Goal: Task Accomplishment & Management: Use online tool/utility

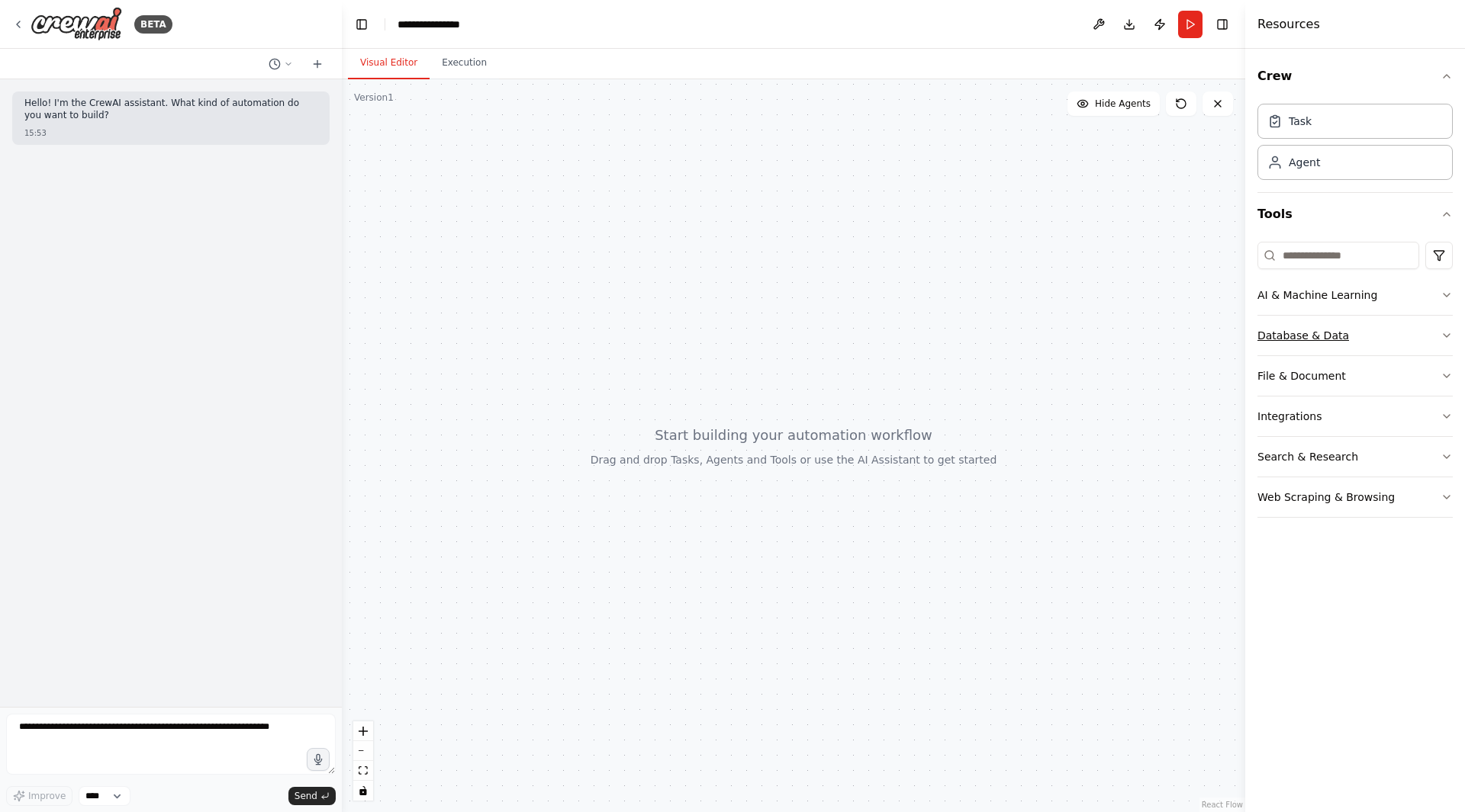
click at [1331, 335] on div "Database & Data" at bounding box center [1303, 336] width 91 height 15
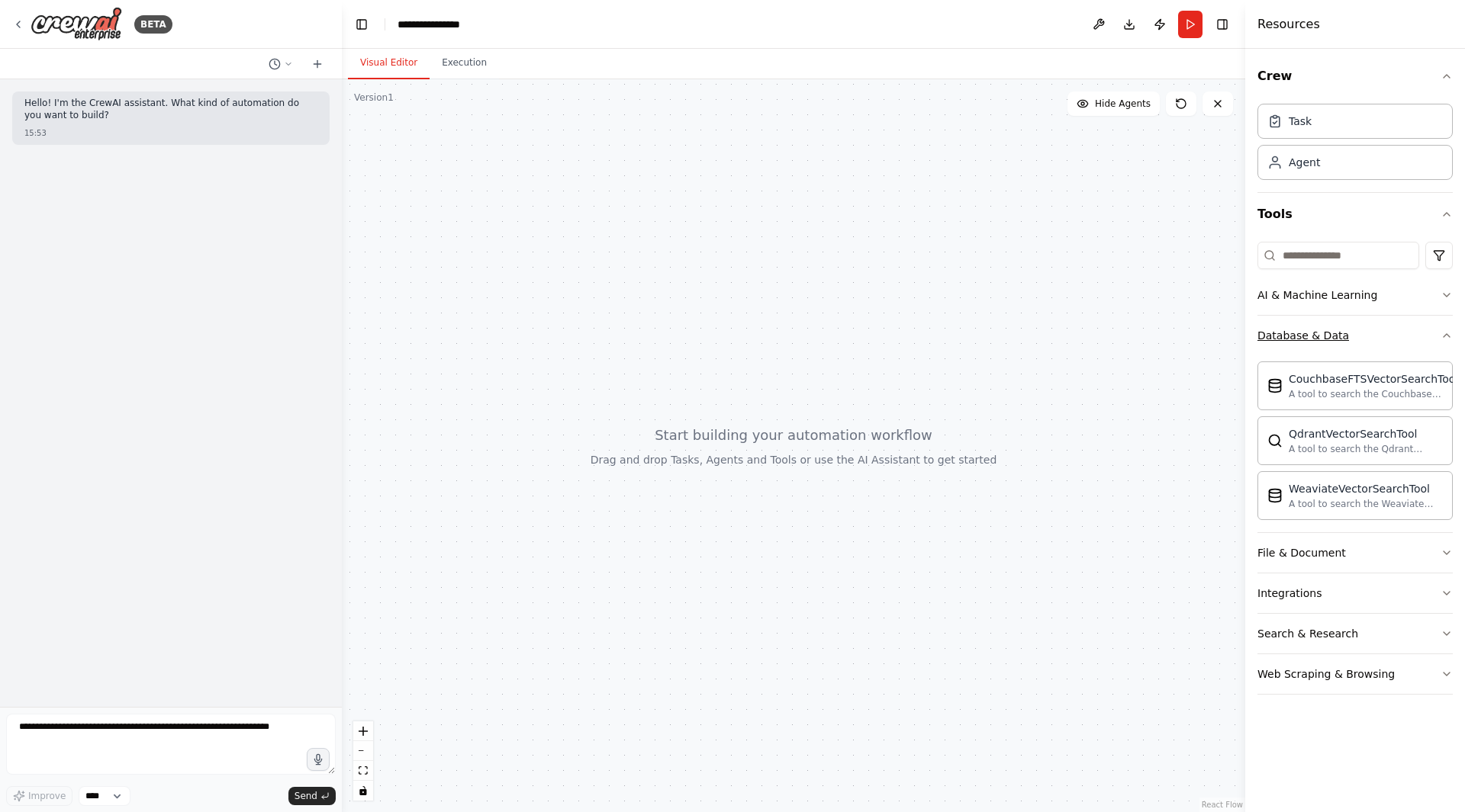
click at [1298, 339] on div "Database & Data" at bounding box center [1303, 336] width 91 height 15
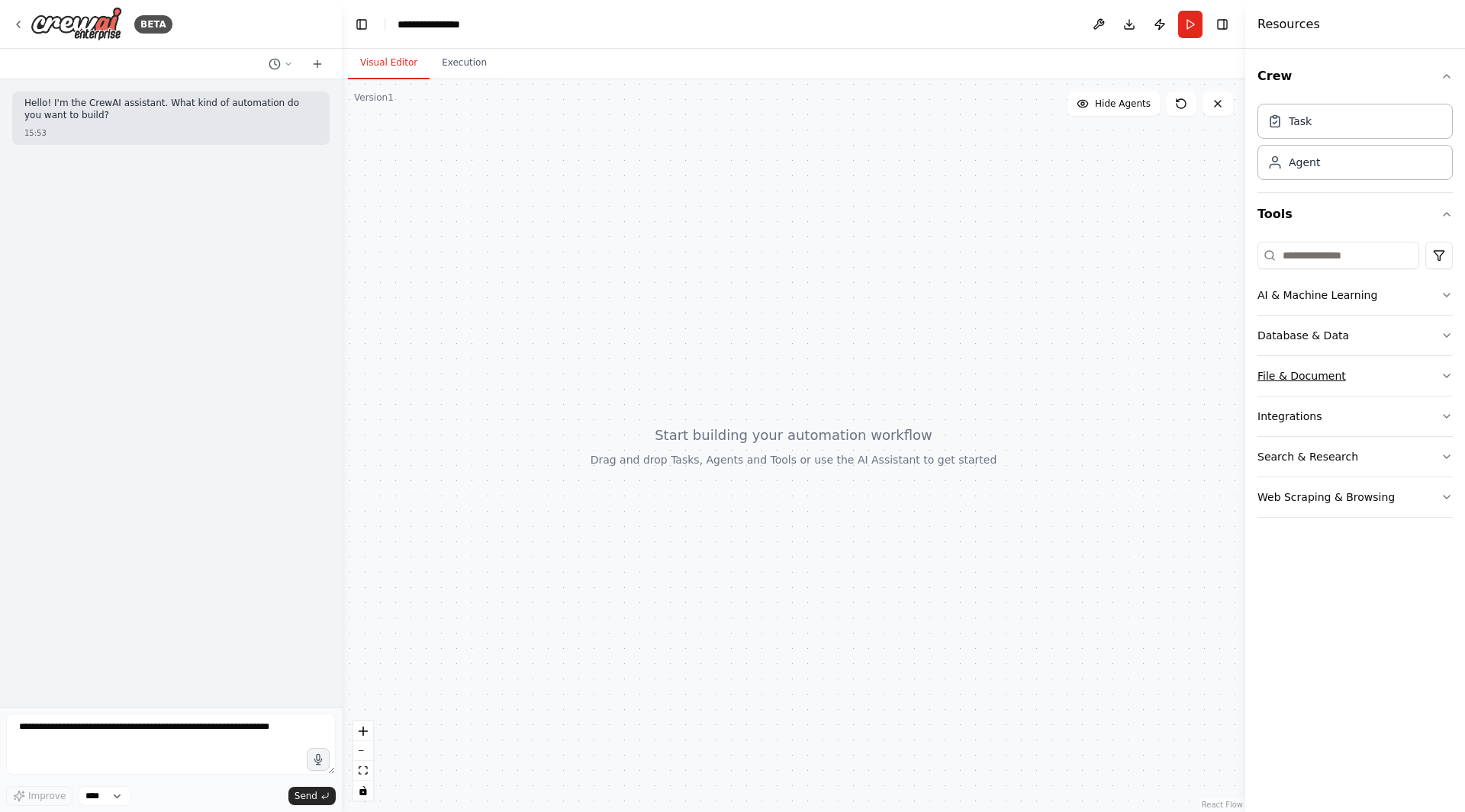
click at [1310, 377] on div "File & Document" at bounding box center [1302, 376] width 89 height 15
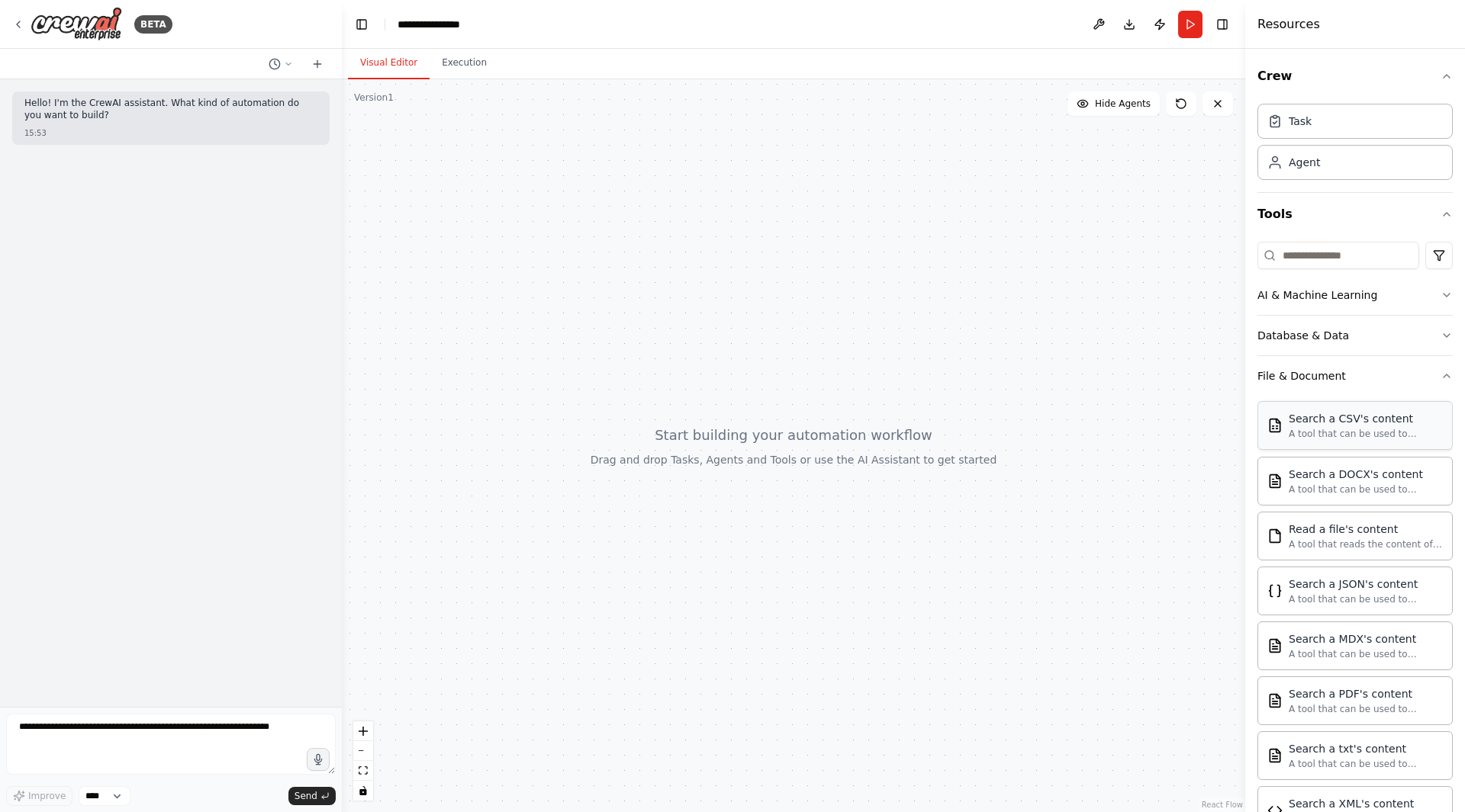
click at [1318, 432] on div "A tool that can be used to semantic search a query from a CSV's content." at bounding box center [1365, 434] width 154 height 12
click at [763, 449] on div at bounding box center [793, 446] width 903 height 733
click at [821, 460] on div at bounding box center [793, 446] width 903 height 733
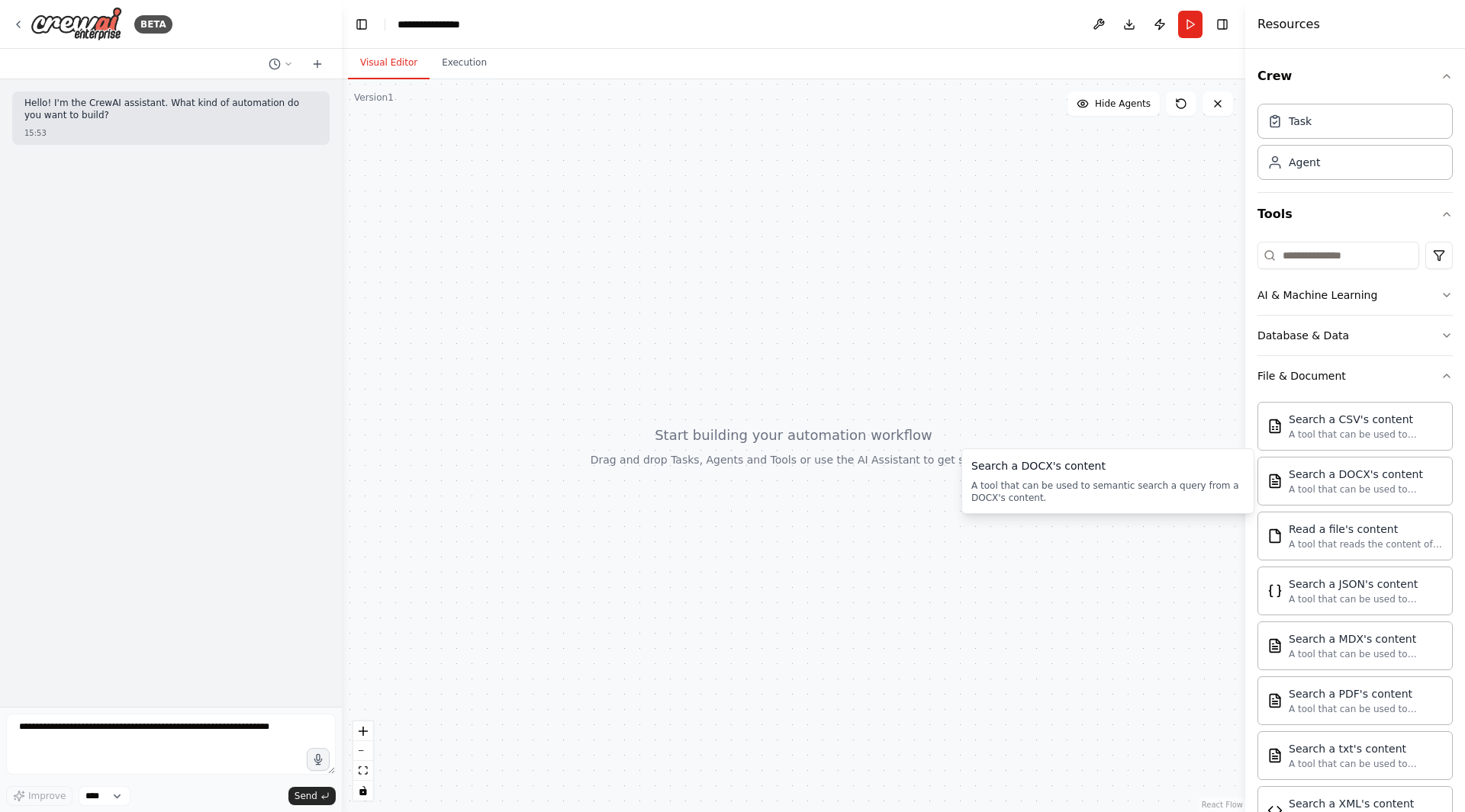
click at [821, 460] on div at bounding box center [793, 446] width 903 height 733
drag, startPoint x: 1346, startPoint y: 478, endPoint x: 1328, endPoint y: 493, distance: 23.4
click at [1325, 493] on div "A tool that can be used to semantic search a query from a DOCX's content." at bounding box center [1365, 488] width 154 height 12
click at [1351, 488] on div "A tool that can be used to semantic search a query from a DOCX's content." at bounding box center [1365, 488] width 154 height 12
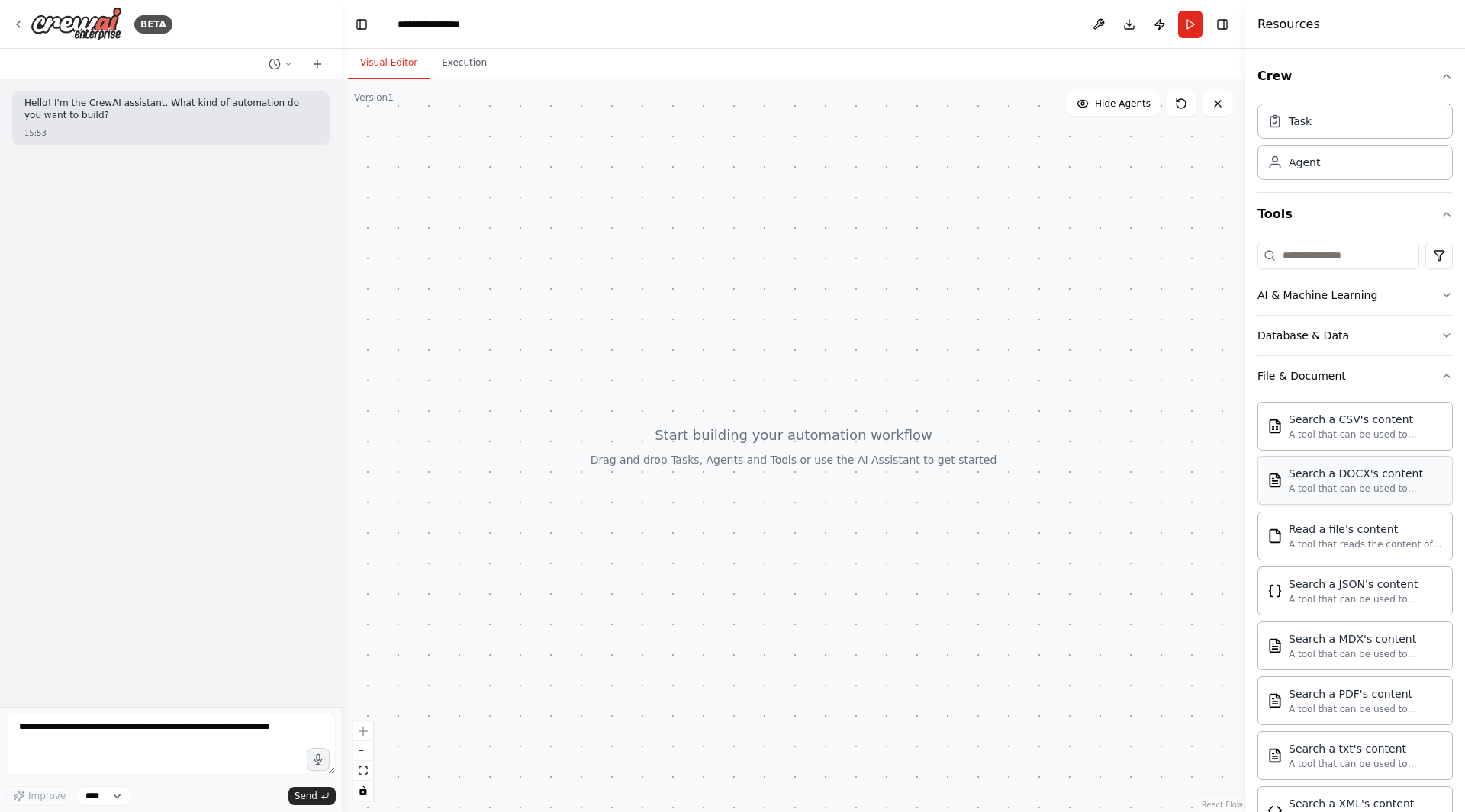
click at [1351, 488] on div "A tool that can be used to semantic search a query from a DOCX's content." at bounding box center [1365, 488] width 154 height 12
click at [1371, 444] on div "Search a CSV's content A tool that can be used to semantic search a query from …" at bounding box center [1355, 425] width 196 height 49
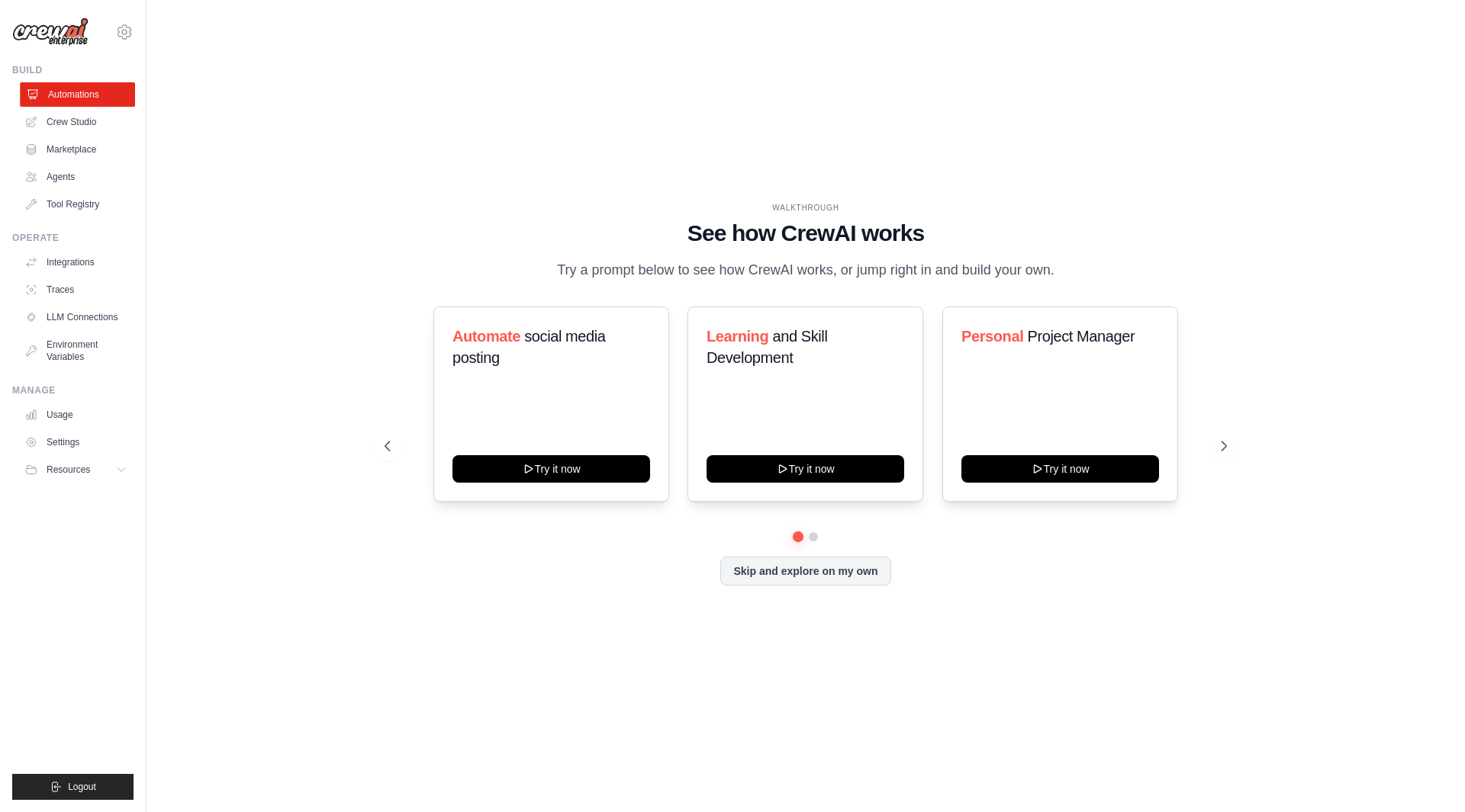
click at [82, 99] on link "Automations" at bounding box center [77, 94] width 115 height 25
click at [815, 575] on button "Skip and explore on my own" at bounding box center [805, 570] width 170 height 29
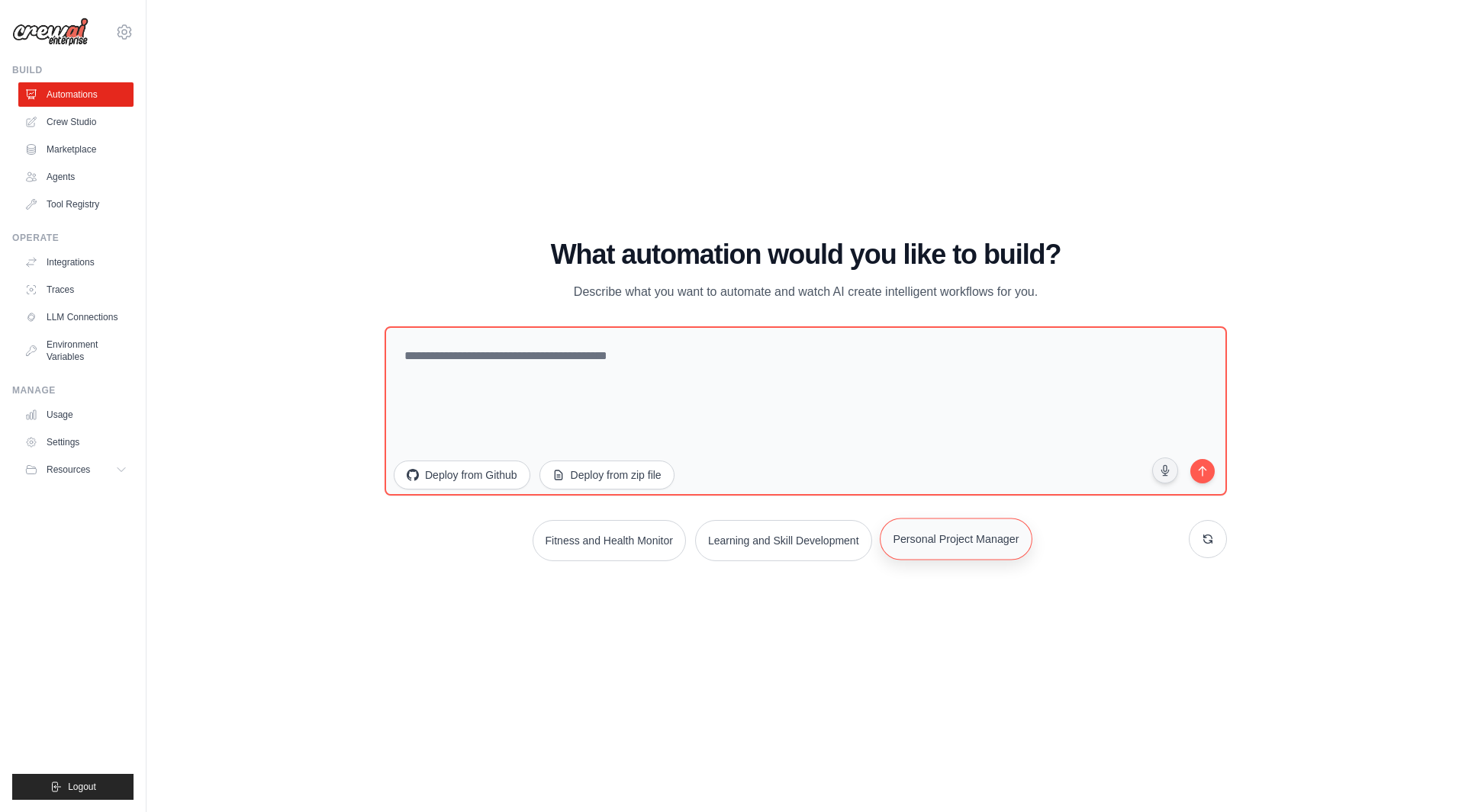
click at [968, 540] on button "Personal Project Manager" at bounding box center [956, 538] width 153 height 42
click at [1203, 472] on icon "submit" at bounding box center [1203, 469] width 15 height 15
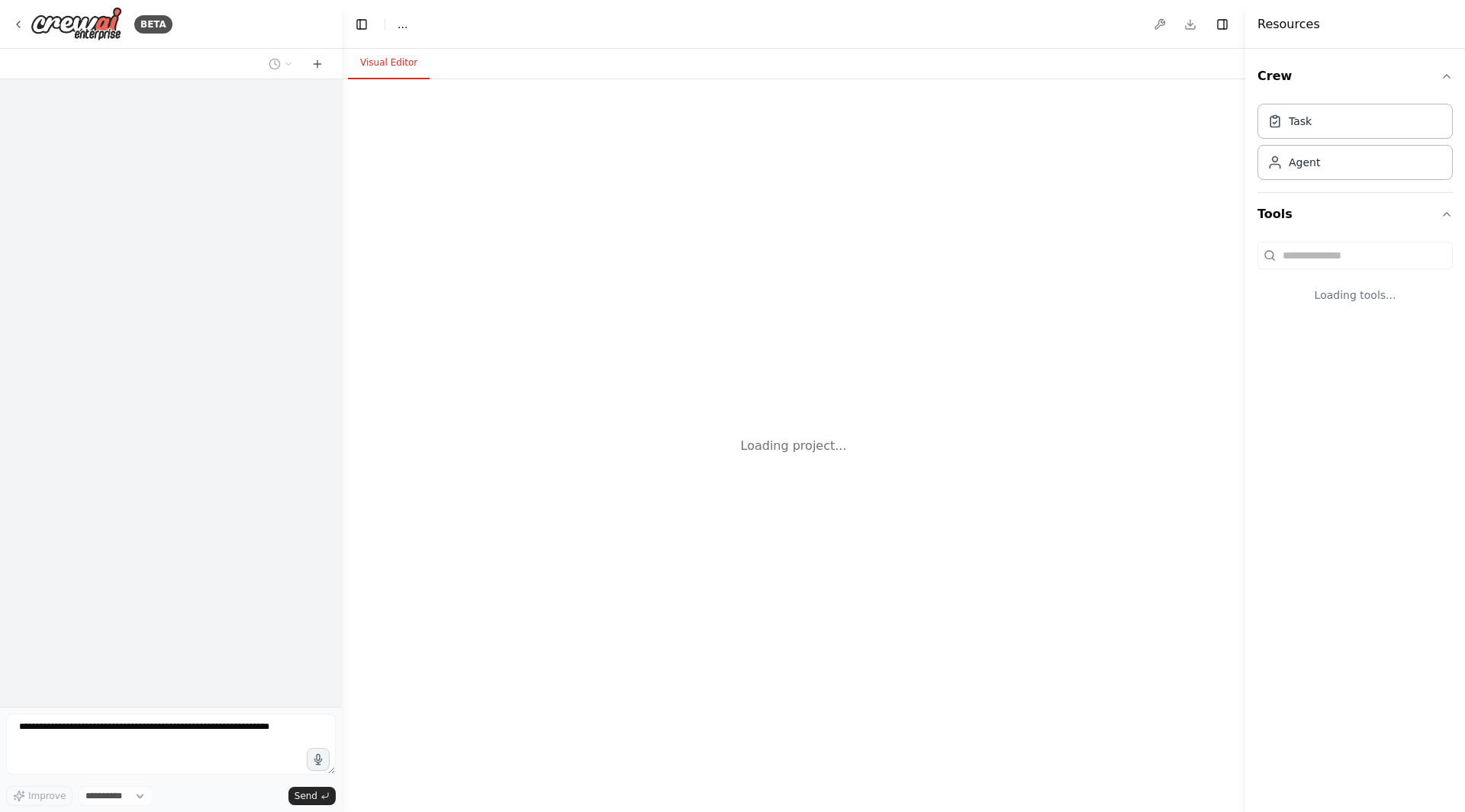
select select "****"
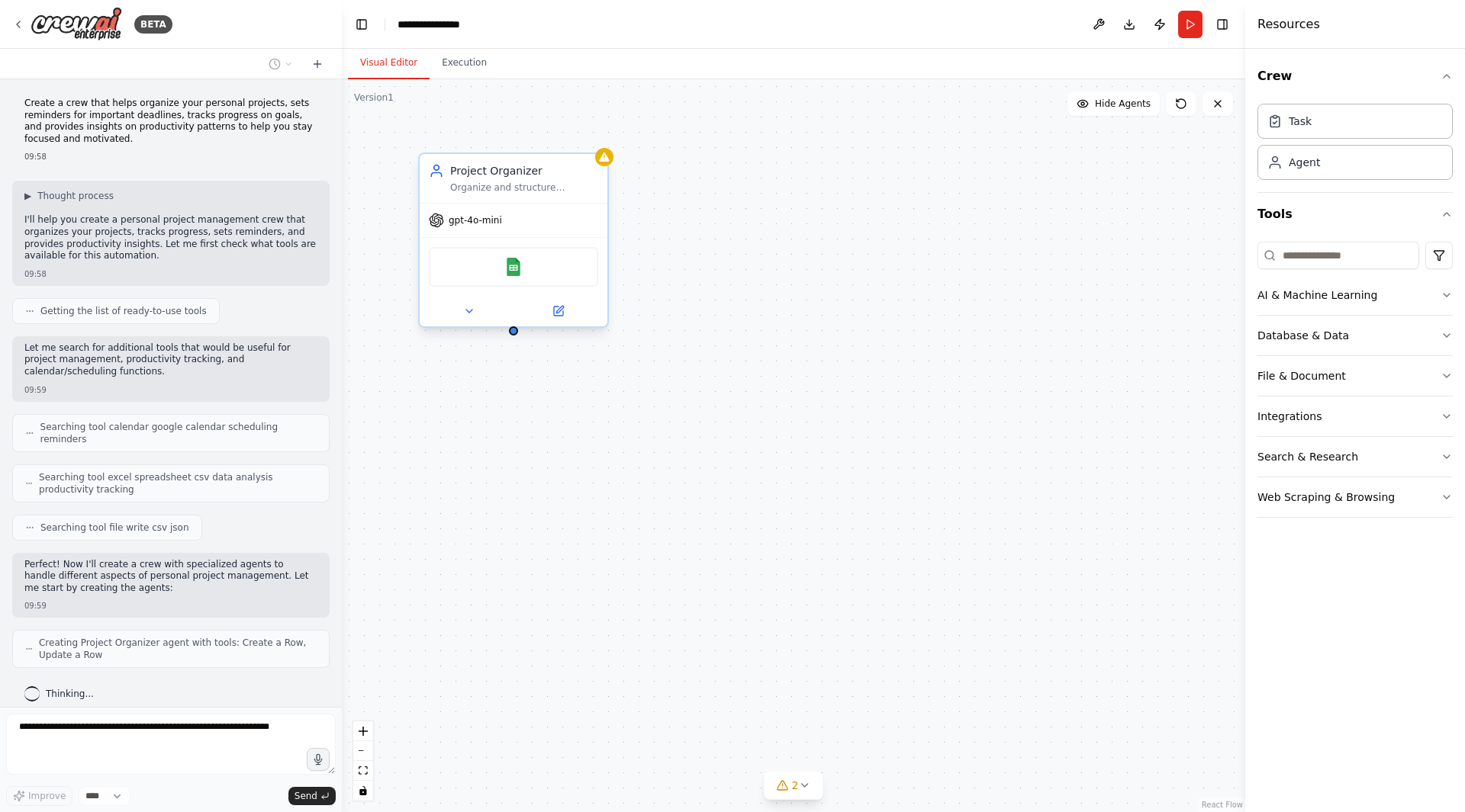
click at [532, 176] on div "Project Organizer" at bounding box center [524, 171] width 148 height 15
click at [468, 307] on icon at bounding box center [469, 311] width 12 height 12
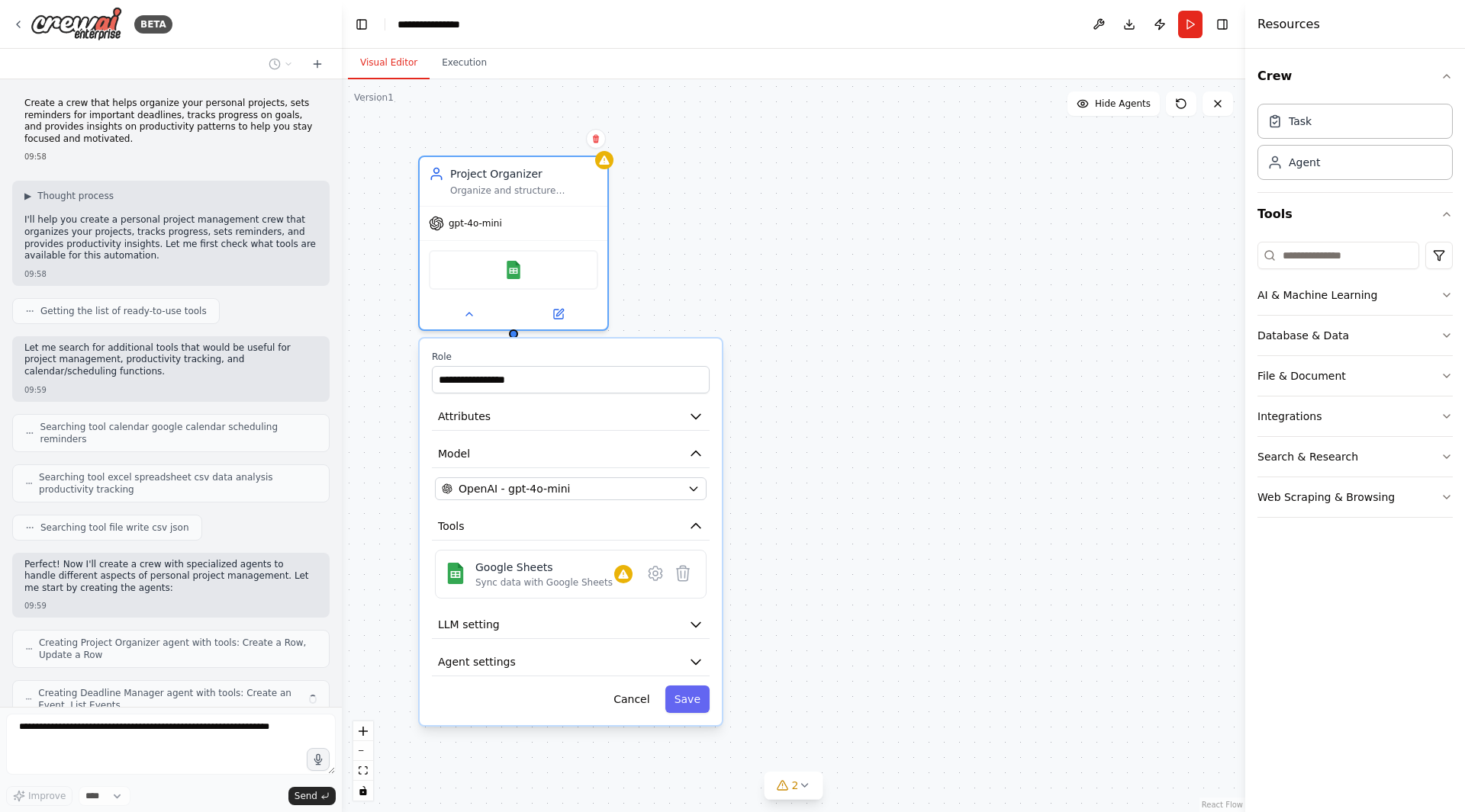
scroll to position [50, 0]
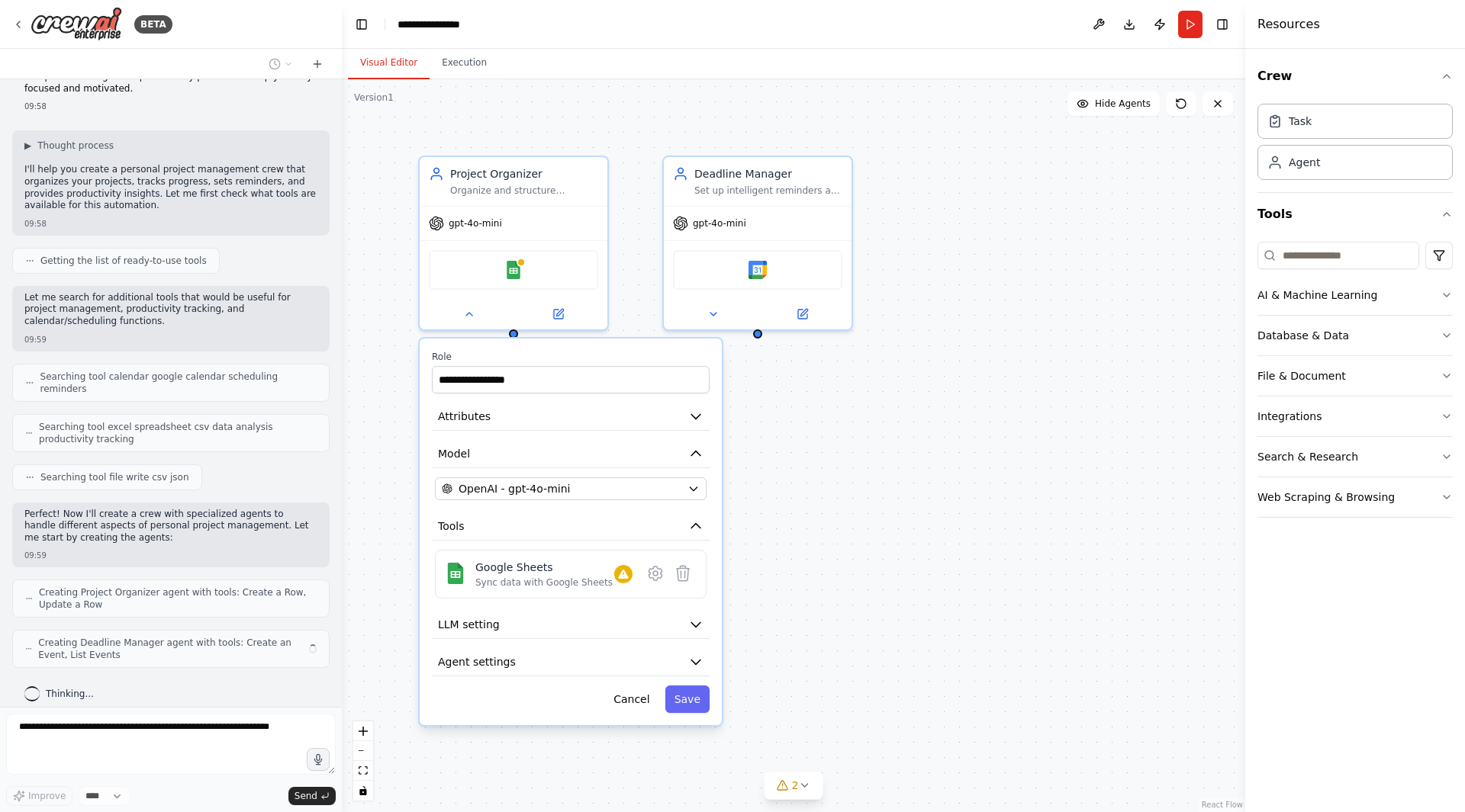
click at [1000, 321] on div "**********" at bounding box center [793, 446] width 903 height 733
click at [985, 312] on div "**********" at bounding box center [793, 446] width 903 height 733
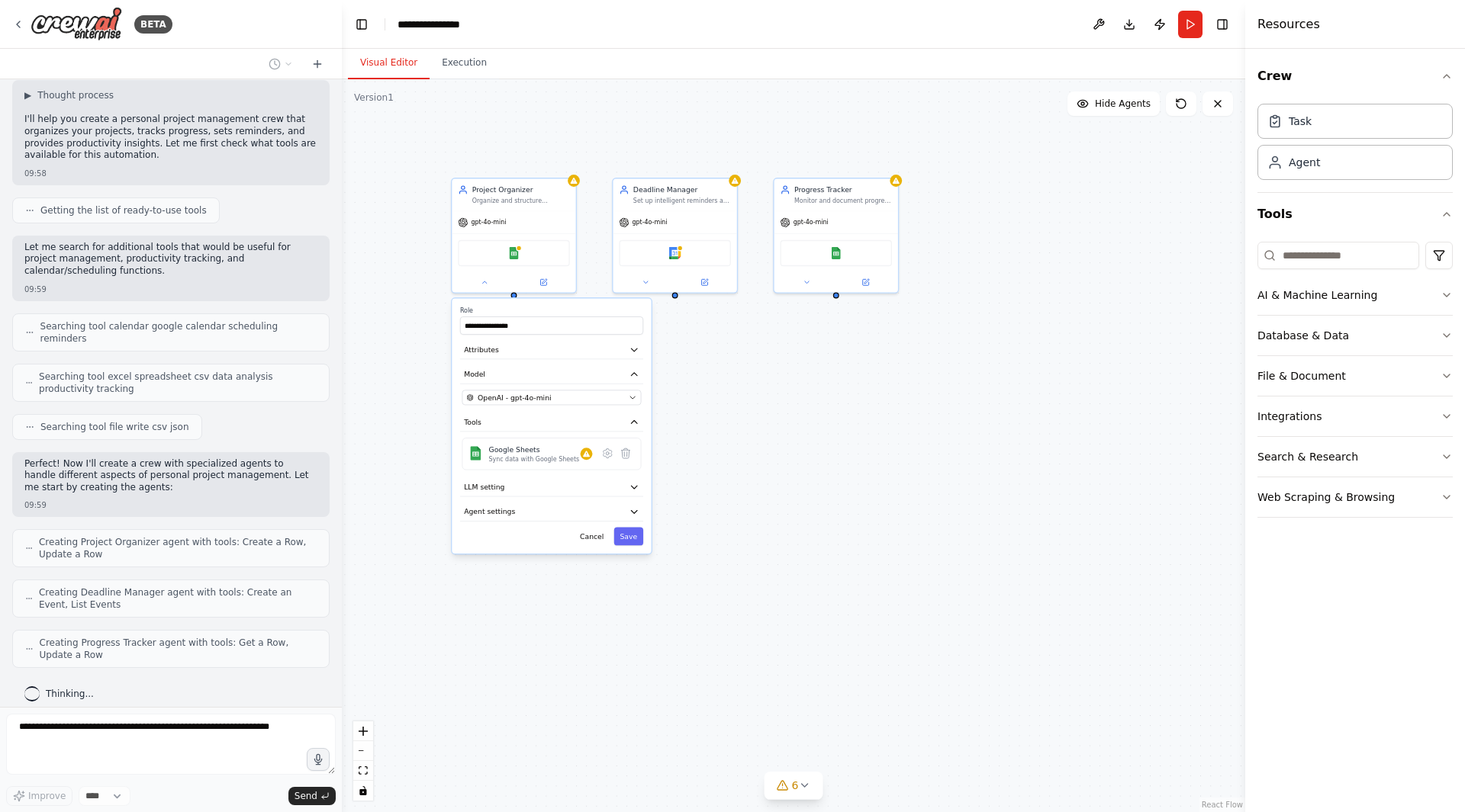
drag, startPoint x: 1161, startPoint y: 383, endPoint x: 941, endPoint y: 349, distance: 222.6
click at [941, 349] on div "**********" at bounding box center [793, 446] width 903 height 733
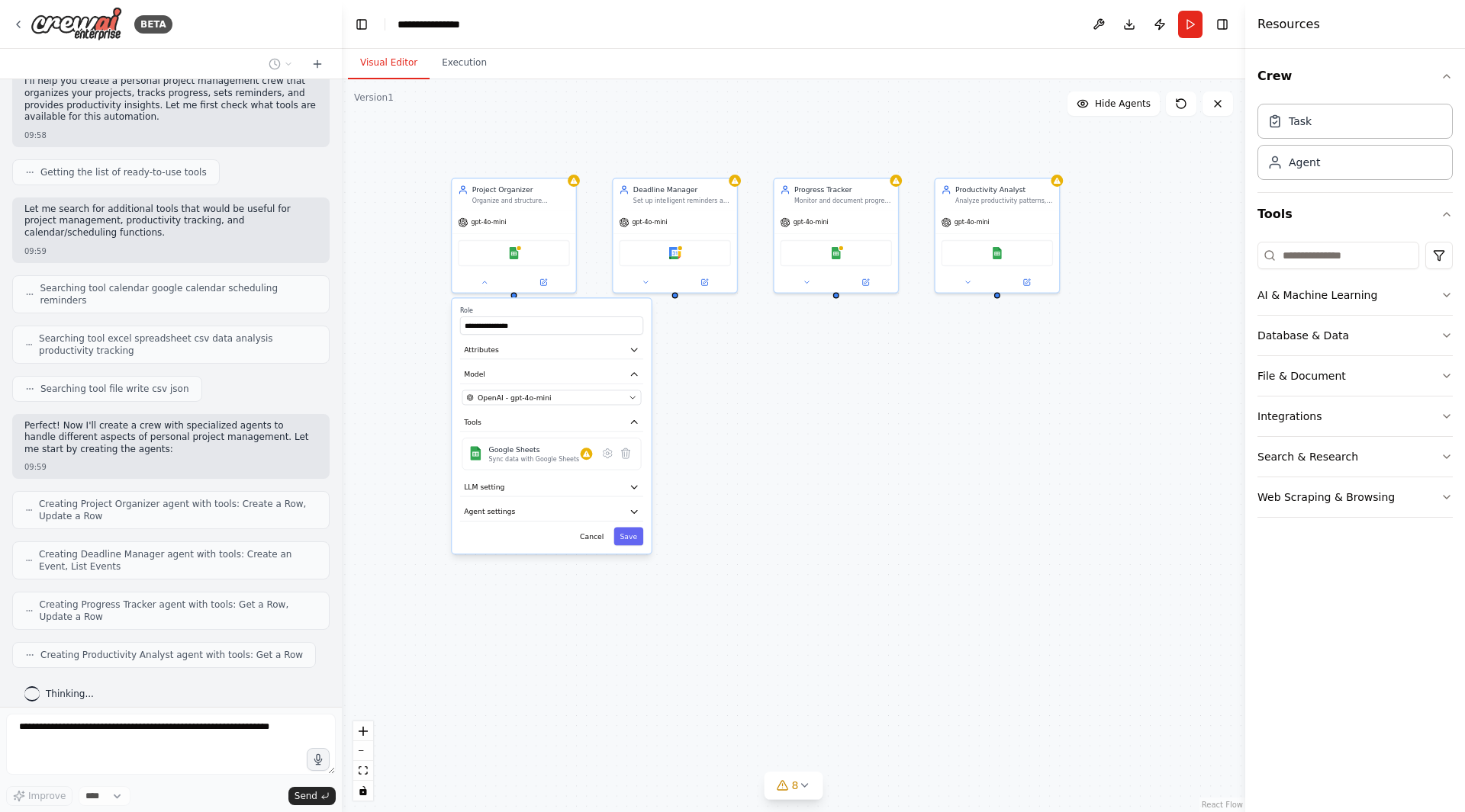
click at [149, 654] on div "Creating Productivity Analyst agent with tools: Get a Row" at bounding box center [163, 655] width 303 height 26
click at [754, 520] on div "**********" at bounding box center [793, 446] width 903 height 733
click at [598, 537] on button "Cancel" at bounding box center [592, 536] width 36 height 18
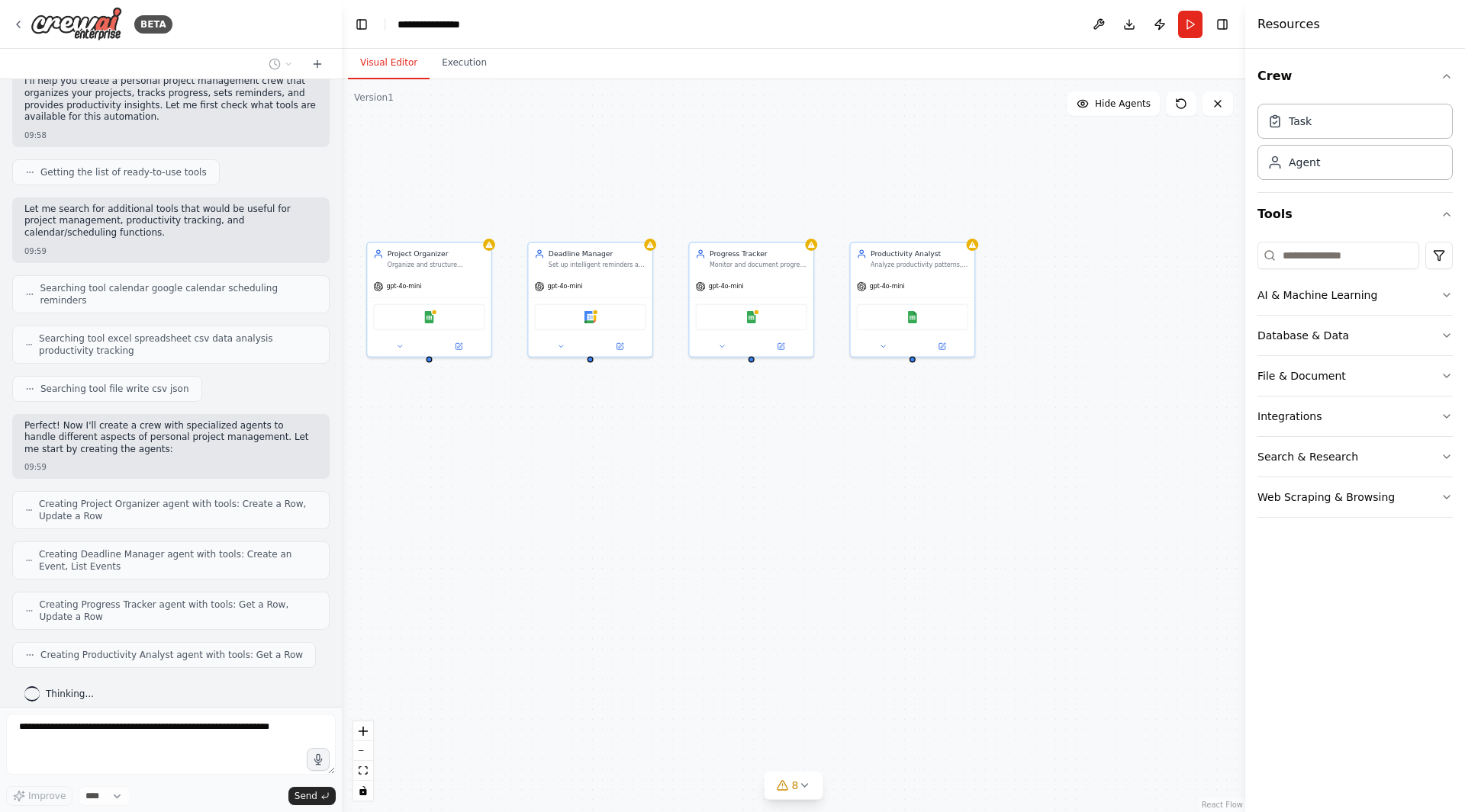
drag, startPoint x: 1075, startPoint y: 391, endPoint x: 990, endPoint y: 455, distance: 106.4
click at [990, 455] on div "Project Organizer Organize and structure personal projects by creating comprehe…" at bounding box center [793, 446] width 903 height 733
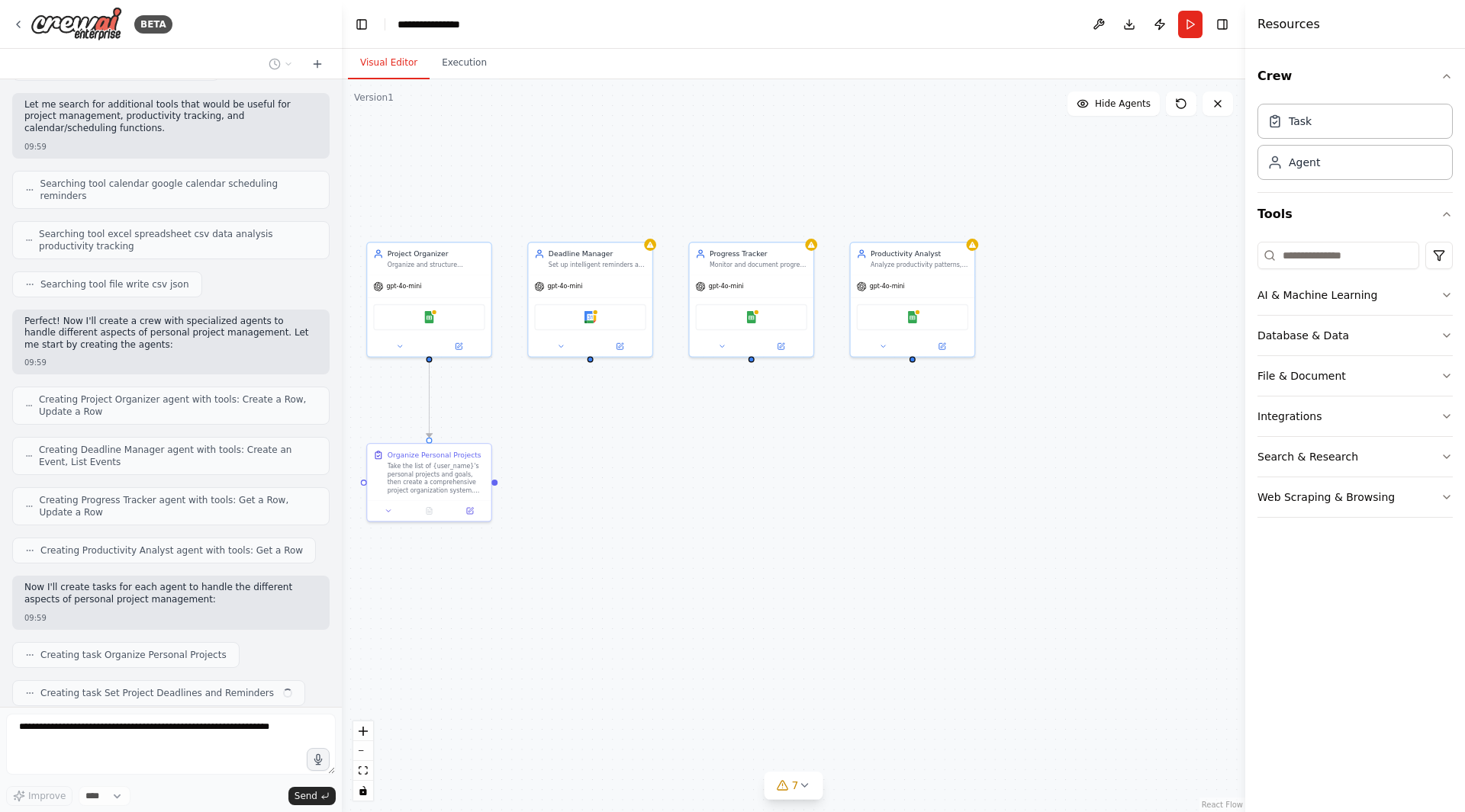
scroll to position [282, 0]
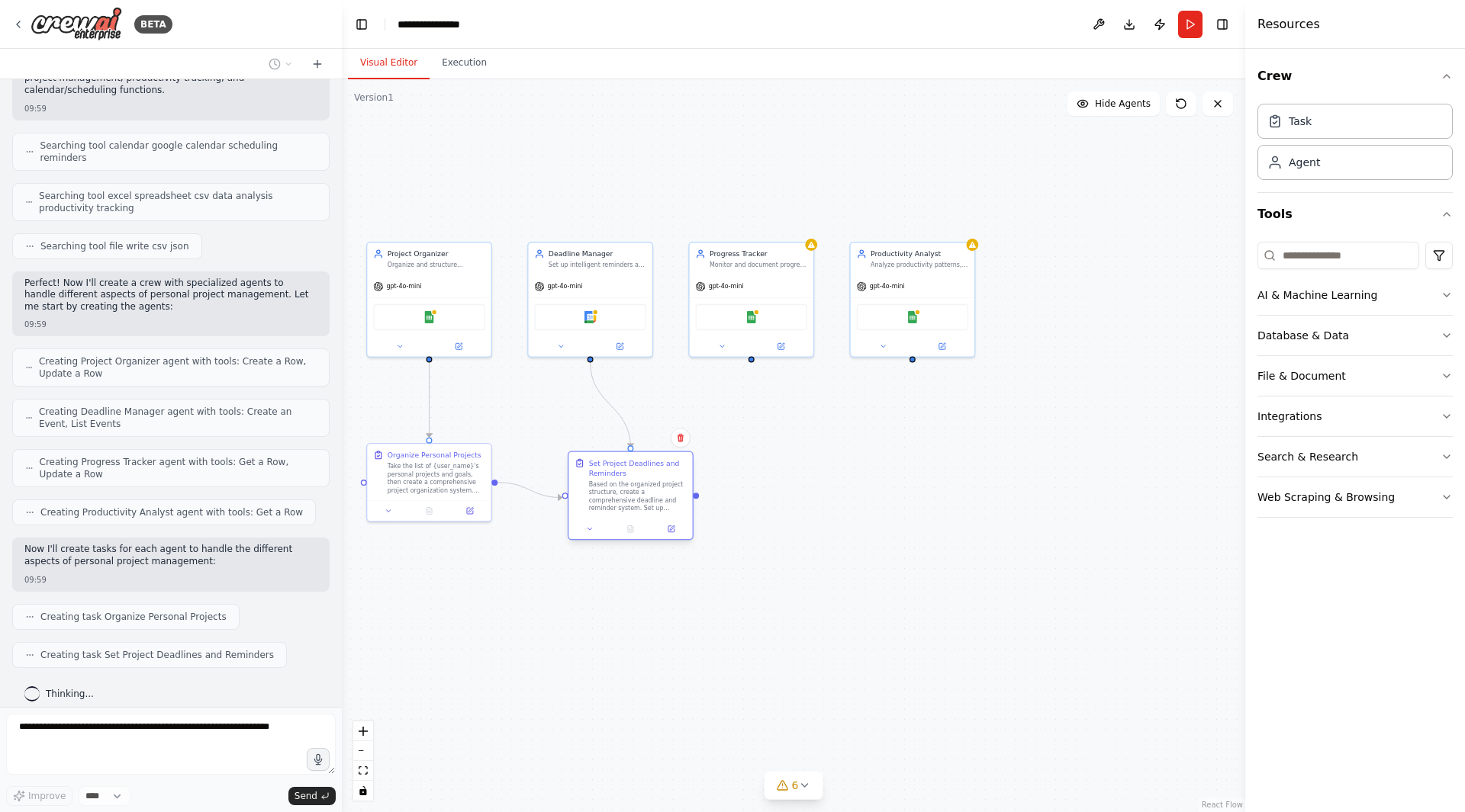
drag, startPoint x: 603, startPoint y: 482, endPoint x: 631, endPoint y: 492, distance: 29.7
click at [631, 492] on div "Based on the organized project structure, create a comprehensive deadline and r…" at bounding box center [637, 497] width 97 height 32
click at [1002, 590] on div ".deletable-edge-delete-btn { width: 20px; height: 20px; border: 0px solid #ffff…" at bounding box center [793, 446] width 903 height 733
click at [1295, 503] on div "Web Scraping & Browsing" at bounding box center [1326, 497] width 138 height 15
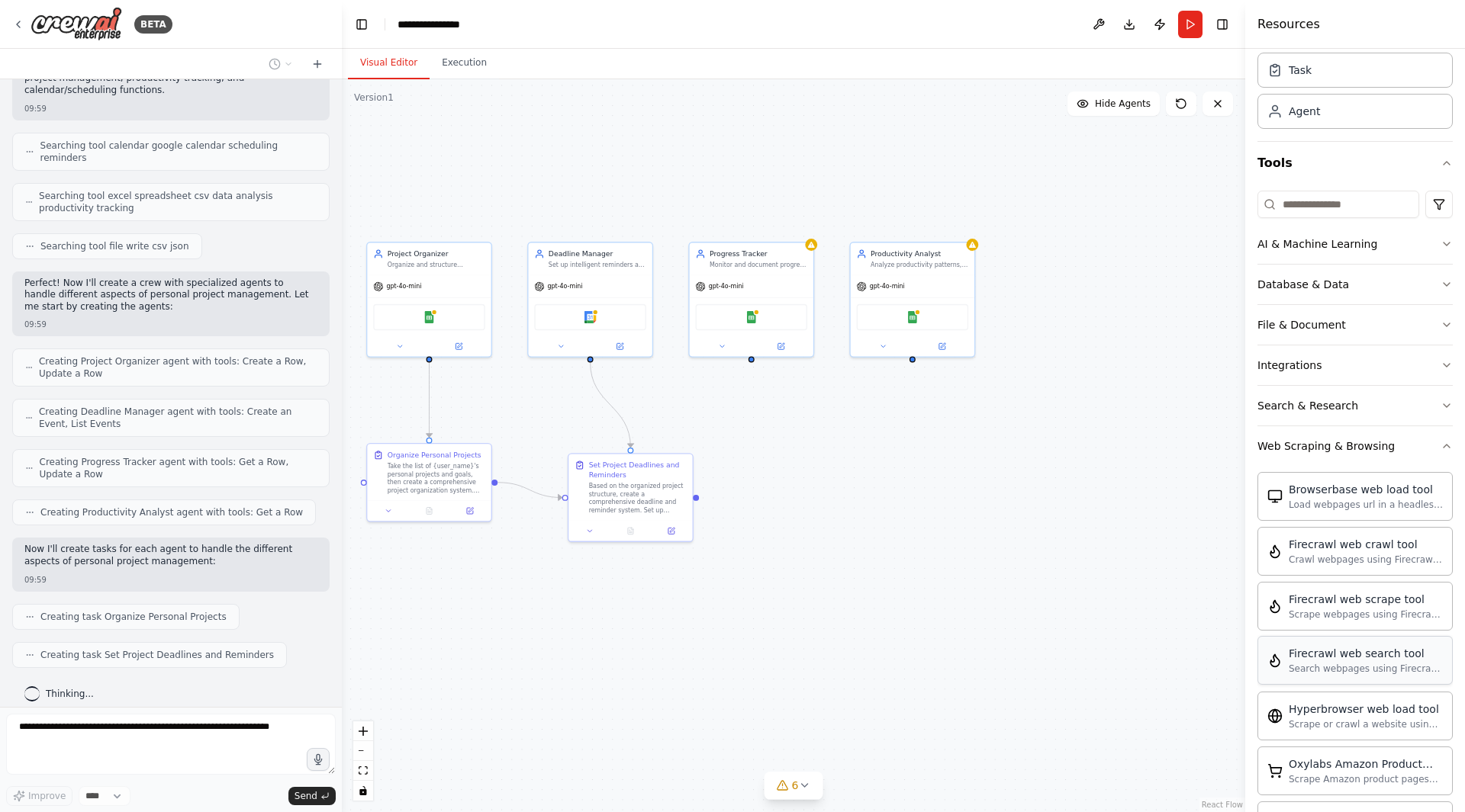
scroll to position [76, 0]
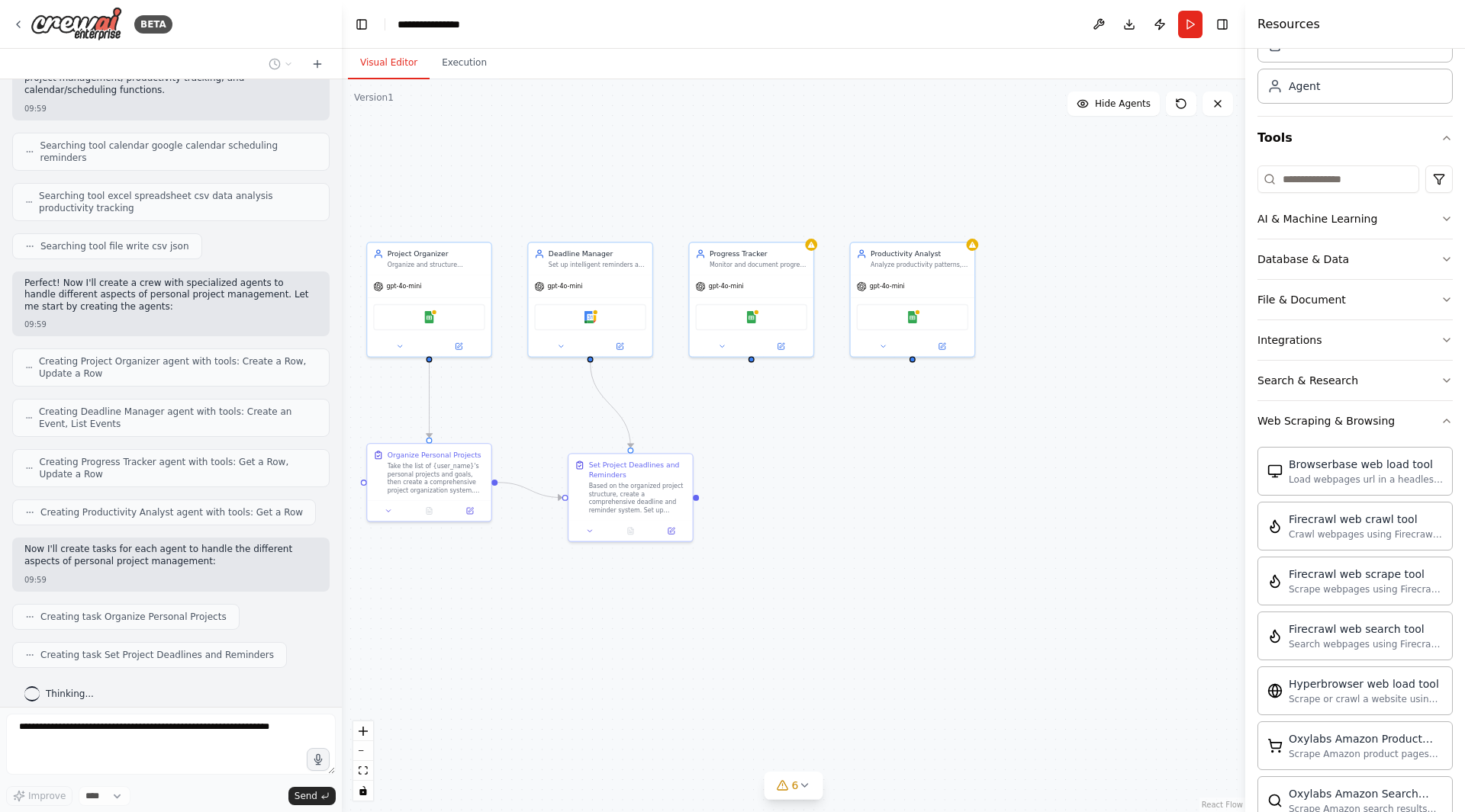
click at [819, 553] on div ".deletable-edge-delete-btn { width: 20px; height: 20px; border: 0px solid #ffff…" at bounding box center [793, 446] width 903 height 733
drag, startPoint x: 630, startPoint y: 488, endPoint x: 646, endPoint y: 557, distance: 70.8
click at [646, 557] on div "Based on the organized project structure, create a comprehensive deadline and r…" at bounding box center [658, 568] width 97 height 32
click at [952, 586] on div ".deletable-edge-delete-btn { width: 20px; height: 20px; border: 0px solid #ffff…" at bounding box center [793, 446] width 903 height 733
drag, startPoint x: 202, startPoint y: 646, endPoint x: 92, endPoint y: 630, distance: 111.2
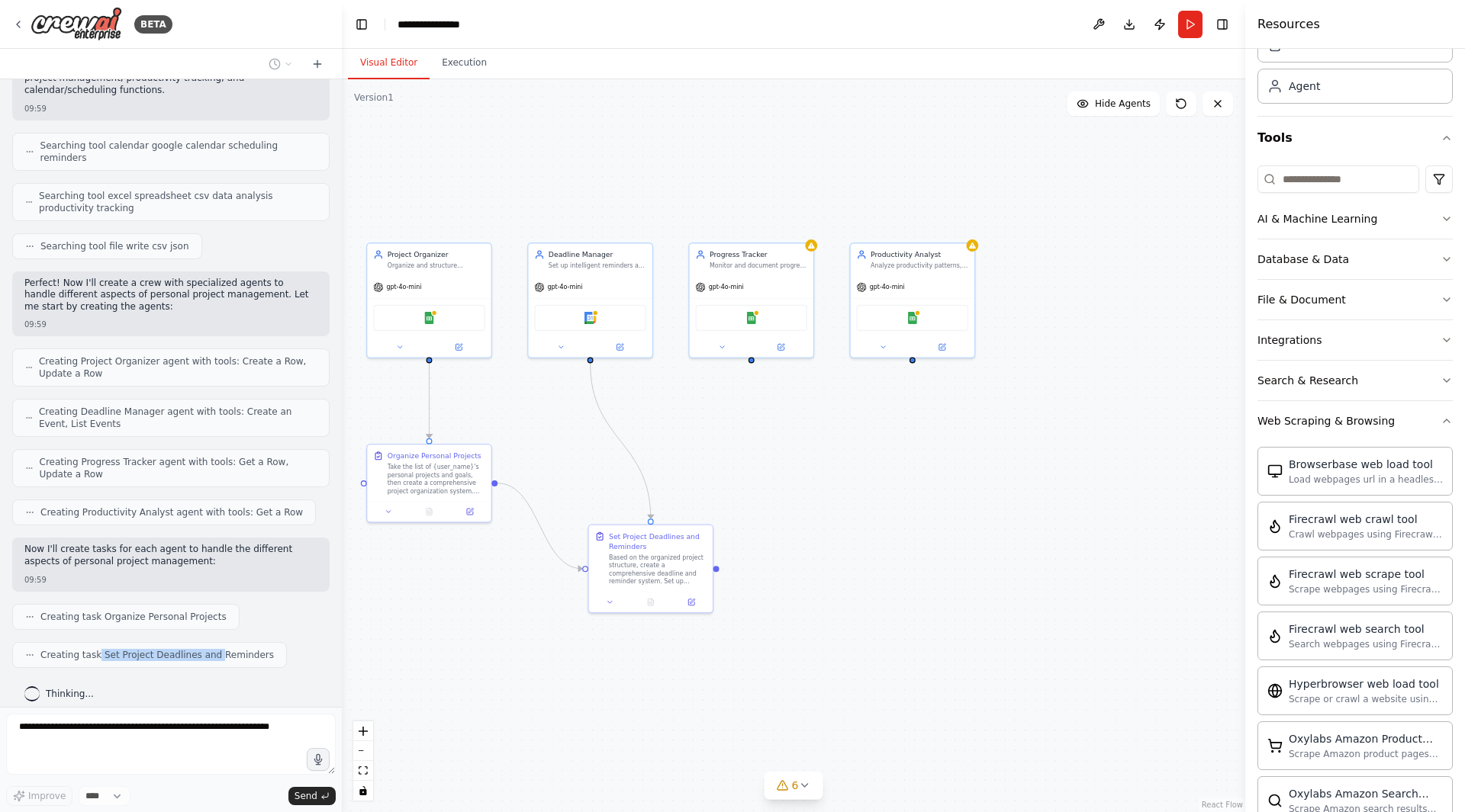
click at [92, 642] on div "Creating task Set Project Deadlines and Reminders" at bounding box center [149, 655] width 275 height 26
click at [1331, 339] on button "Integrations" at bounding box center [1355, 340] width 196 height 39
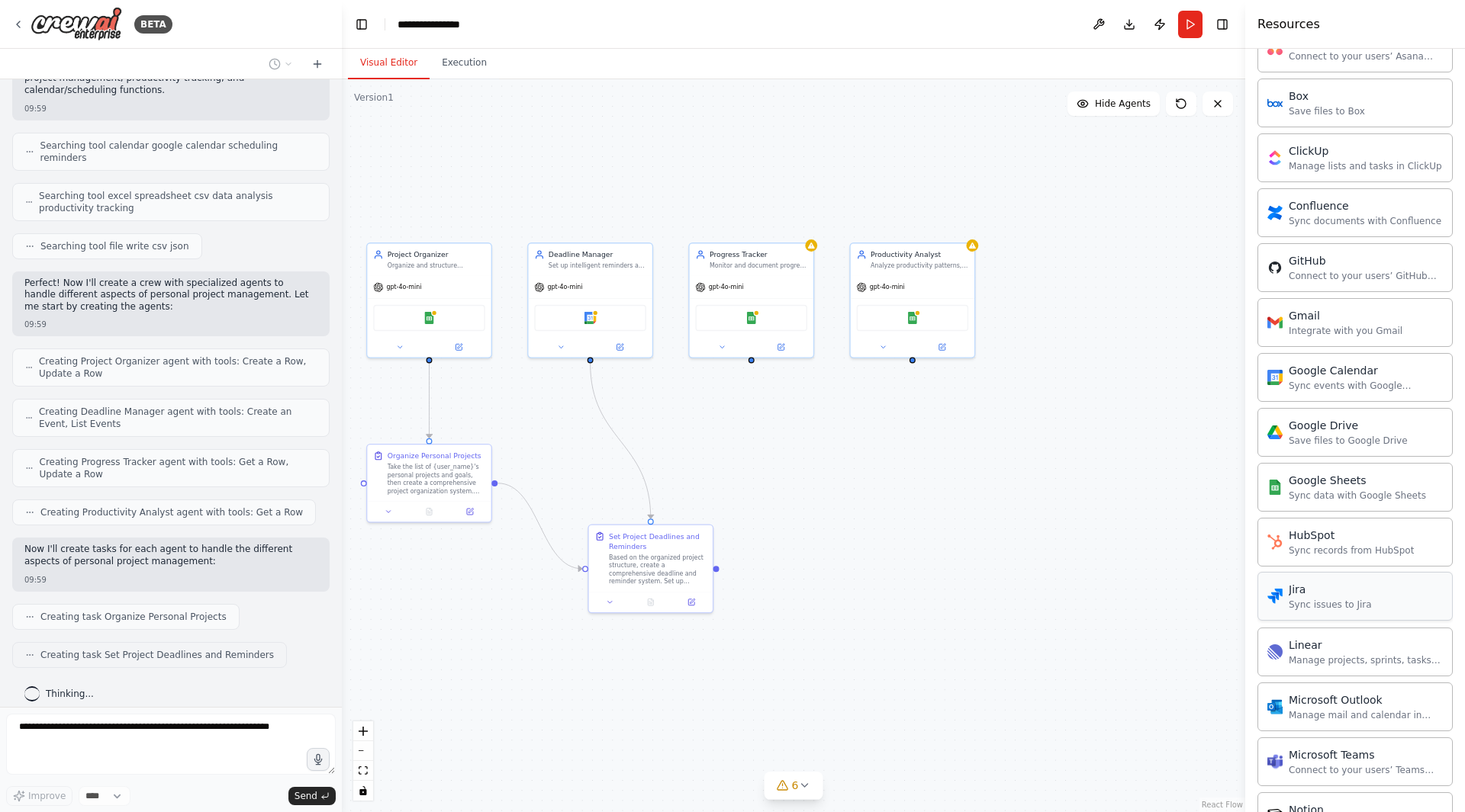
scroll to position [319, 0]
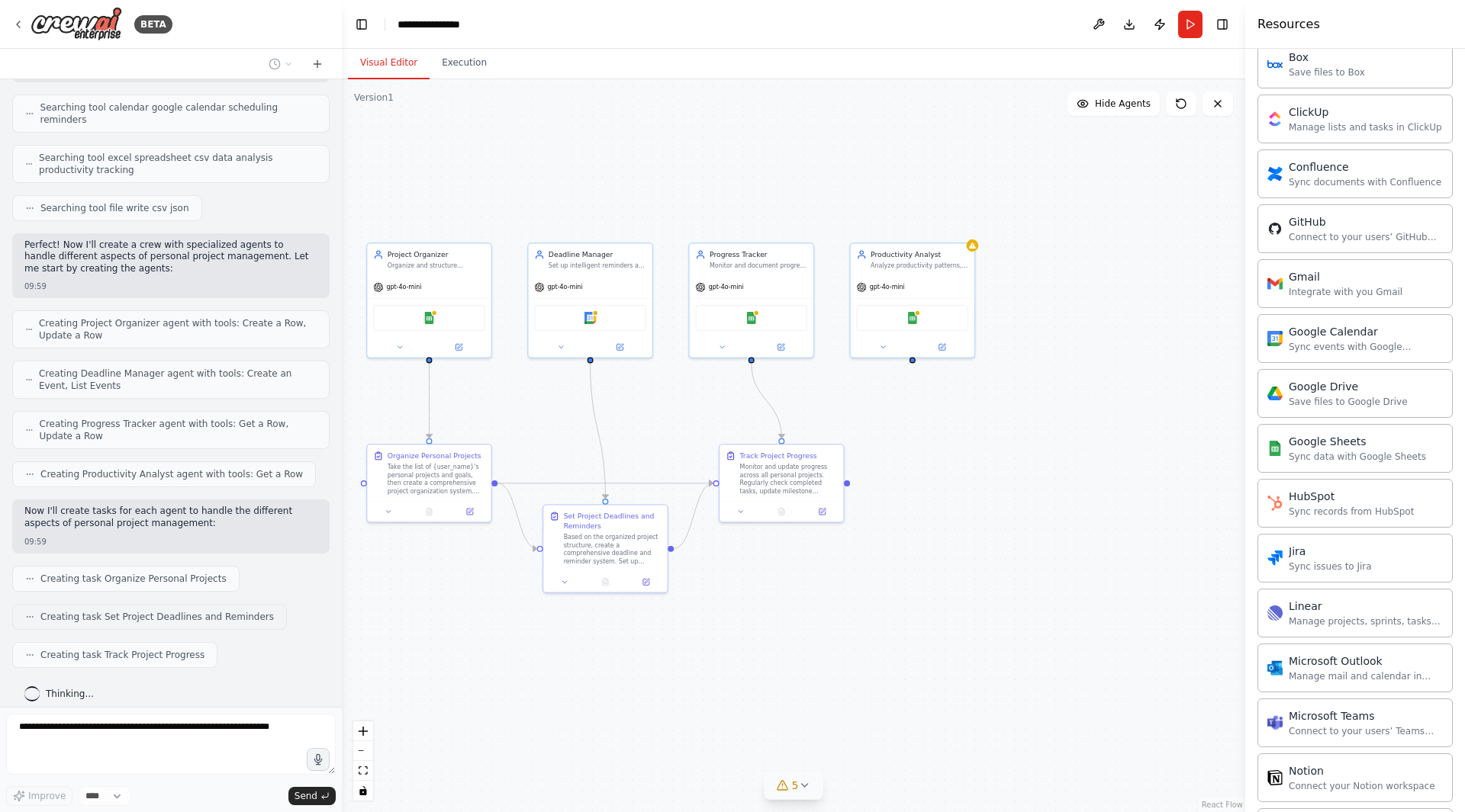
click at [810, 790] on button "5" at bounding box center [794, 786] width 59 height 28
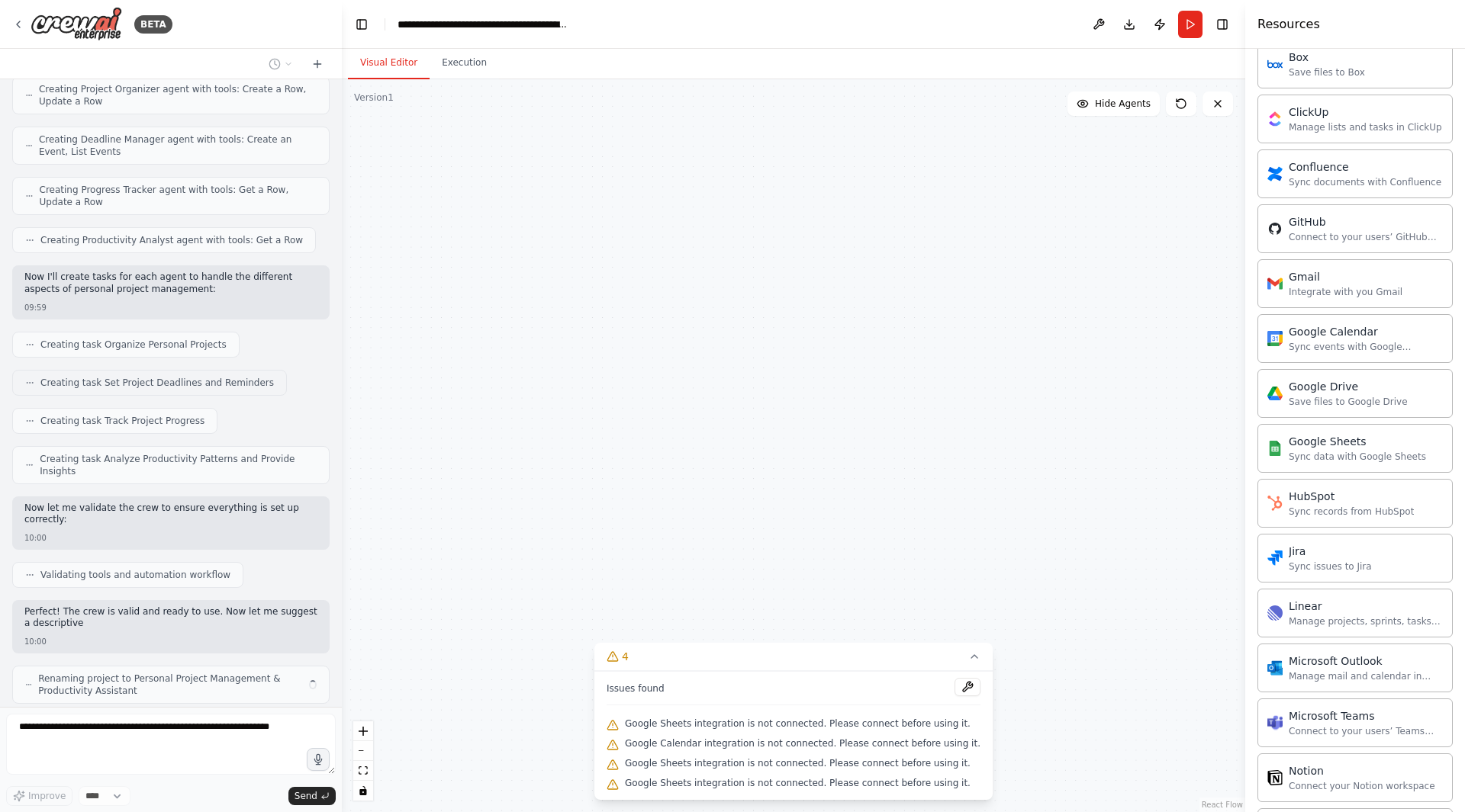
scroll to position [565, 0]
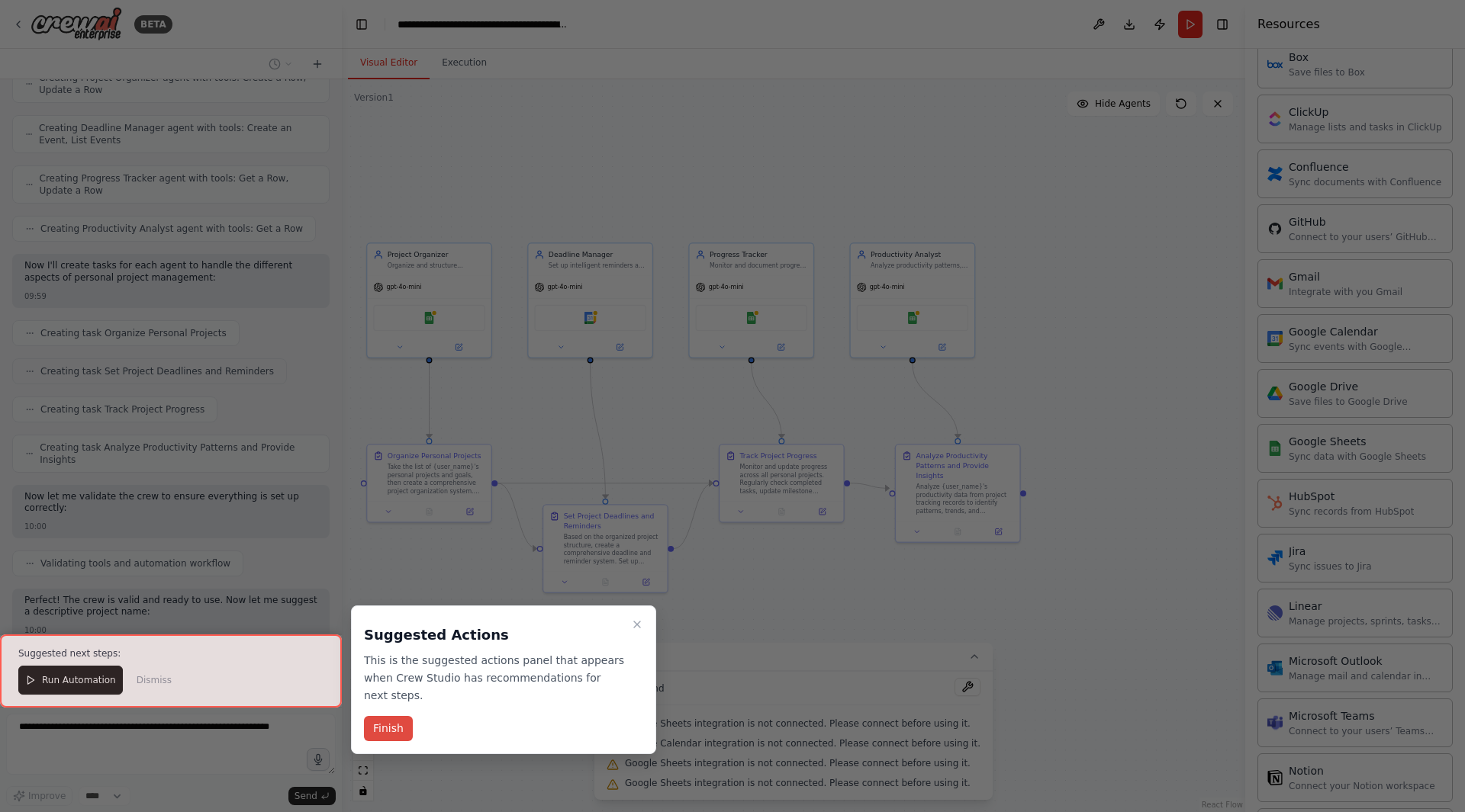
click at [384, 716] on button "Finish" at bounding box center [388, 728] width 49 height 25
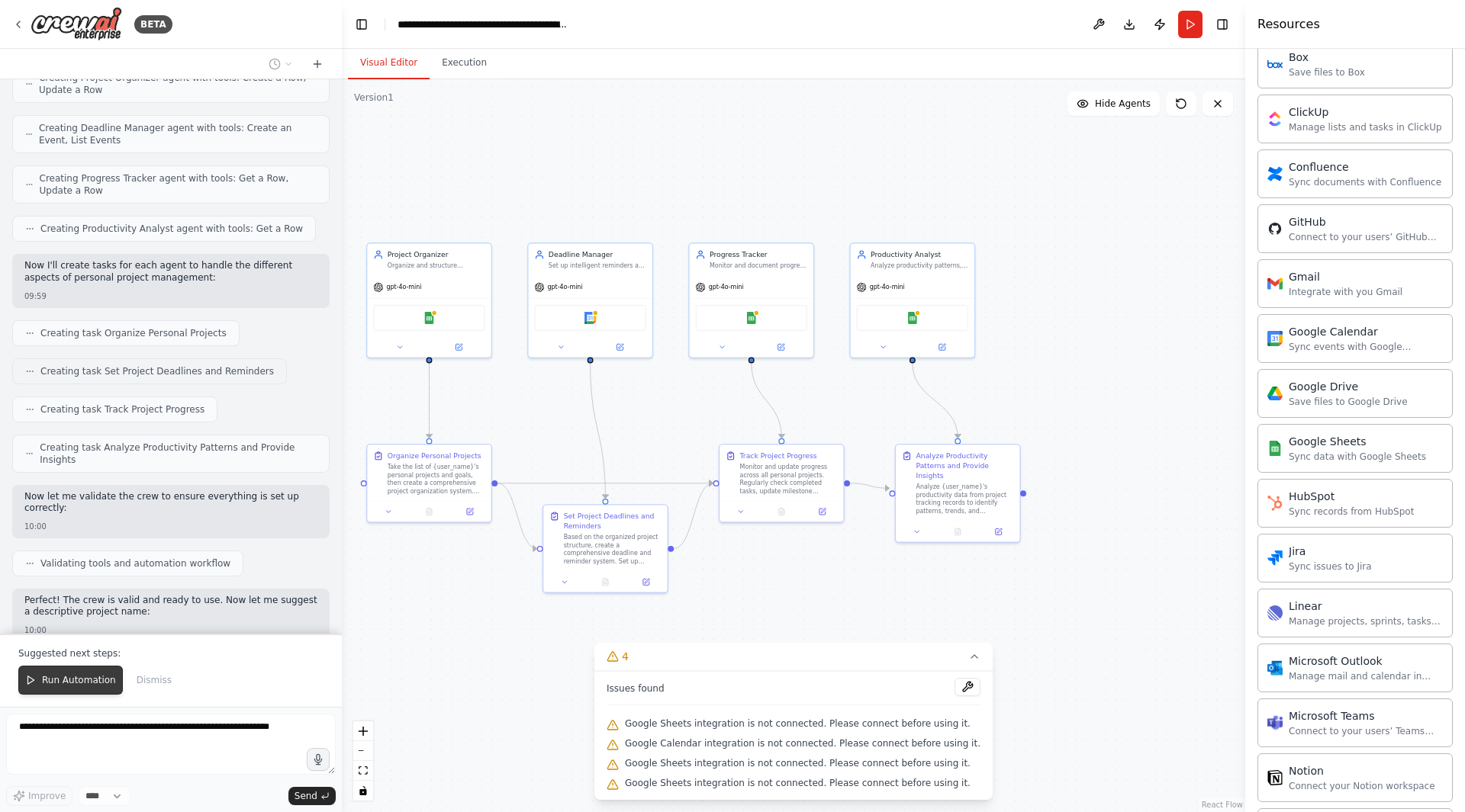
click at [95, 675] on span "Run Automation" at bounding box center [79, 681] width 74 height 12
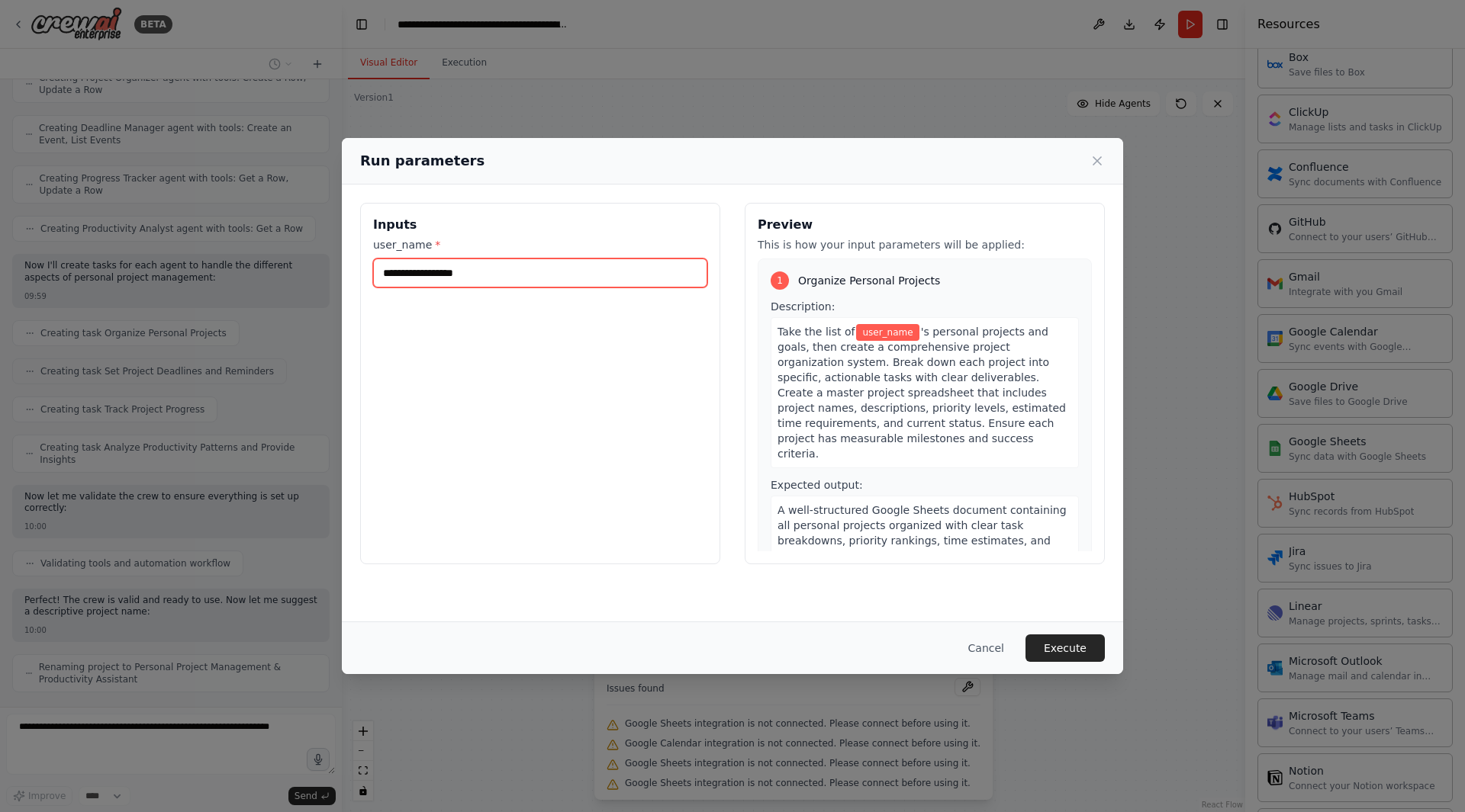
click at [444, 266] on input "user_name *" at bounding box center [540, 273] width 334 height 29
click at [995, 649] on button "Cancel" at bounding box center [986, 648] width 61 height 27
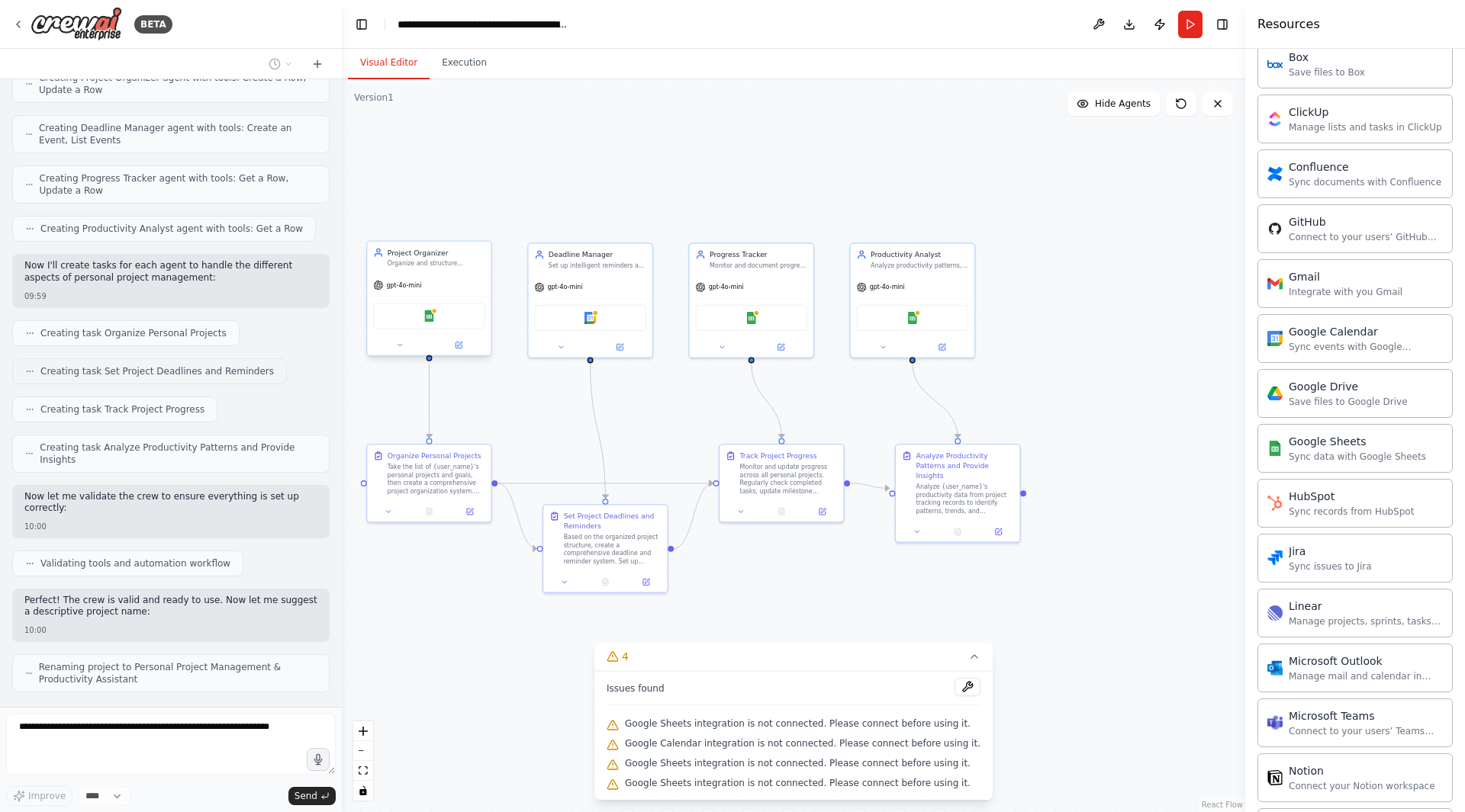
click at [455, 276] on div "gpt-4o-mini" at bounding box center [429, 286] width 124 height 22
drag, startPoint x: 462, startPoint y: 308, endPoint x: 460, endPoint y: 267, distance: 41.0
click at [460, 267] on div "Organize and structure personal projects by creating comprehensive project plan…" at bounding box center [437, 264] width 97 height 9
click at [392, 347] on button at bounding box center [400, 345] width 57 height 12
click at [508, 609] on button "Cancel" at bounding box center [507, 601] width 36 height 18
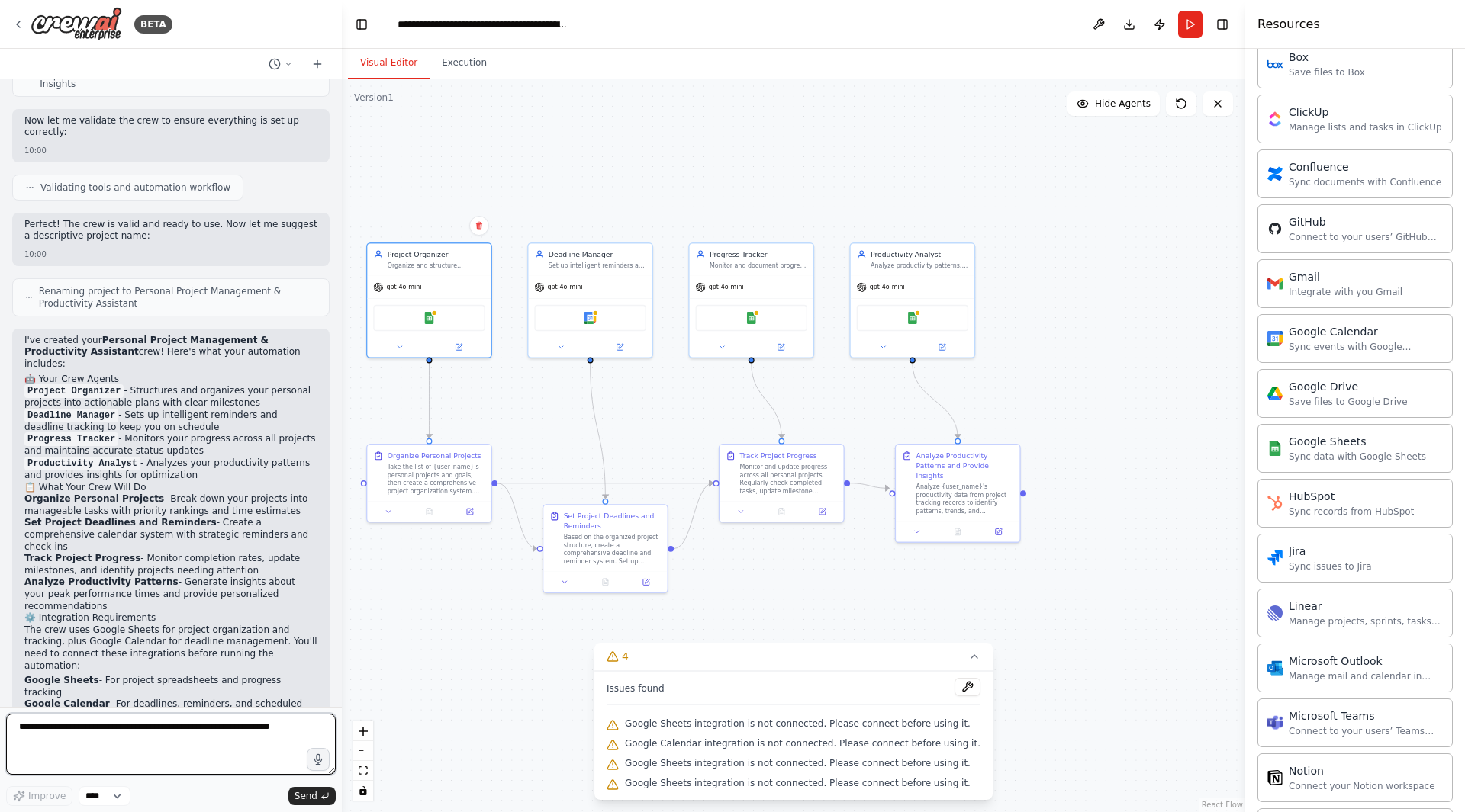
scroll to position [952, 0]
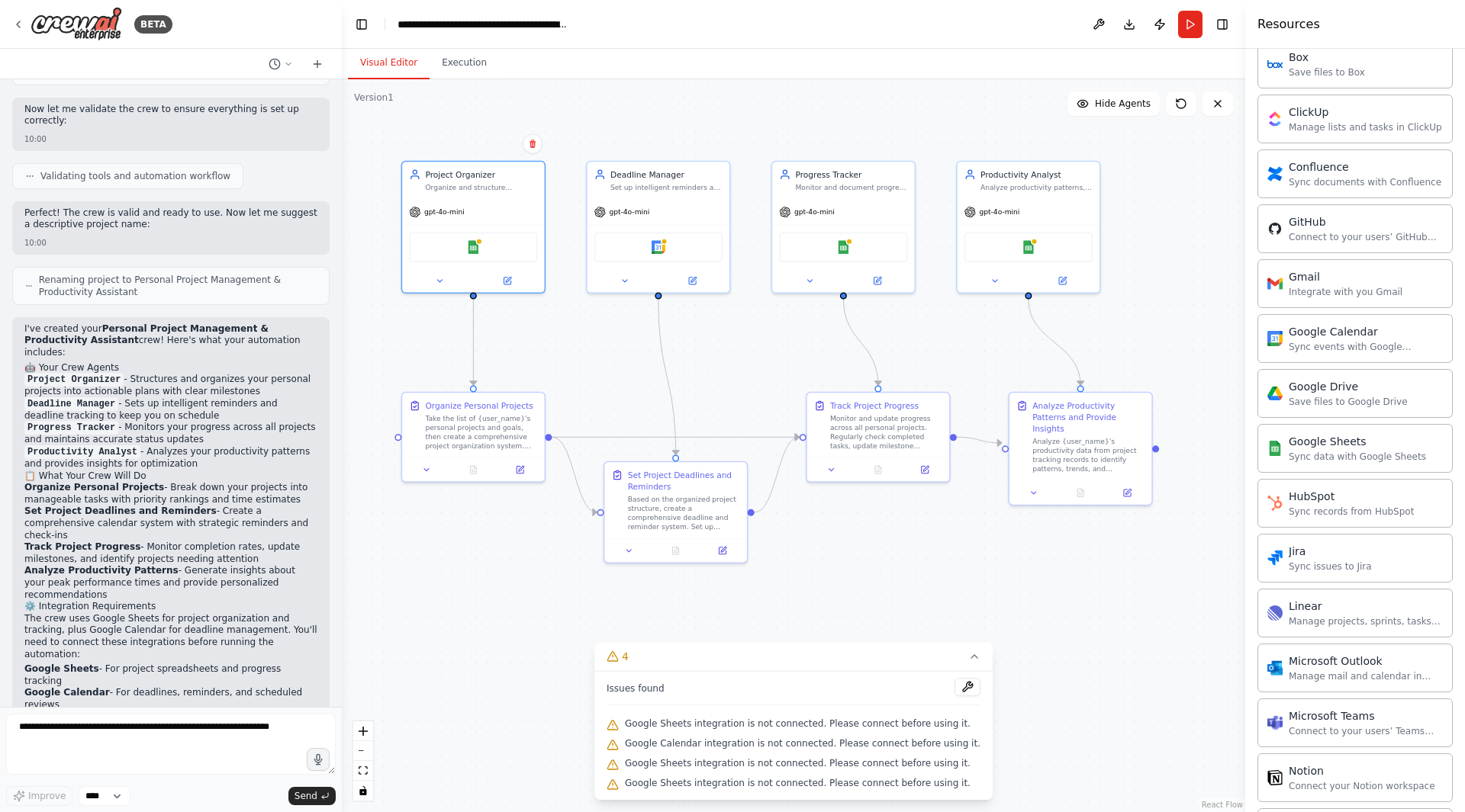
drag, startPoint x: 873, startPoint y: 589, endPoint x: 985, endPoint y: 553, distance: 117.6
click at [985, 553] on div ".deletable-edge-delete-btn { width: 20px; height: 20px; border: 0px solid #ffff…" at bounding box center [793, 446] width 903 height 733
click at [824, 202] on div "gpt-4o-mini" at bounding box center [843, 208] width 142 height 25
click at [671, 199] on div "gpt-4o-mini" at bounding box center [659, 208] width 142 height 25
click at [693, 281] on icon at bounding box center [692, 278] width 7 height 7
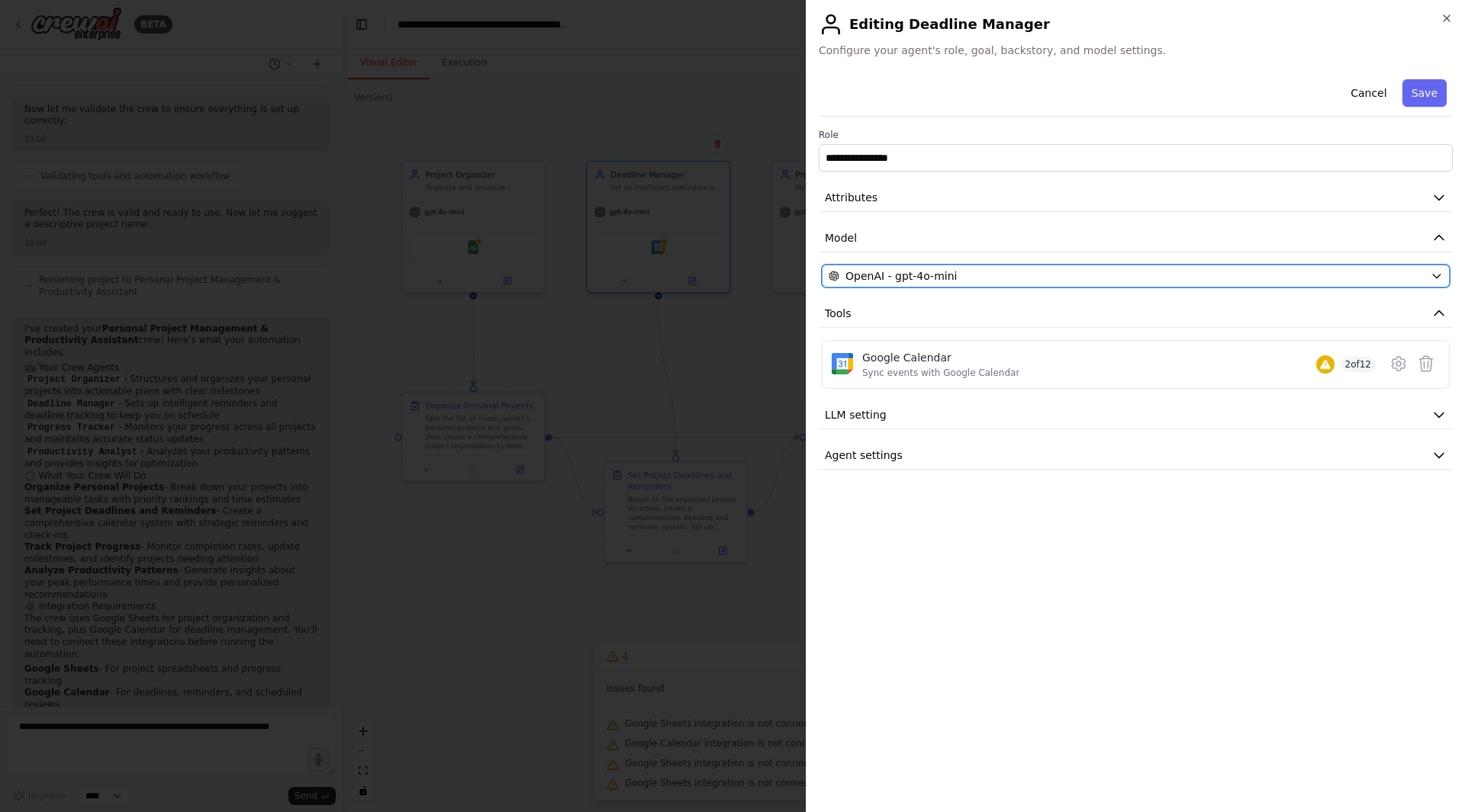
click at [949, 282] on div "OpenAI - gpt-4o-mini" at bounding box center [1127, 276] width 596 height 15
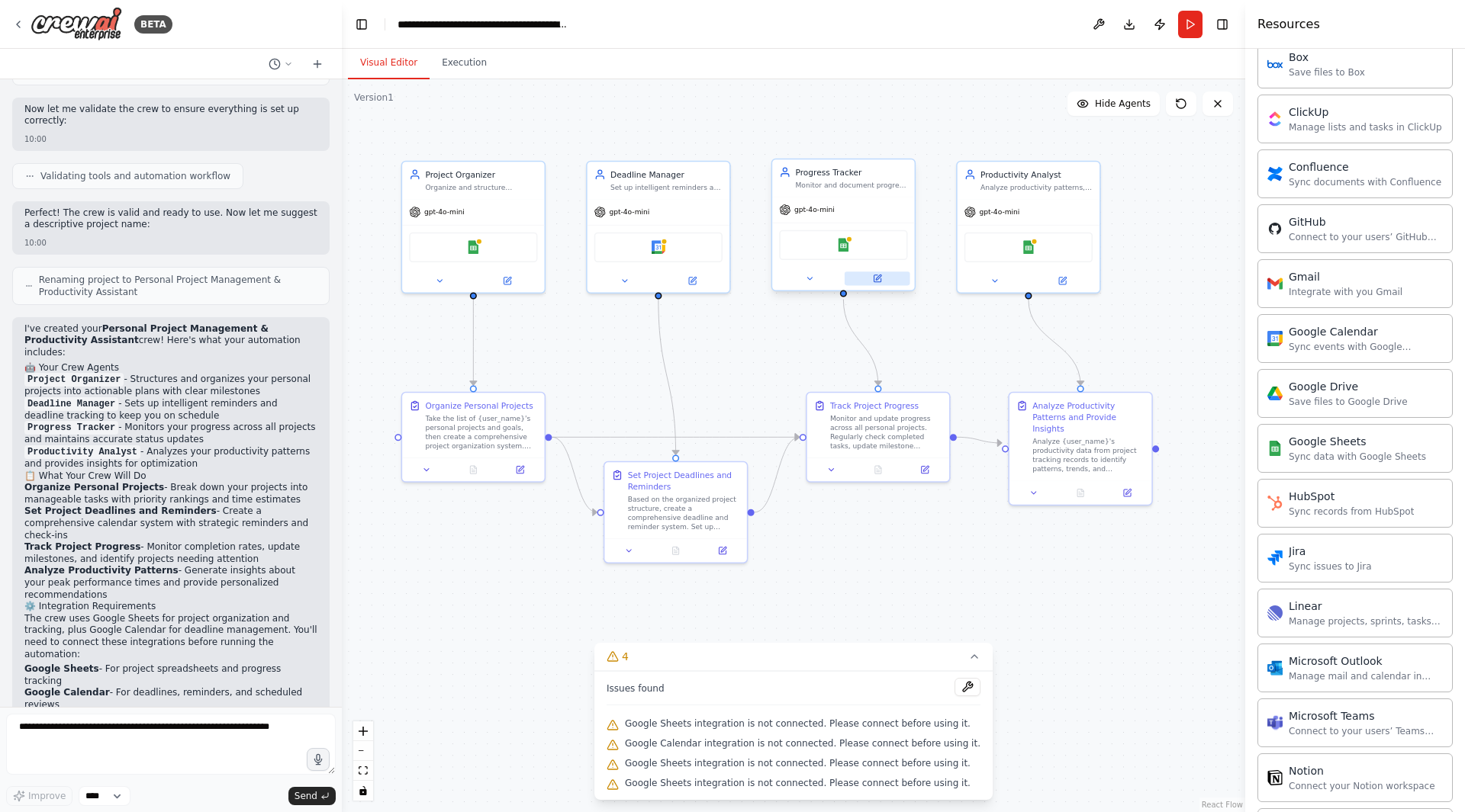
click at [874, 280] on icon at bounding box center [877, 278] width 7 height 7
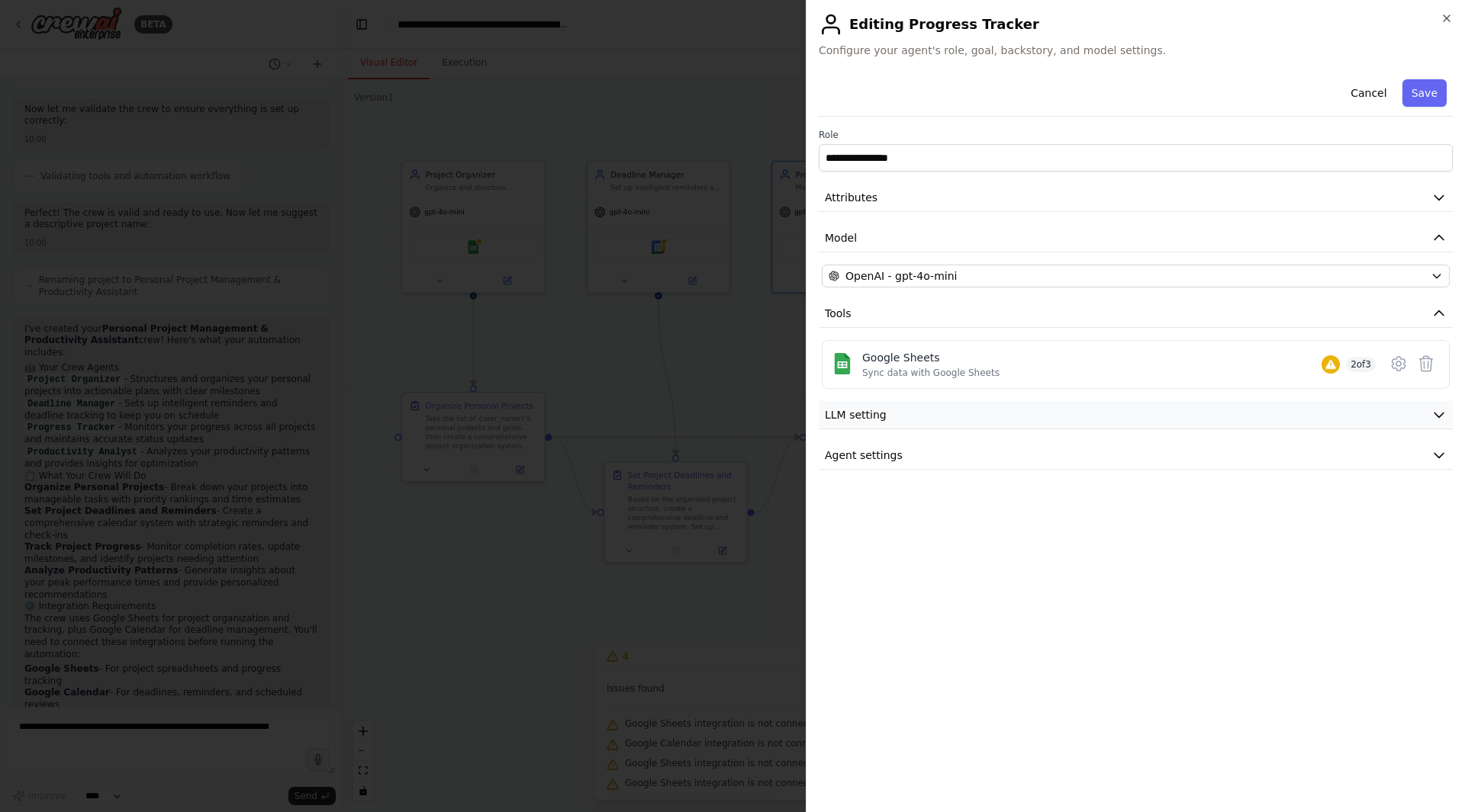
click at [1439, 411] on icon "button" at bounding box center [1439, 415] width 15 height 15
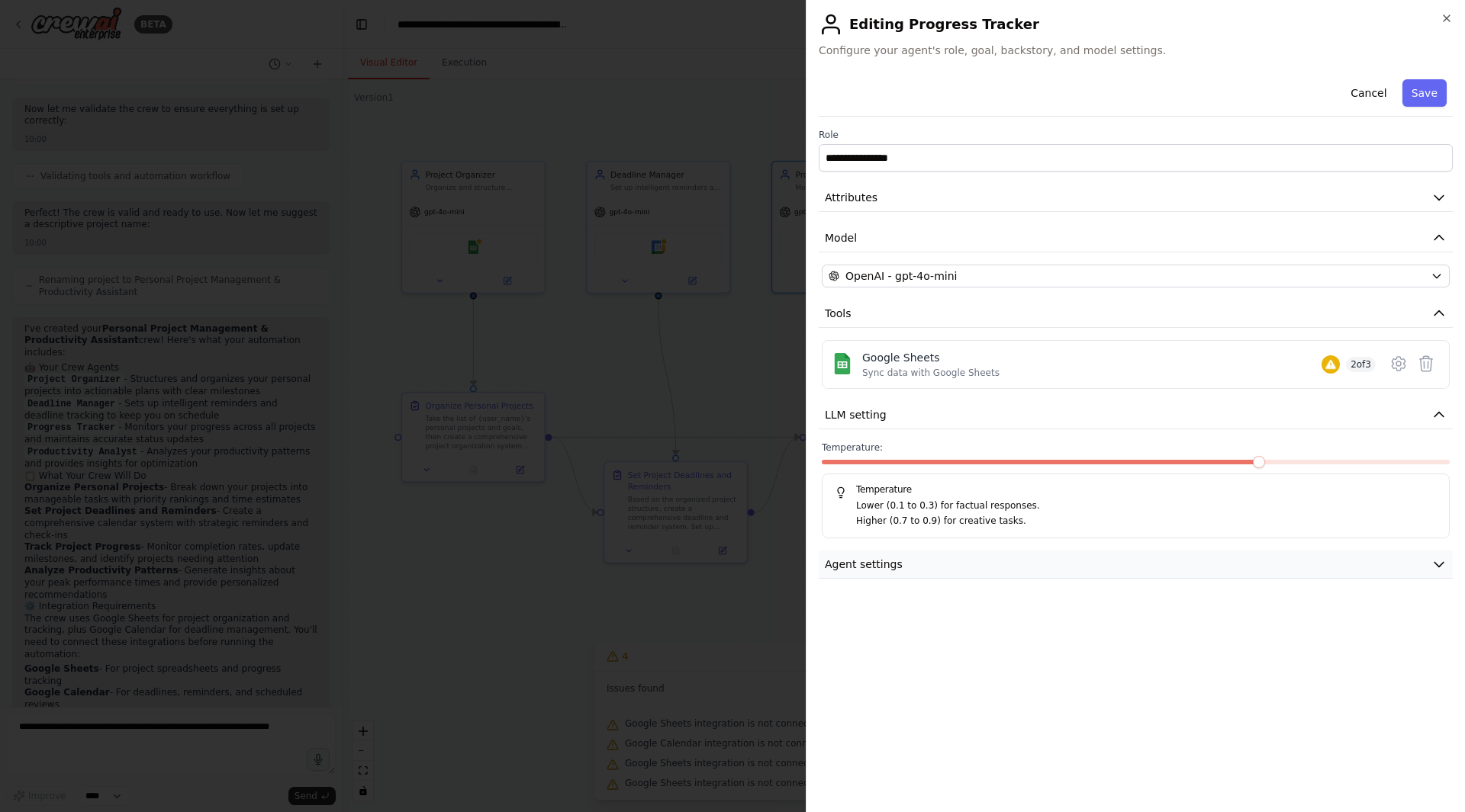
click at [921, 567] on button "Agent settings" at bounding box center [1135, 564] width 634 height 28
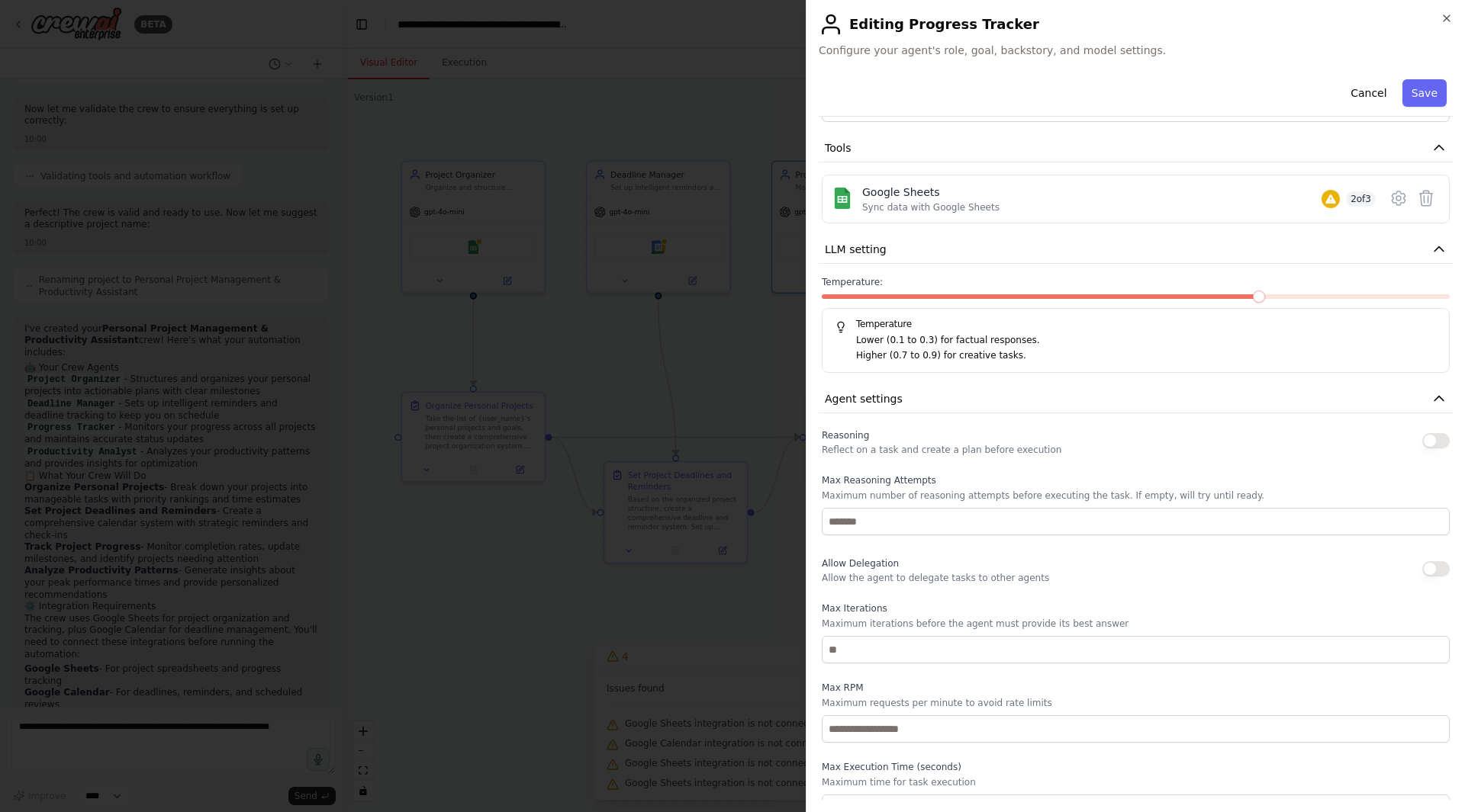
scroll to position [188, 0]
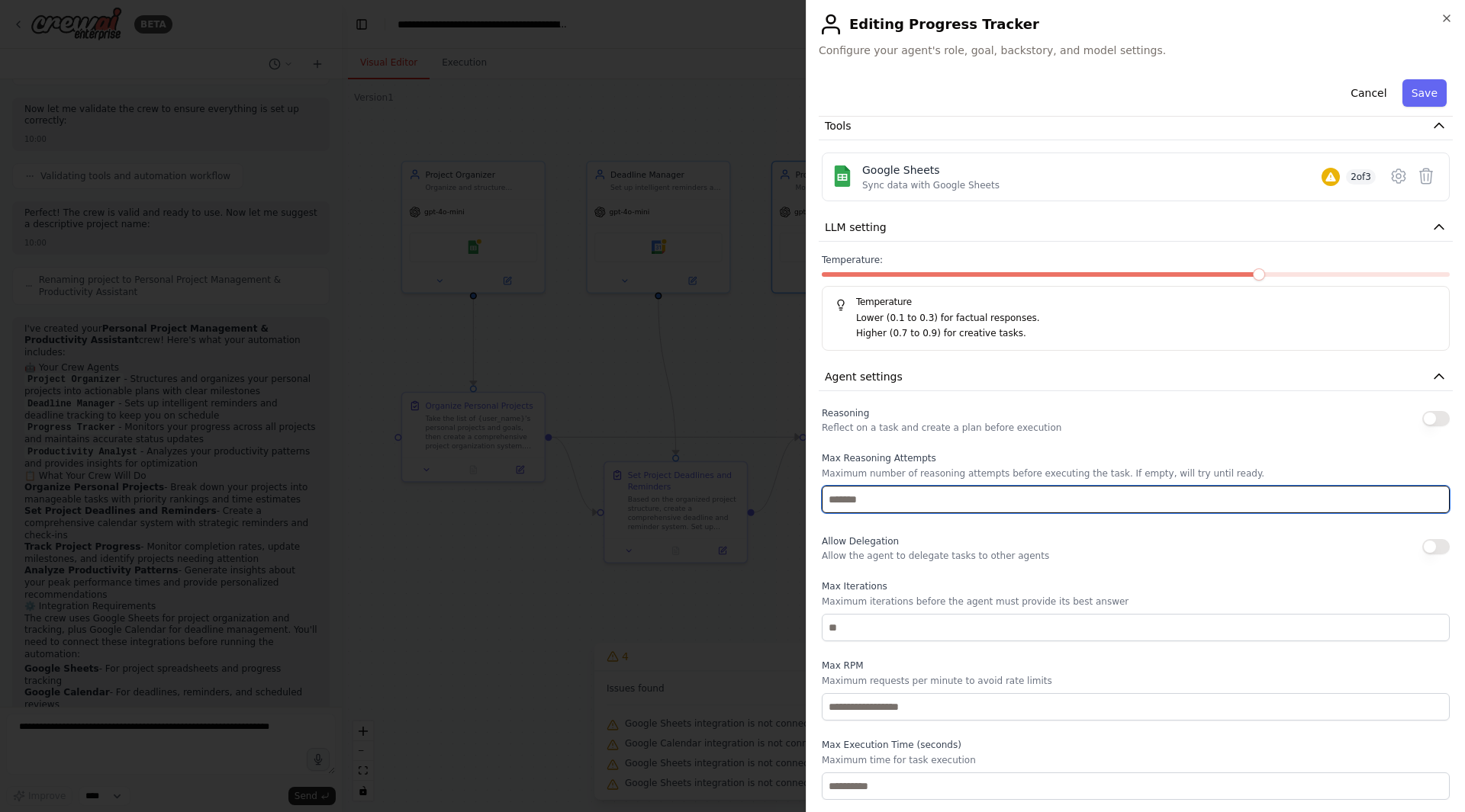
click at [1324, 503] on input "number" at bounding box center [1135, 499] width 628 height 27
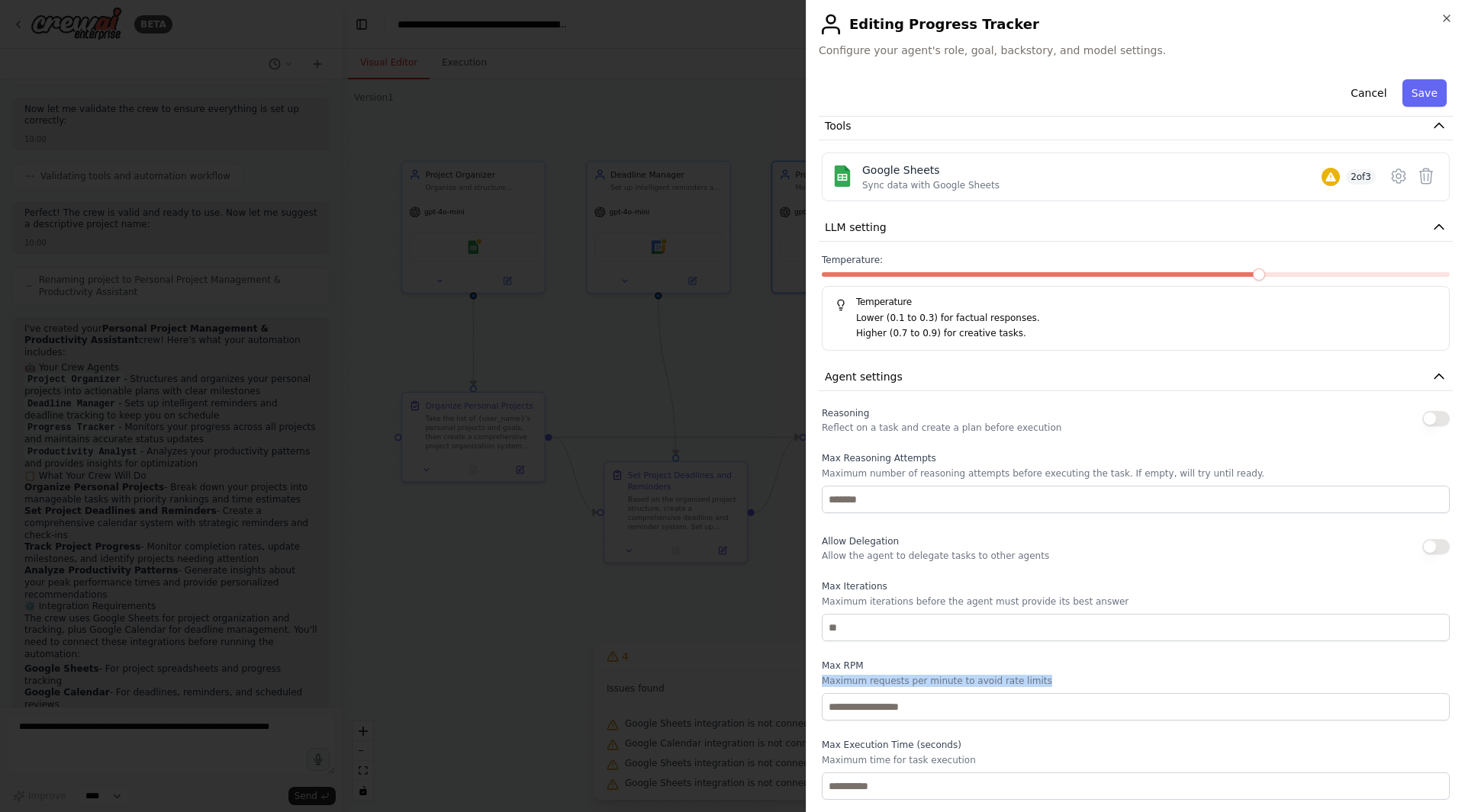
drag, startPoint x: 1065, startPoint y: 677, endPoint x: 820, endPoint y: 681, distance: 245.0
click at [820, 681] on div "Reasoning Reflect on a task and create a plan before execution Max Reasoning At…" at bounding box center [1135, 601] width 634 height 396
click at [1452, 23] on icon "button" at bounding box center [1446, 18] width 12 height 12
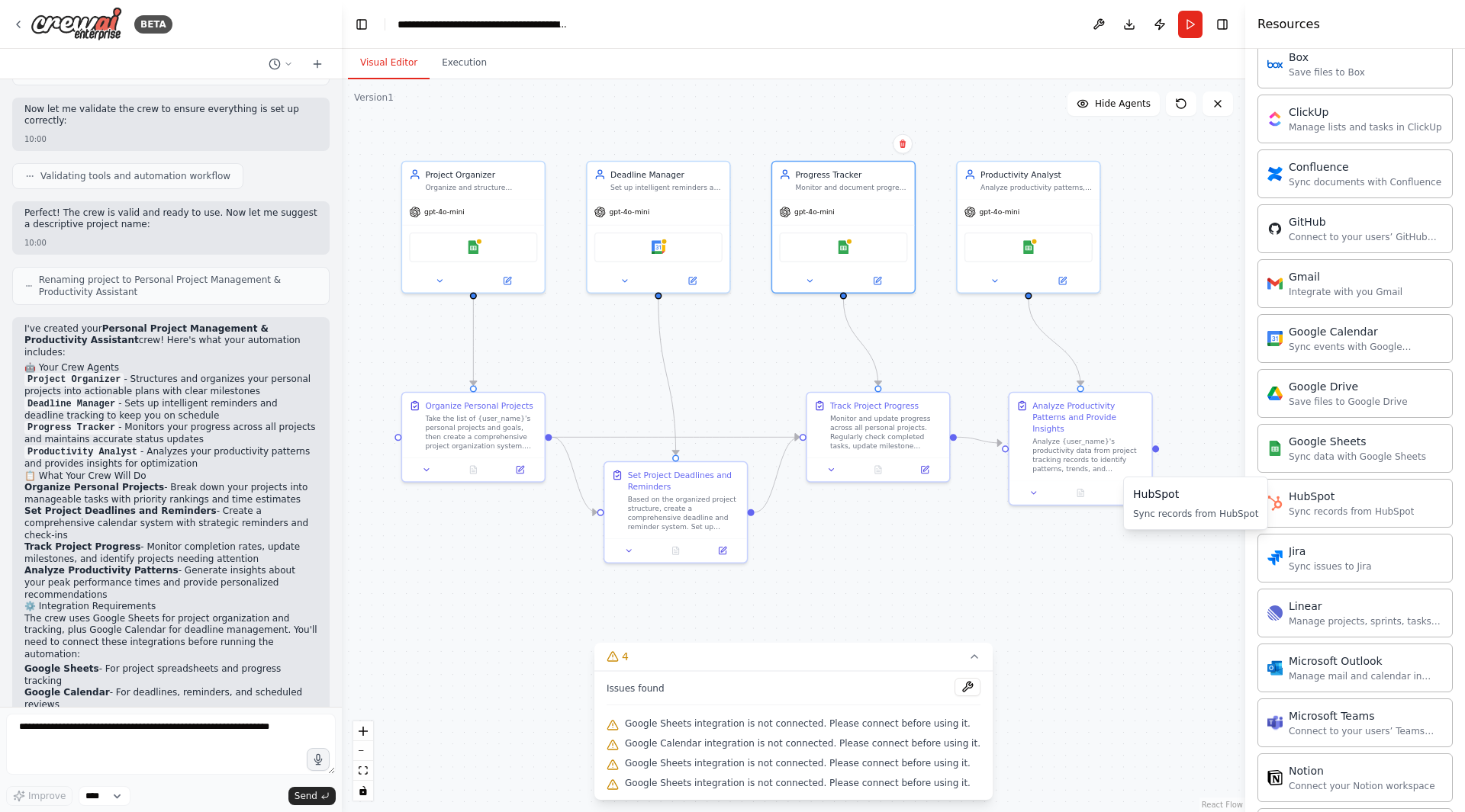
click at [998, 540] on div ".deletable-edge-delete-btn { width: 20px; height: 20px; border: 0px solid #ffff…" at bounding box center [793, 446] width 903 height 733
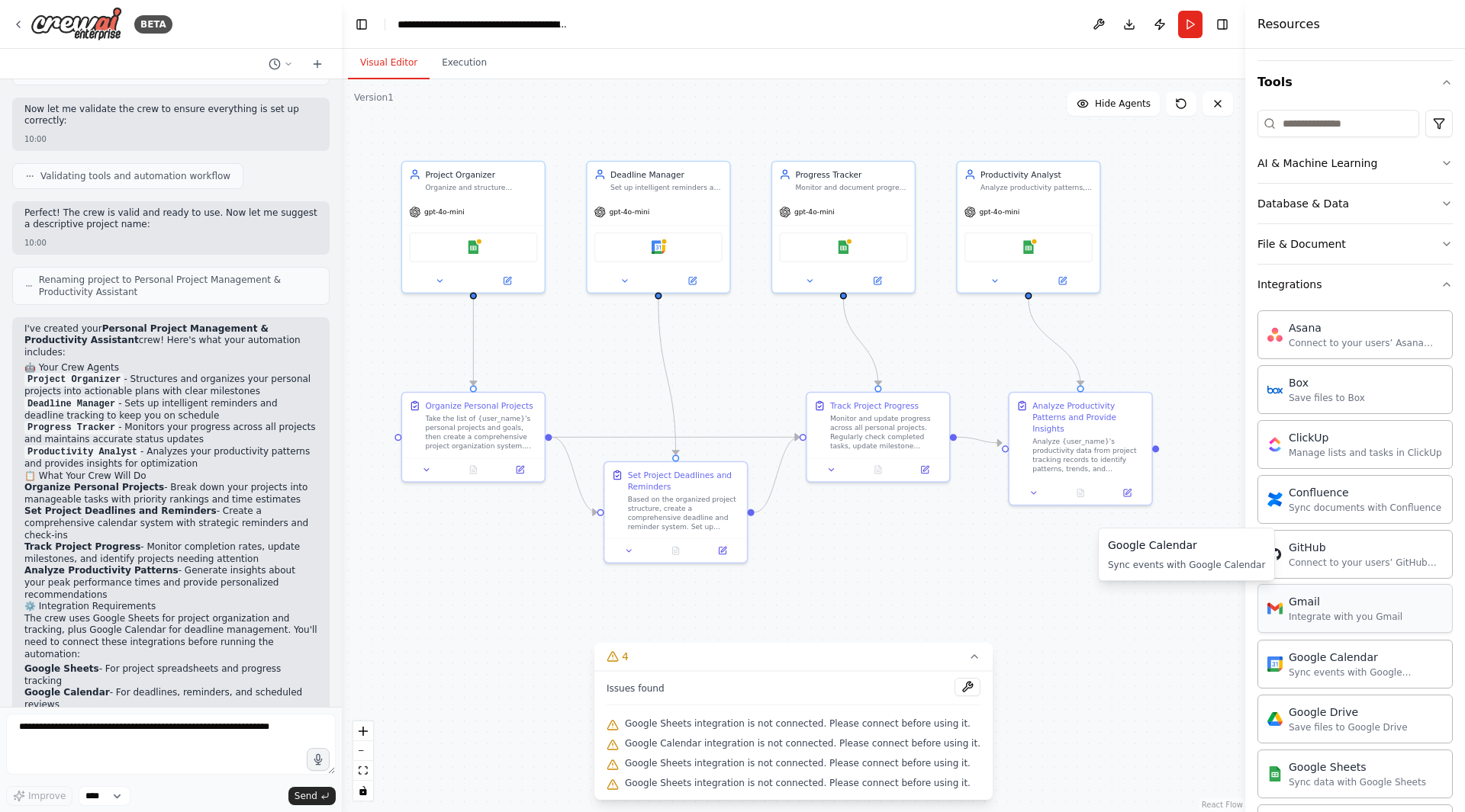
scroll to position [0, 0]
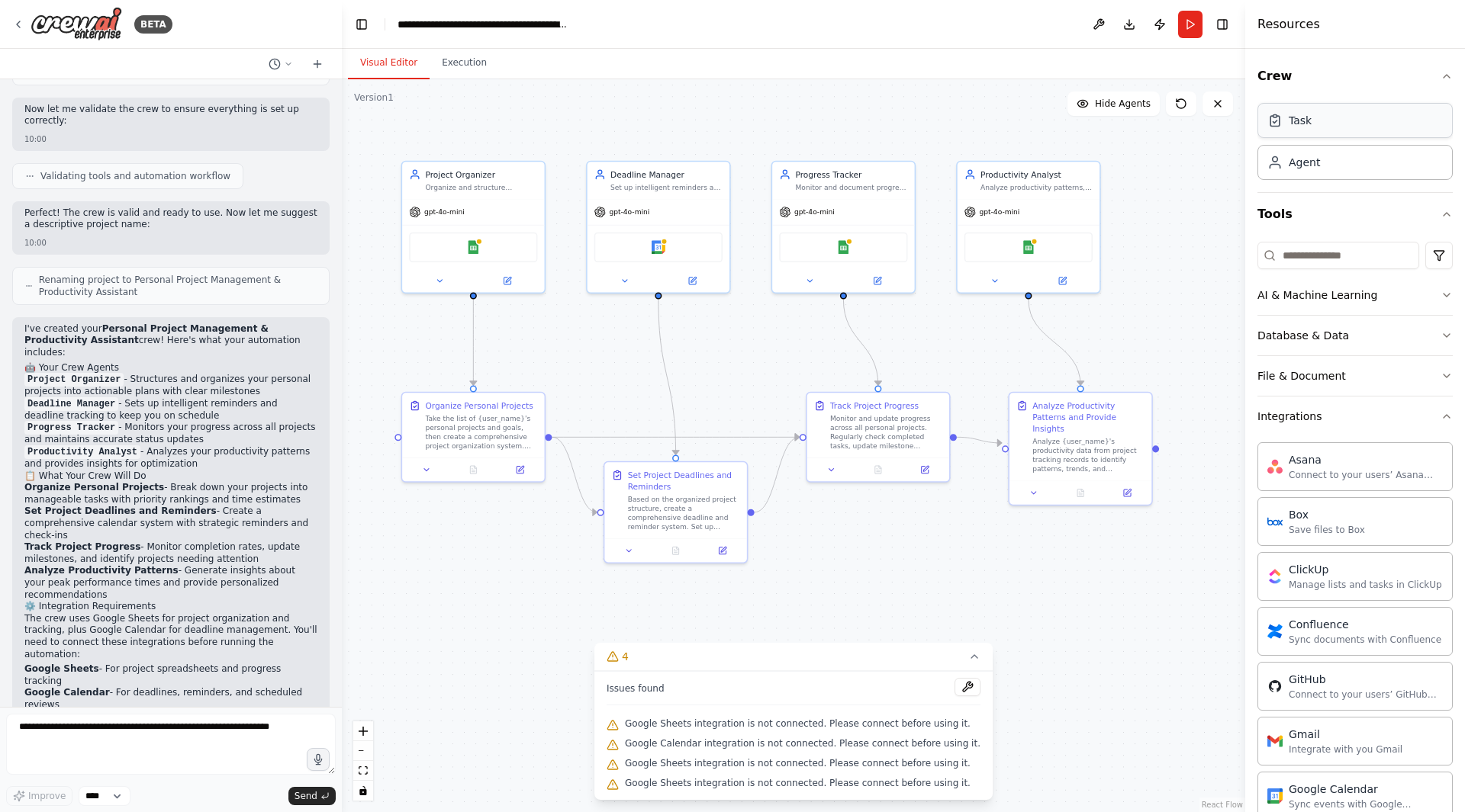
click at [1349, 130] on div "Task" at bounding box center [1355, 120] width 196 height 35
click at [1374, 178] on div "Agent" at bounding box center [1355, 161] width 196 height 35
click at [1378, 170] on div "Agent" at bounding box center [1355, 161] width 196 height 35
click at [1440, 215] on icon "button" at bounding box center [1446, 214] width 12 height 12
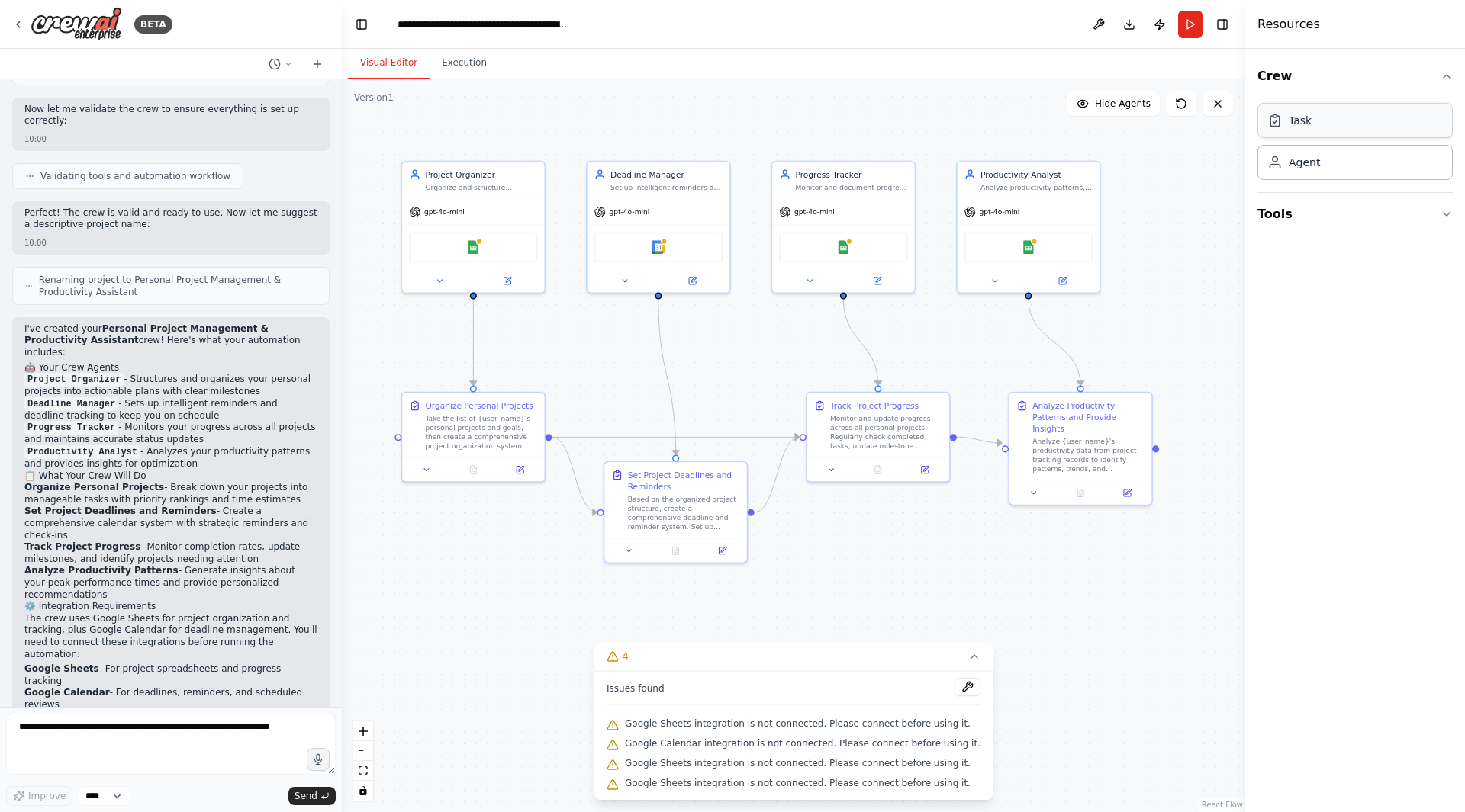
click at [1392, 123] on div "Task" at bounding box center [1355, 120] width 196 height 35
click at [1315, 126] on div "Task" at bounding box center [1355, 120] width 196 height 35
click at [1286, 221] on button "Tools" at bounding box center [1355, 214] width 196 height 43
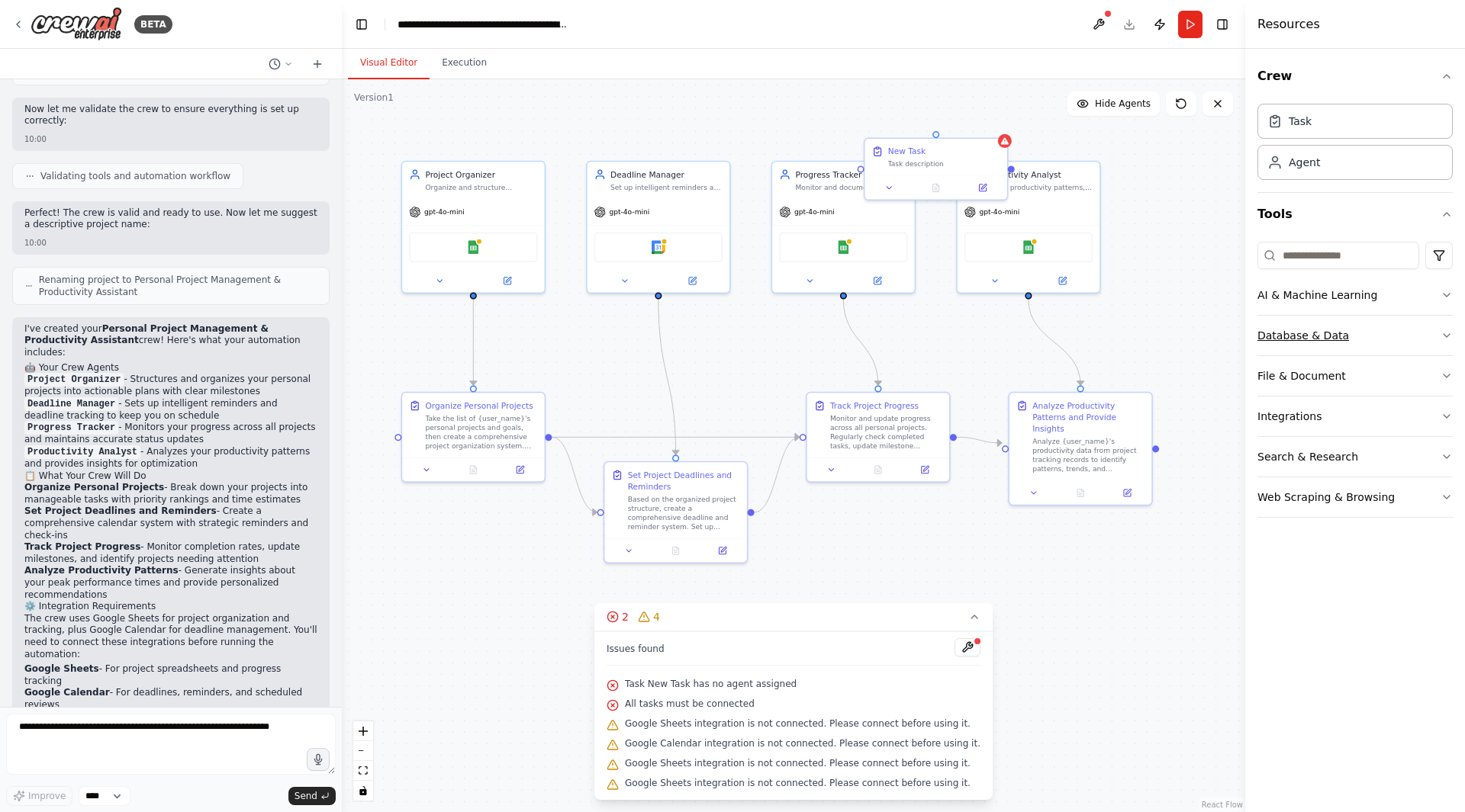
click at [1317, 340] on div "Database & Data" at bounding box center [1303, 336] width 91 height 15
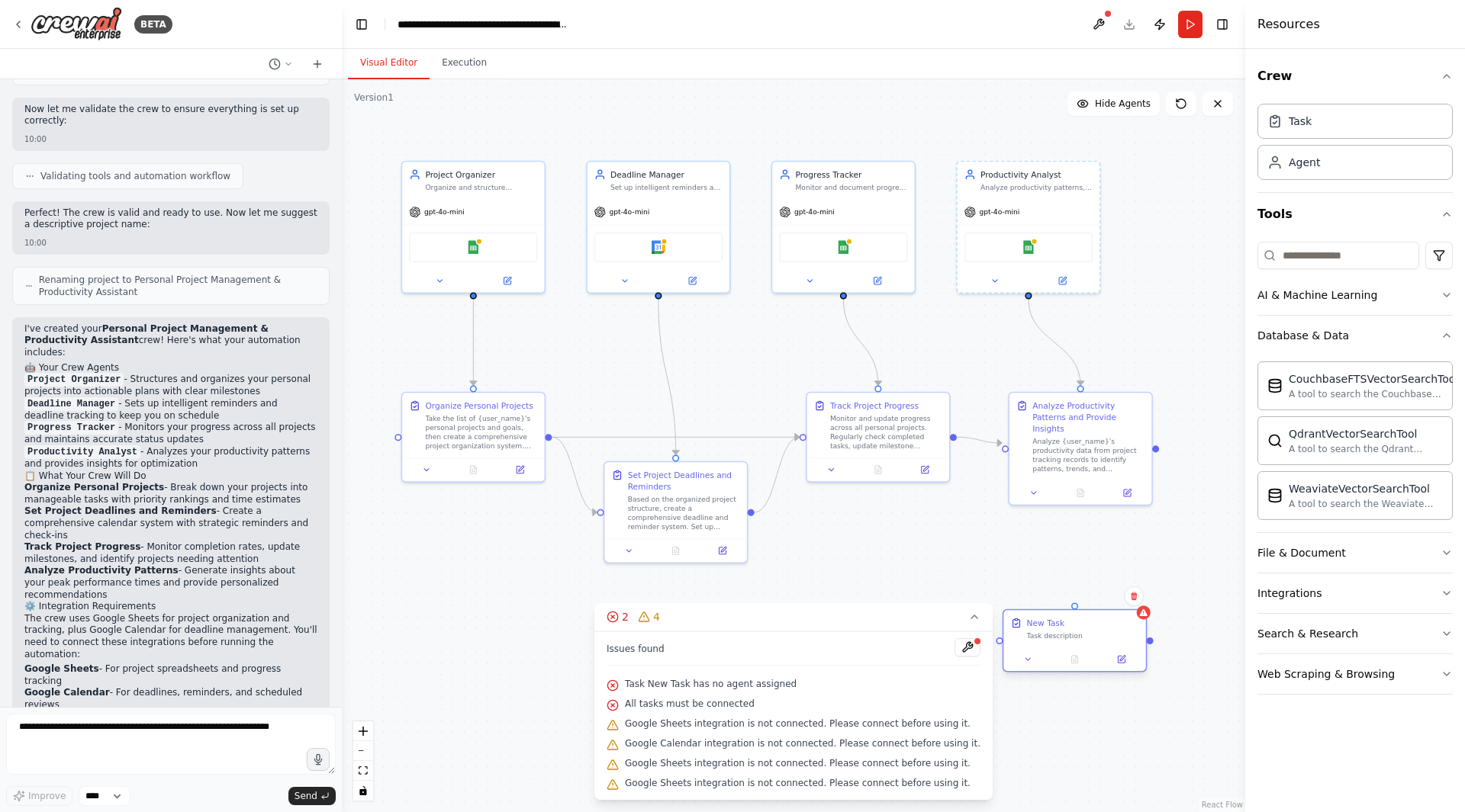
drag, startPoint x: 965, startPoint y: 172, endPoint x: 1107, endPoint y: 641, distance: 490.0
click at [1107, 641] on div "New Task Task description" at bounding box center [1075, 641] width 144 height 63
click at [1117, 650] on div at bounding box center [1074, 659] width 142 height 24
click at [1129, 663] on button at bounding box center [1122, 659] width 39 height 14
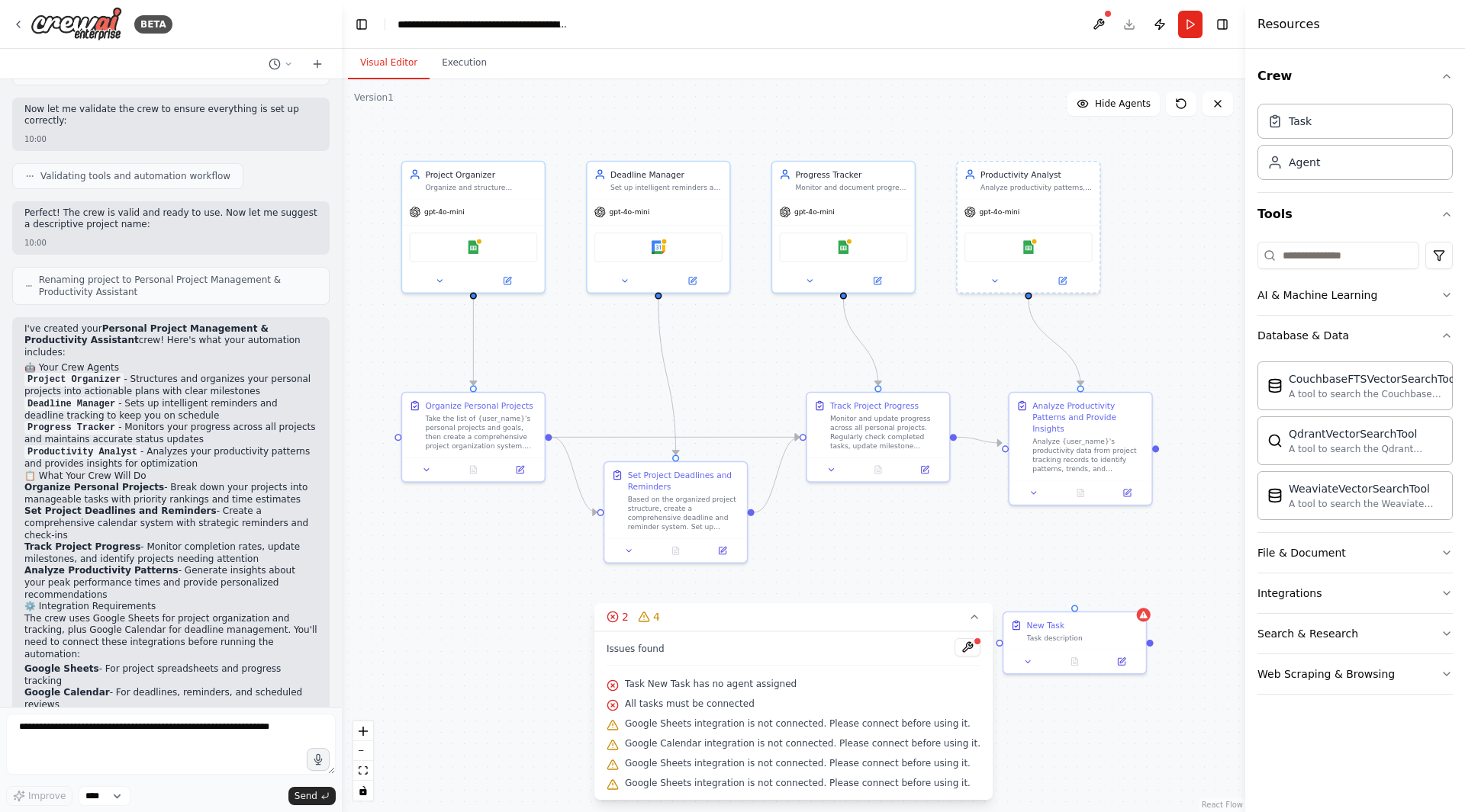
click at [1369, 716] on div "Crew Task Agent Tools AI & Machine Learning Database & Data CouchbaseFTSVectorS…" at bounding box center [1355, 430] width 220 height 763
click at [1343, 631] on div "Search & Research" at bounding box center [1308, 634] width 101 height 15
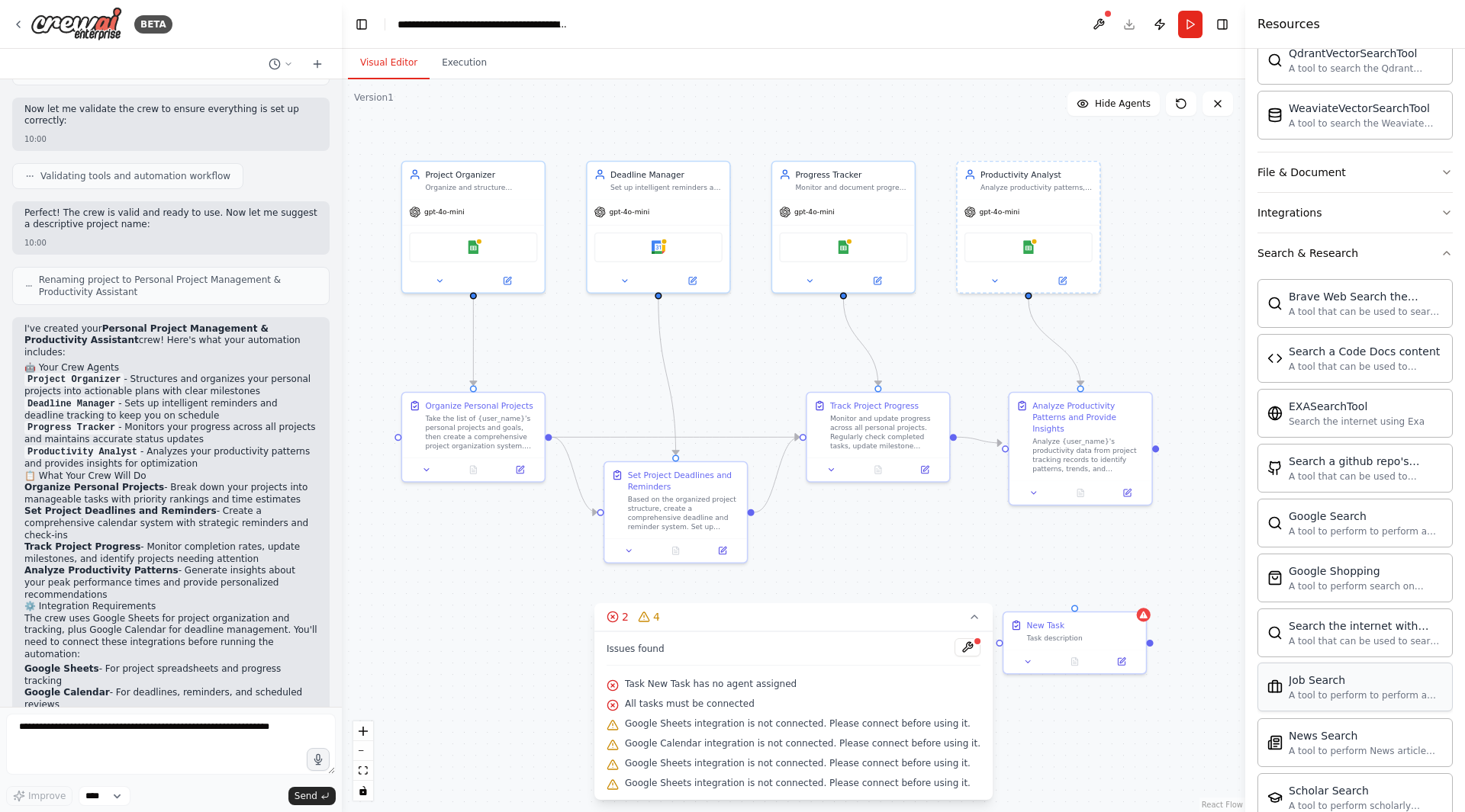
scroll to position [382, 0]
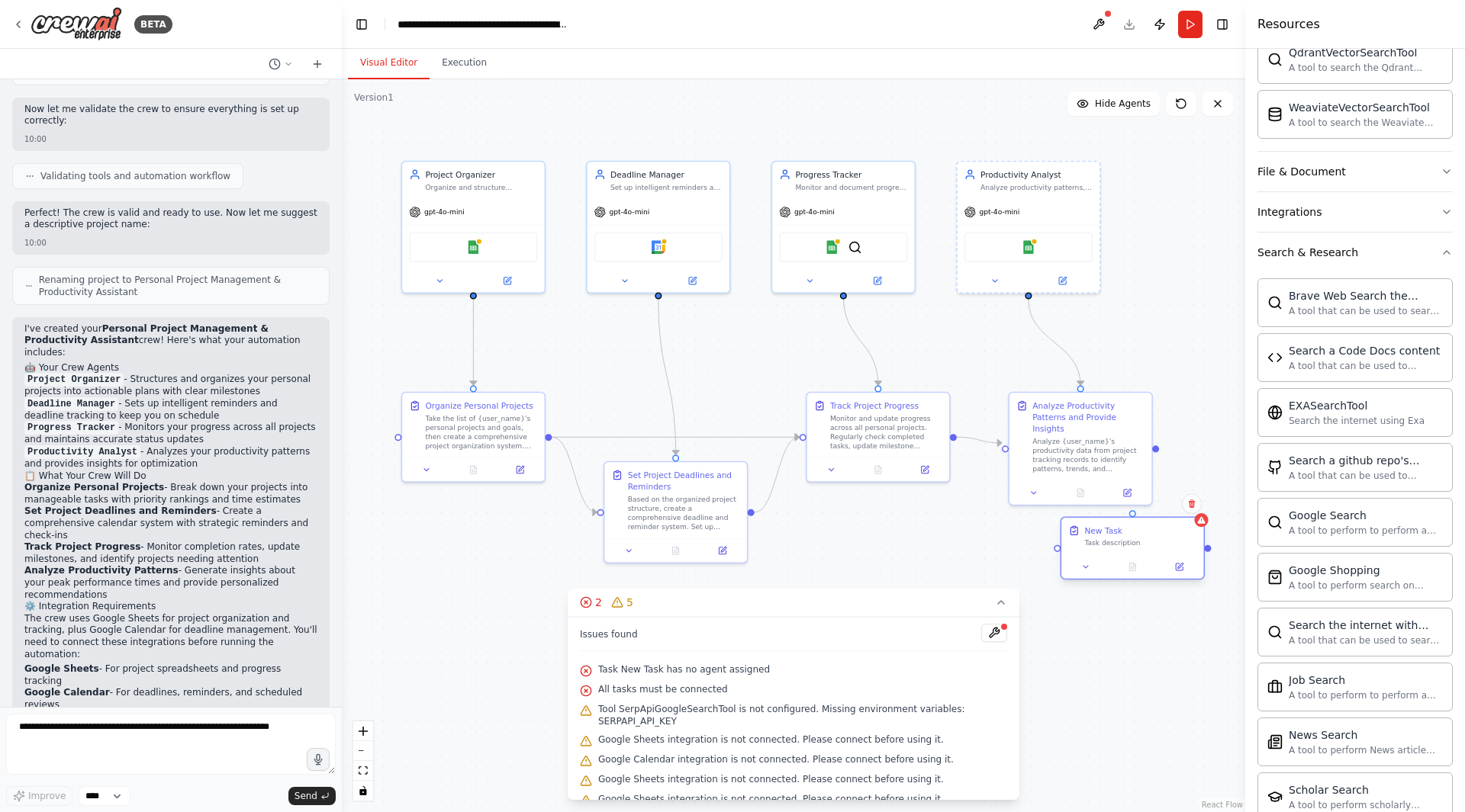
drag, startPoint x: 1096, startPoint y: 651, endPoint x: 1158, endPoint y: 559, distance: 110.9
click at [1158, 559] on div at bounding box center [1132, 567] width 142 height 24
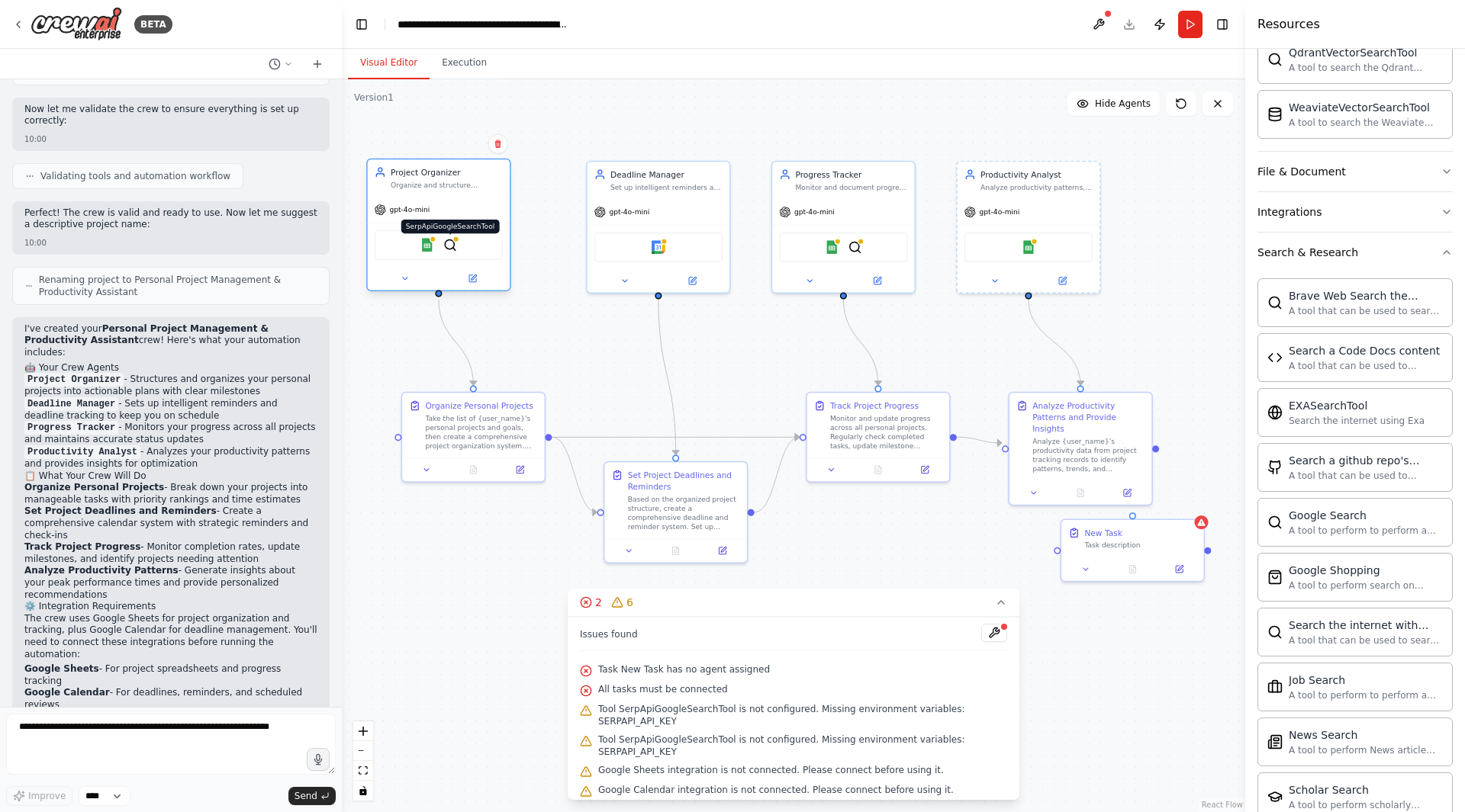
drag, startPoint x: 489, startPoint y: 245, endPoint x: 458, endPoint y: 246, distance: 31.0
click at [458, 246] on div "Google Sheets SerpApiGoogleSearchTool" at bounding box center [439, 245] width 128 height 30
click at [463, 246] on div "Google Sheets SerpApiGoogleSearchTool" at bounding box center [439, 245] width 128 height 30
click at [482, 247] on div "Google Sheets SerpApiGoogleSearchTool" at bounding box center [439, 245] width 128 height 30
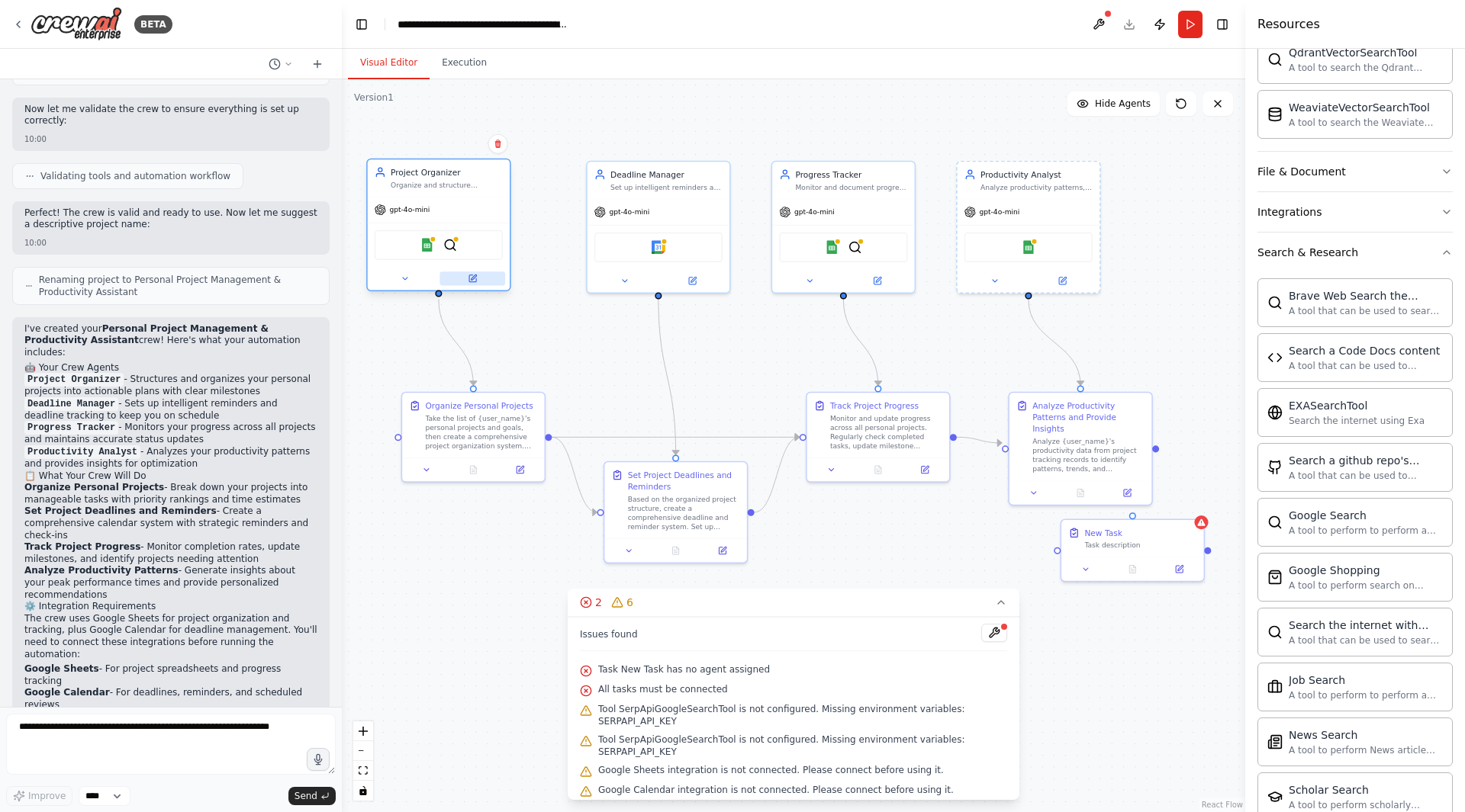
click at [478, 277] on button at bounding box center [472, 278] width 66 height 14
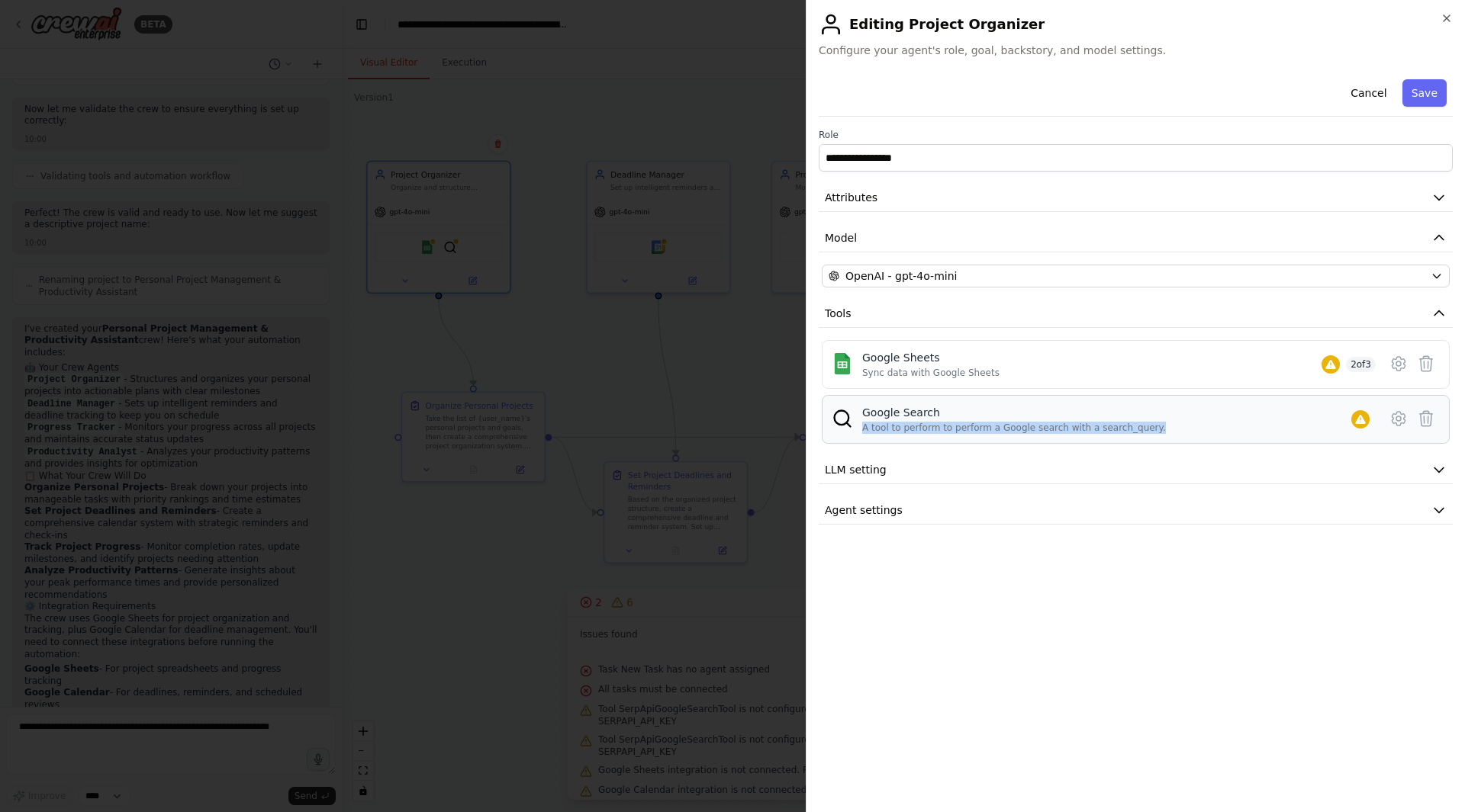
drag, startPoint x: 1228, startPoint y: 427, endPoint x: 1222, endPoint y: 396, distance: 31.6
click at [1222, 396] on div "Google Search A tool to perform to perform a Google search with a search_query." at bounding box center [1135, 419] width 628 height 49
click at [1209, 419] on div "Google Search A tool to perform to perform a Google search with a search_query." at bounding box center [1118, 419] width 513 height 29
click at [1403, 422] on icon at bounding box center [1398, 418] width 18 height 18
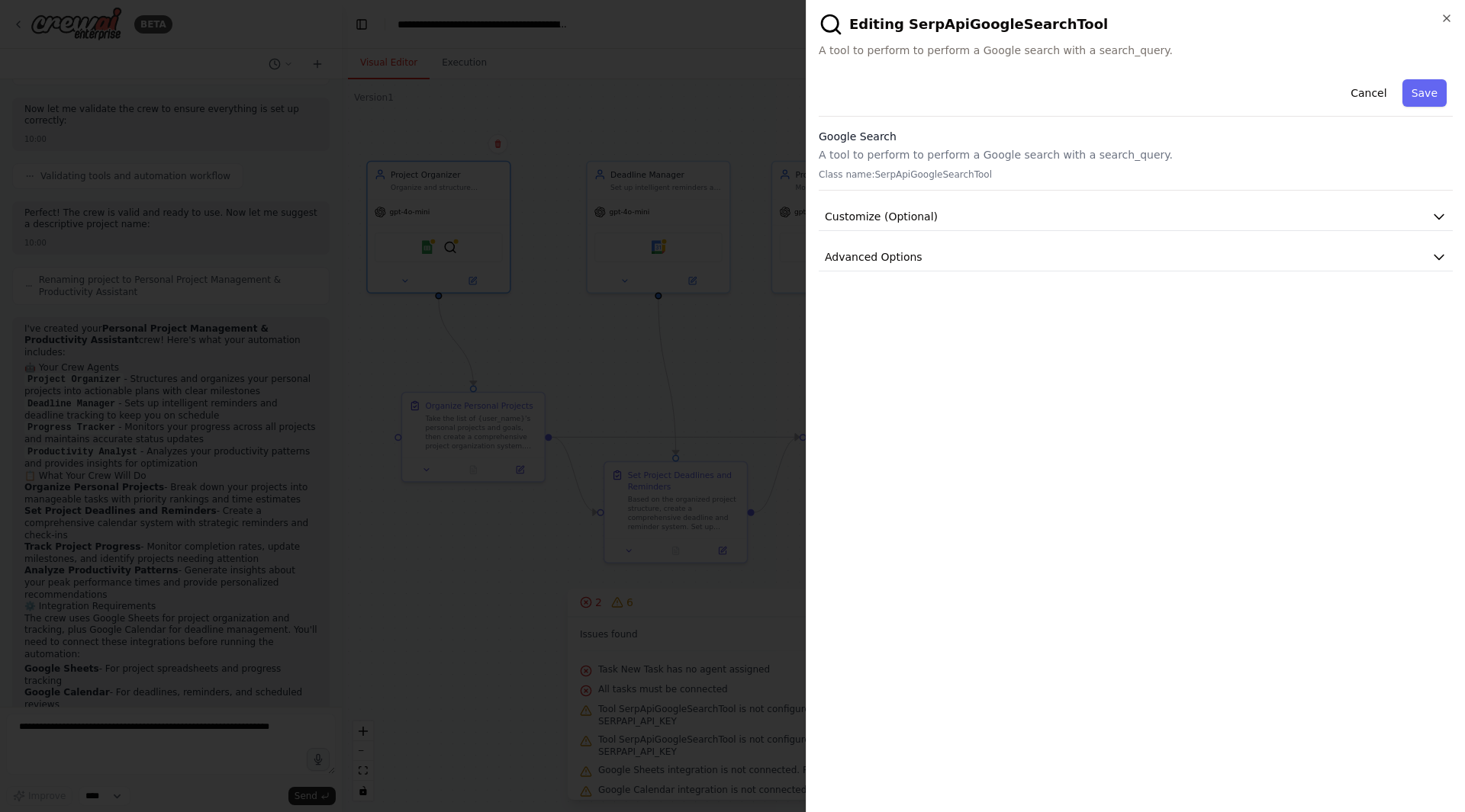
drag, startPoint x: 951, startPoint y: 152, endPoint x: 981, endPoint y: 155, distance: 30.1
click at [954, 152] on p "A tool to perform to perform a Google search with a search_query." at bounding box center [1135, 155] width 634 height 15
click at [985, 155] on p "A tool to perform to perform a Google search with a search_query." at bounding box center [1135, 155] width 634 height 15
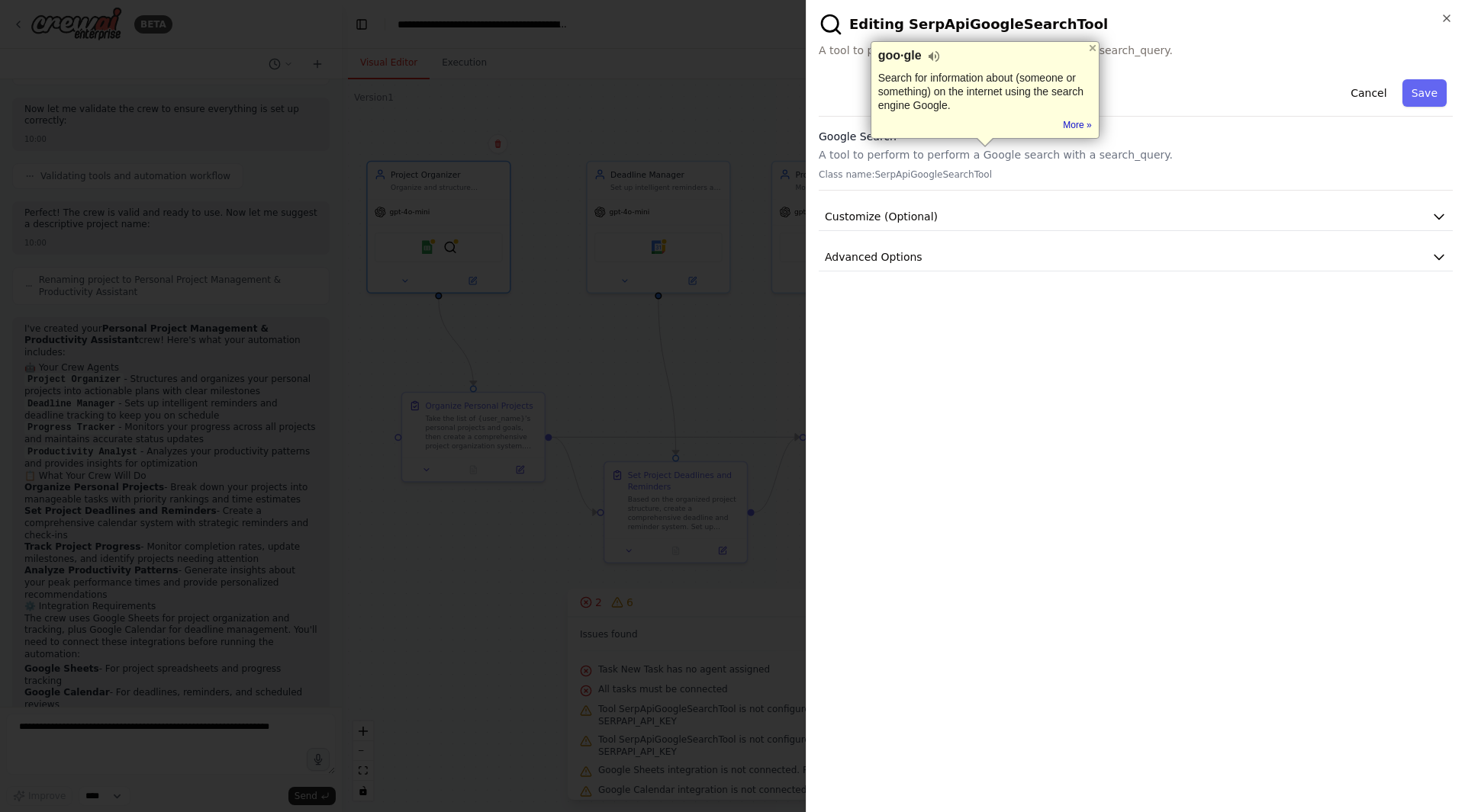
click at [1033, 368] on div "**********" at bounding box center [1135, 436] width 634 height 727
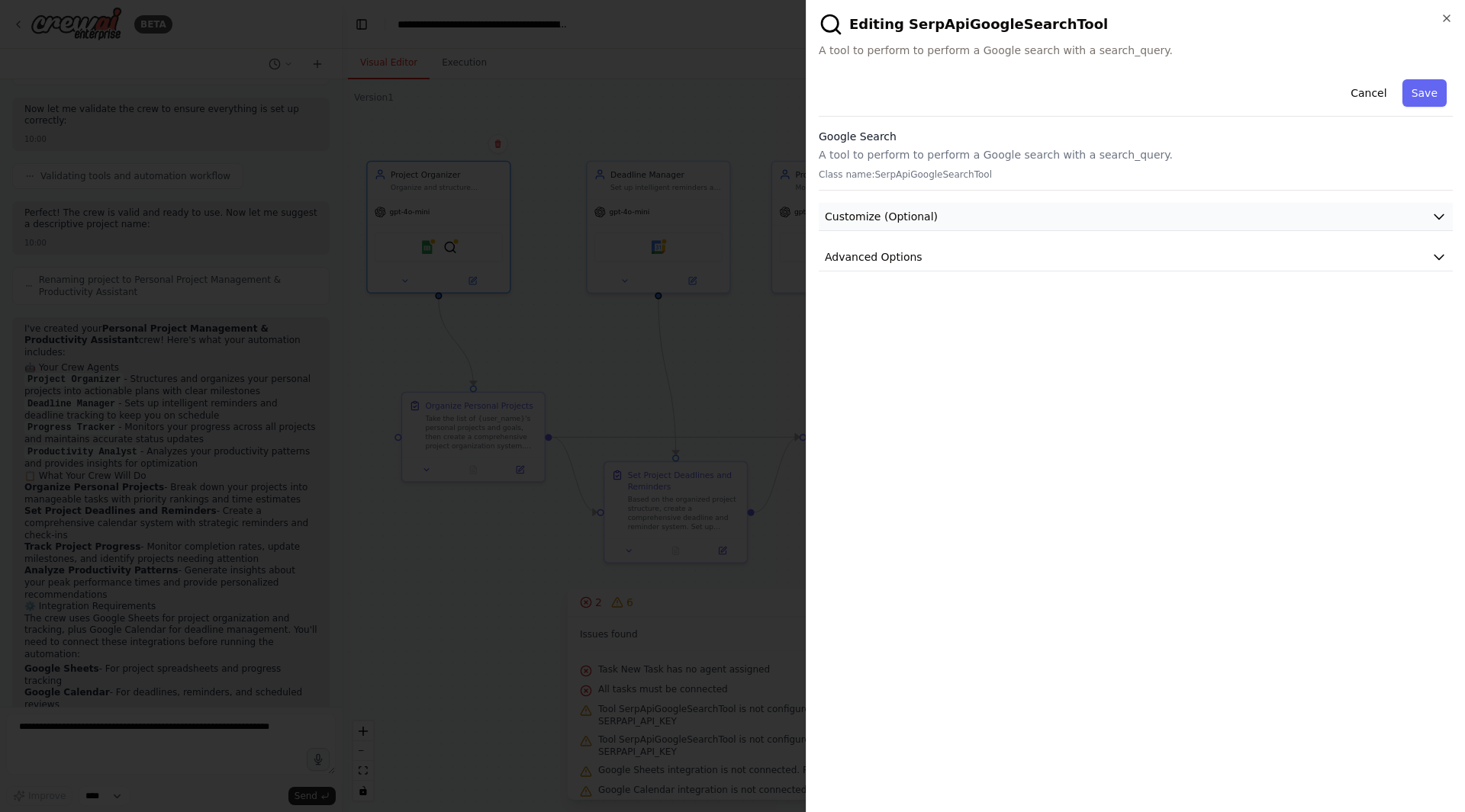
click at [931, 209] on button "Customize (Optional)" at bounding box center [1135, 217] width 634 height 28
click at [1410, 210] on button "Customize (Optional)" at bounding box center [1135, 217] width 634 height 28
click at [1128, 272] on div "**********" at bounding box center [1135, 436] width 634 height 727
click at [1448, 249] on button "Advanced Options" at bounding box center [1135, 257] width 634 height 28
click at [1446, 254] on button "Advanced Options" at bounding box center [1135, 257] width 634 height 28
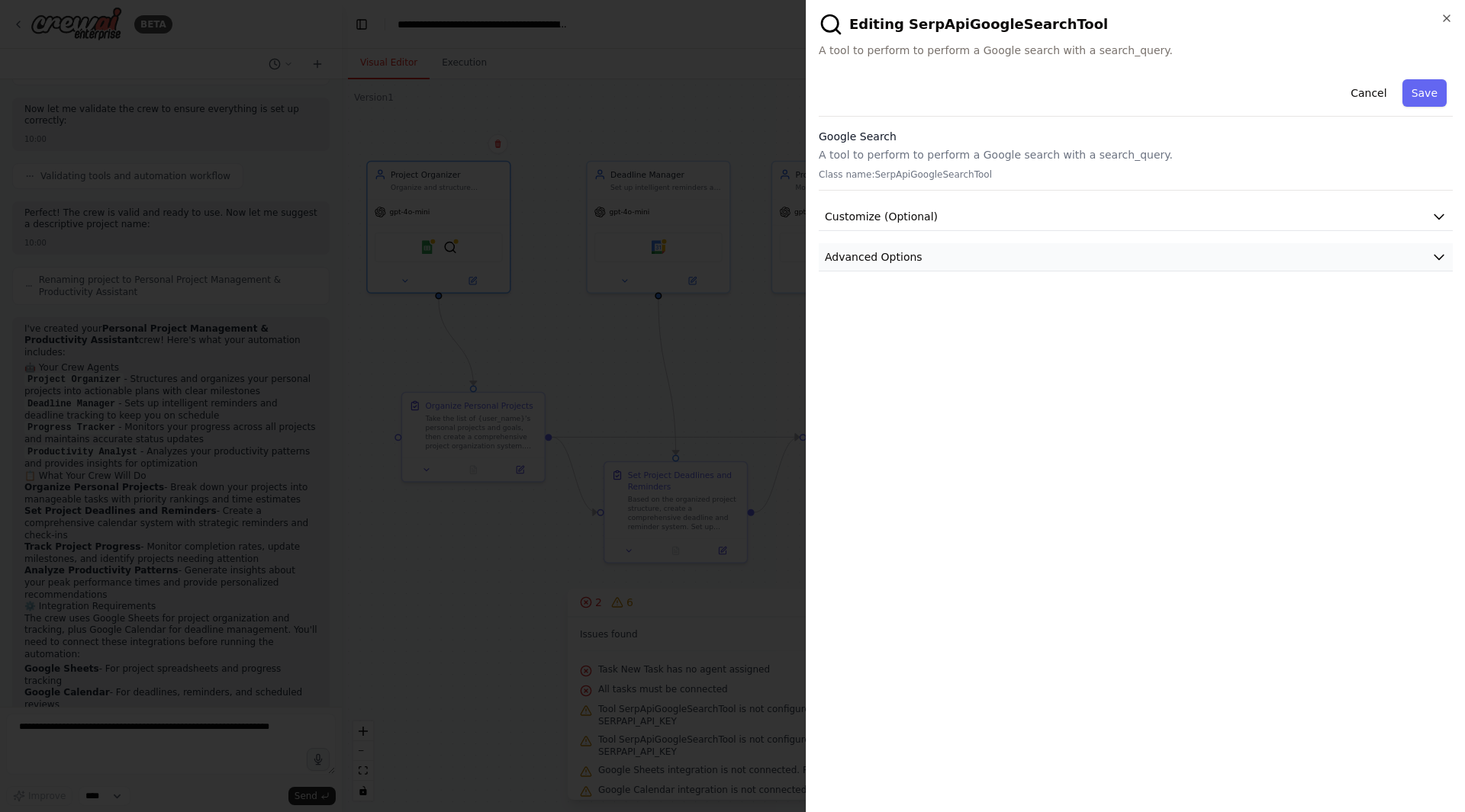
click at [1446, 254] on button "Advanced Options" at bounding box center [1135, 257] width 634 height 28
click at [1438, 213] on icon "button" at bounding box center [1439, 217] width 15 height 15
click at [978, 146] on div "Google Search A tool to perform to perform a Google search with a search_query.…" at bounding box center [1135, 160] width 634 height 61
click at [1384, 92] on button "Cancel" at bounding box center [1368, 93] width 54 height 27
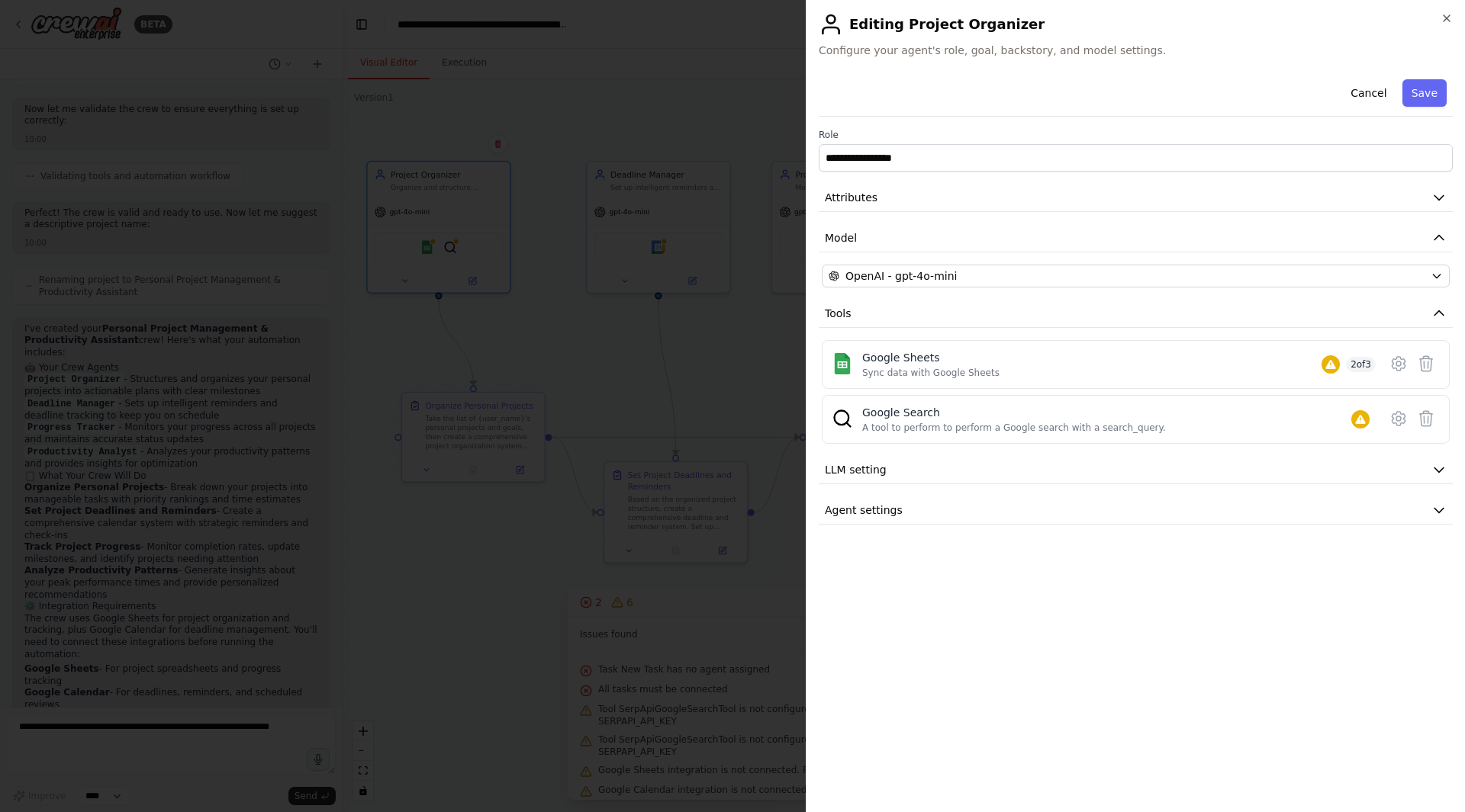
click at [682, 561] on div at bounding box center [732, 406] width 1465 height 812
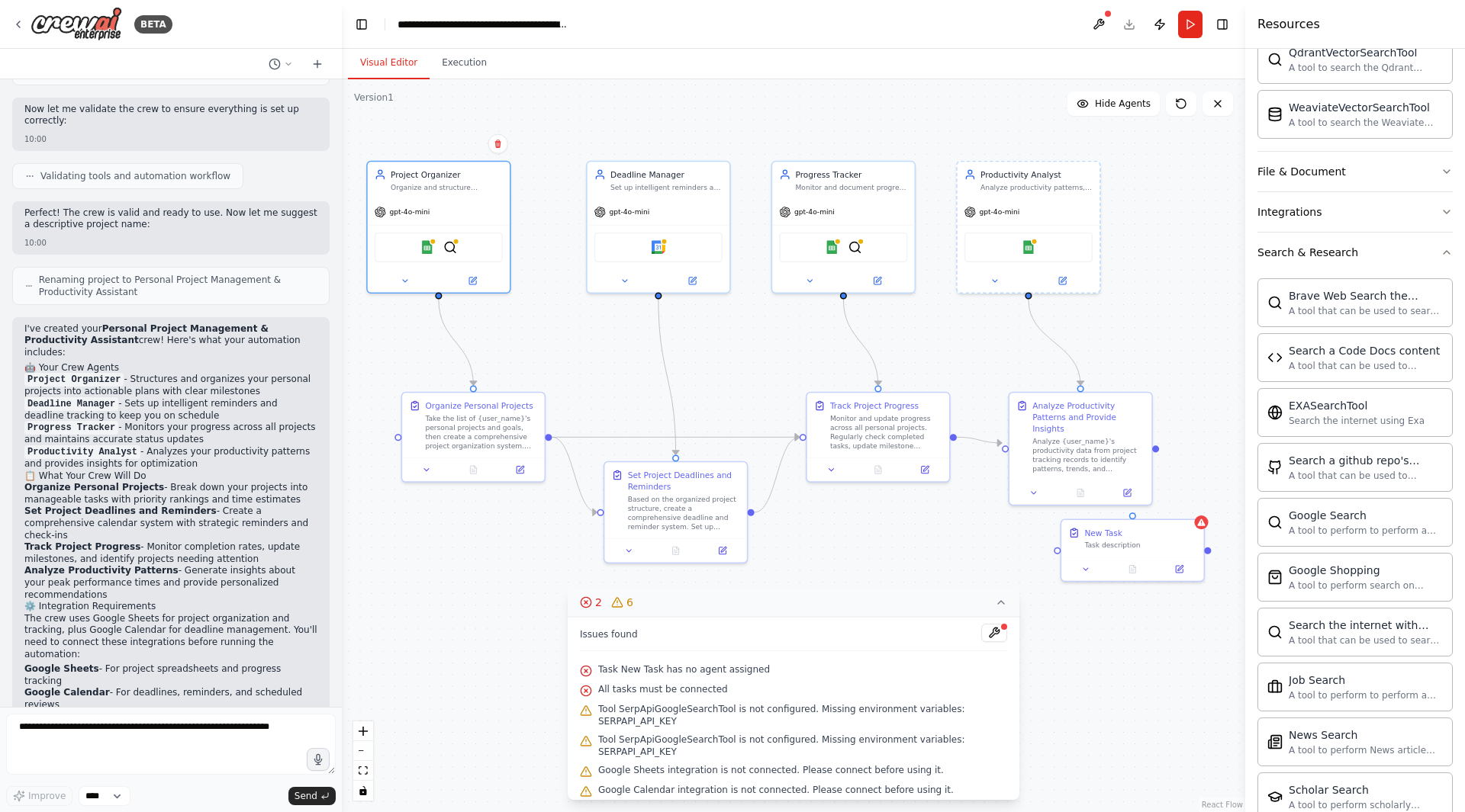
click at [995, 603] on icon at bounding box center [1001, 602] width 12 height 12
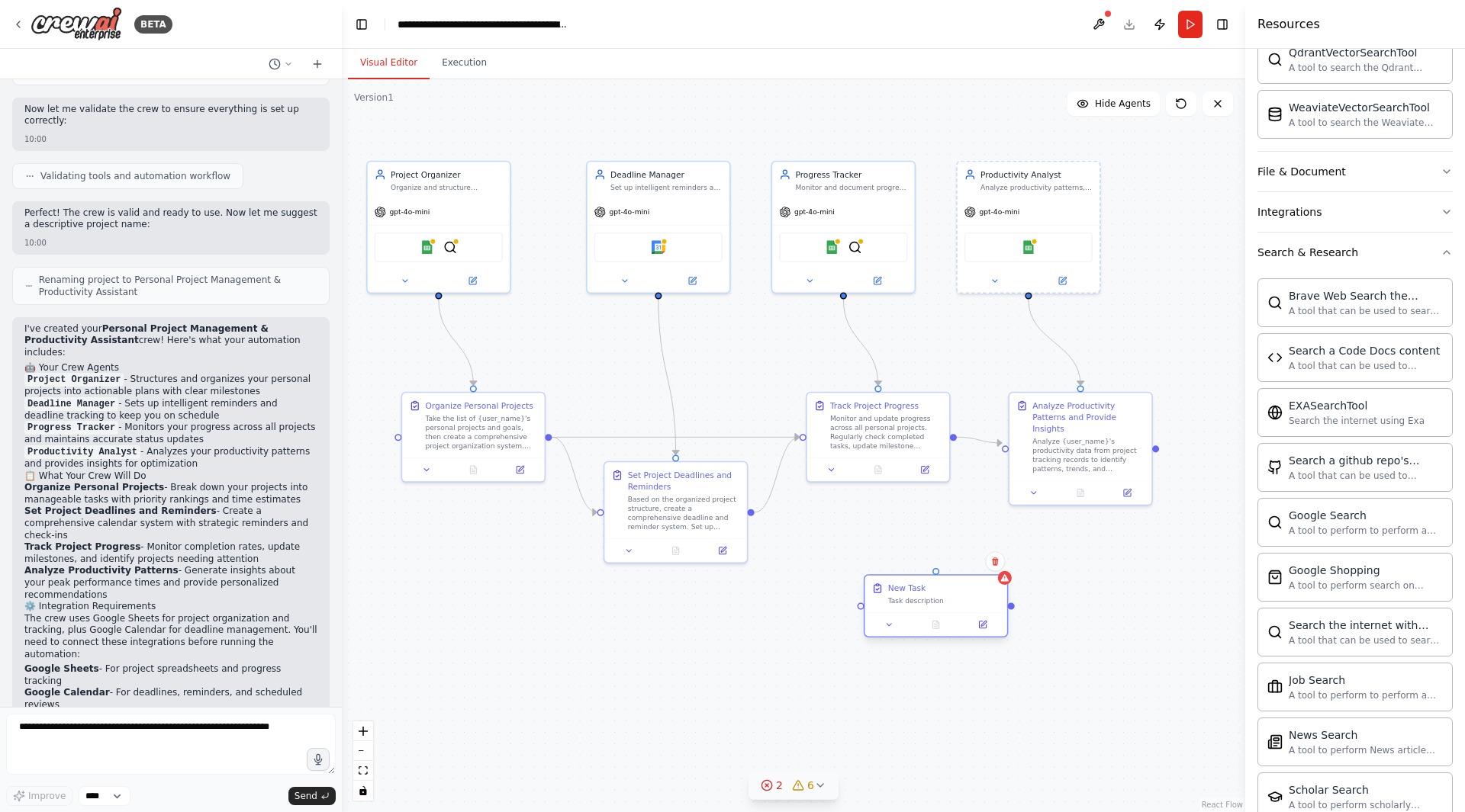
drag, startPoint x: 1148, startPoint y: 523, endPoint x: 951, endPoint y: 586, distance: 206.8
click at [951, 586] on div "New Task Task description" at bounding box center [935, 594] width 142 height 38
click at [878, 190] on div "Progress Tracker Monitor and document progress across all personal projects, ma…" at bounding box center [843, 178] width 142 height 38
drag, startPoint x: 880, startPoint y: 189, endPoint x: 1164, endPoint y: 647, distance: 538.9
click at [1164, 647] on div ".deletable-edge-delete-btn { width: 20px; height: 20px; border: 0px solid #ffff…" at bounding box center [793, 446] width 903 height 733
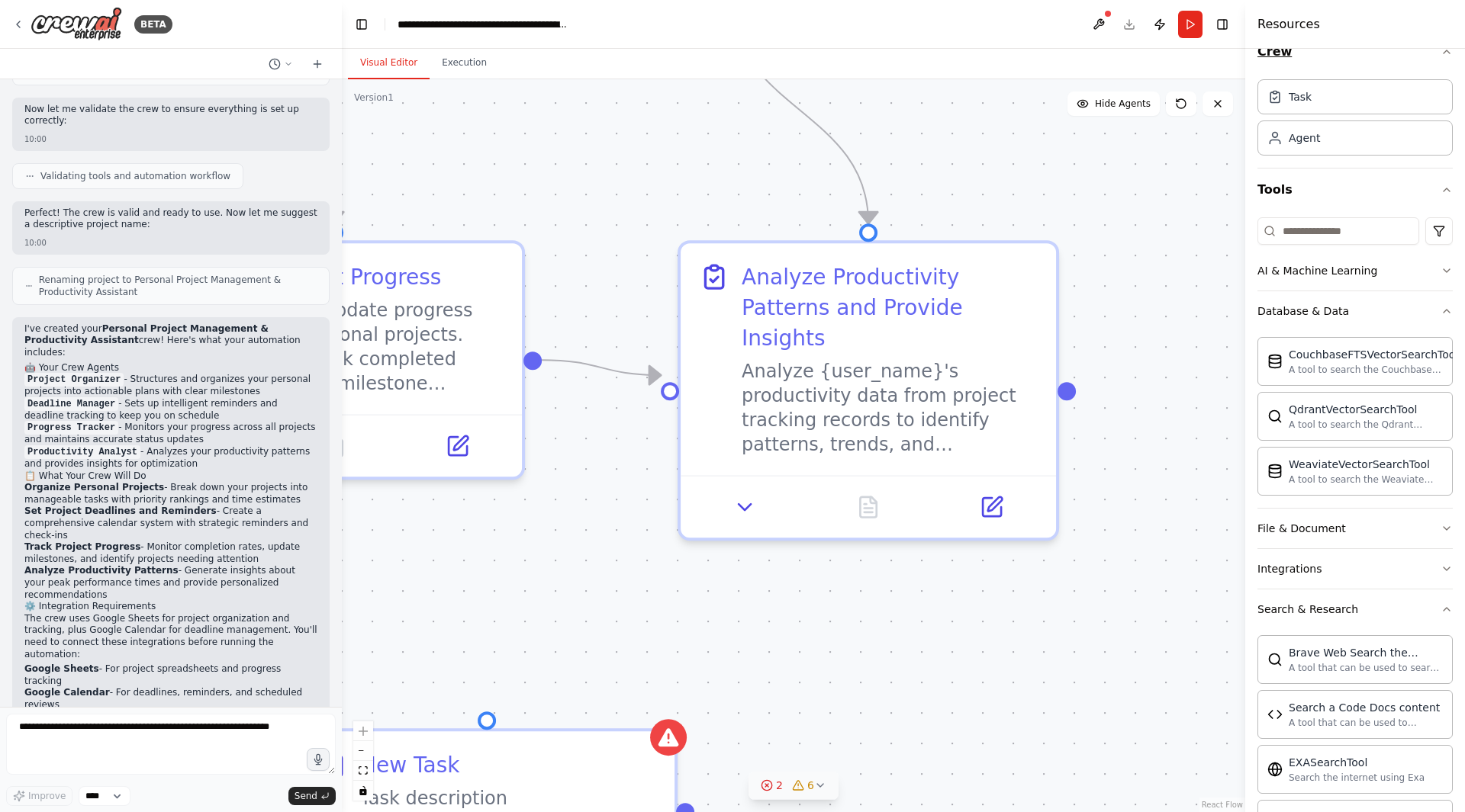
scroll to position [0, 0]
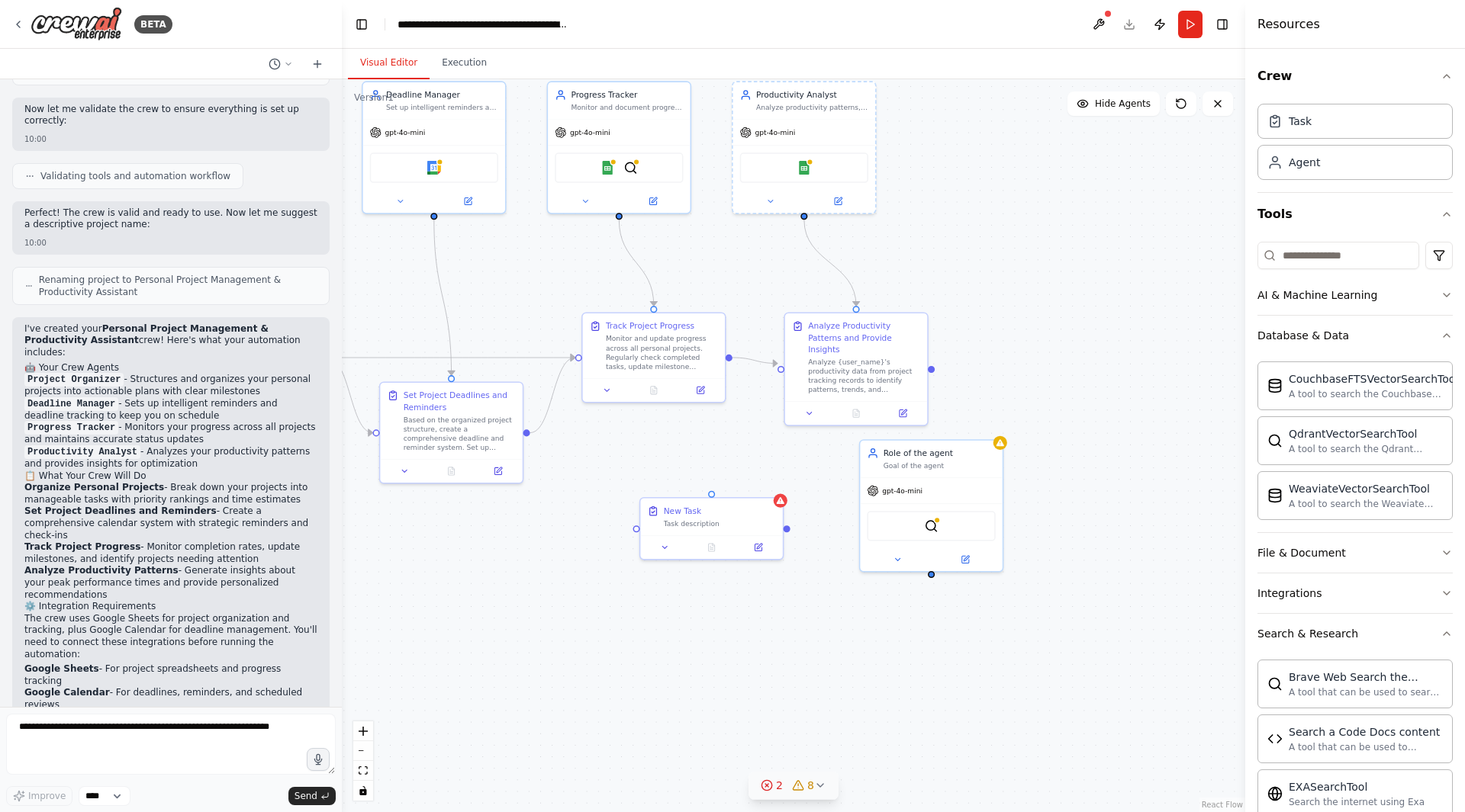
drag, startPoint x: 1213, startPoint y: 591, endPoint x: 987, endPoint y: 364, distance: 320.3
click at [987, 364] on div ".deletable-edge-delete-btn { width: 20px; height: 20px; border: 0px solid #ffff…" at bounding box center [793, 446] width 903 height 733
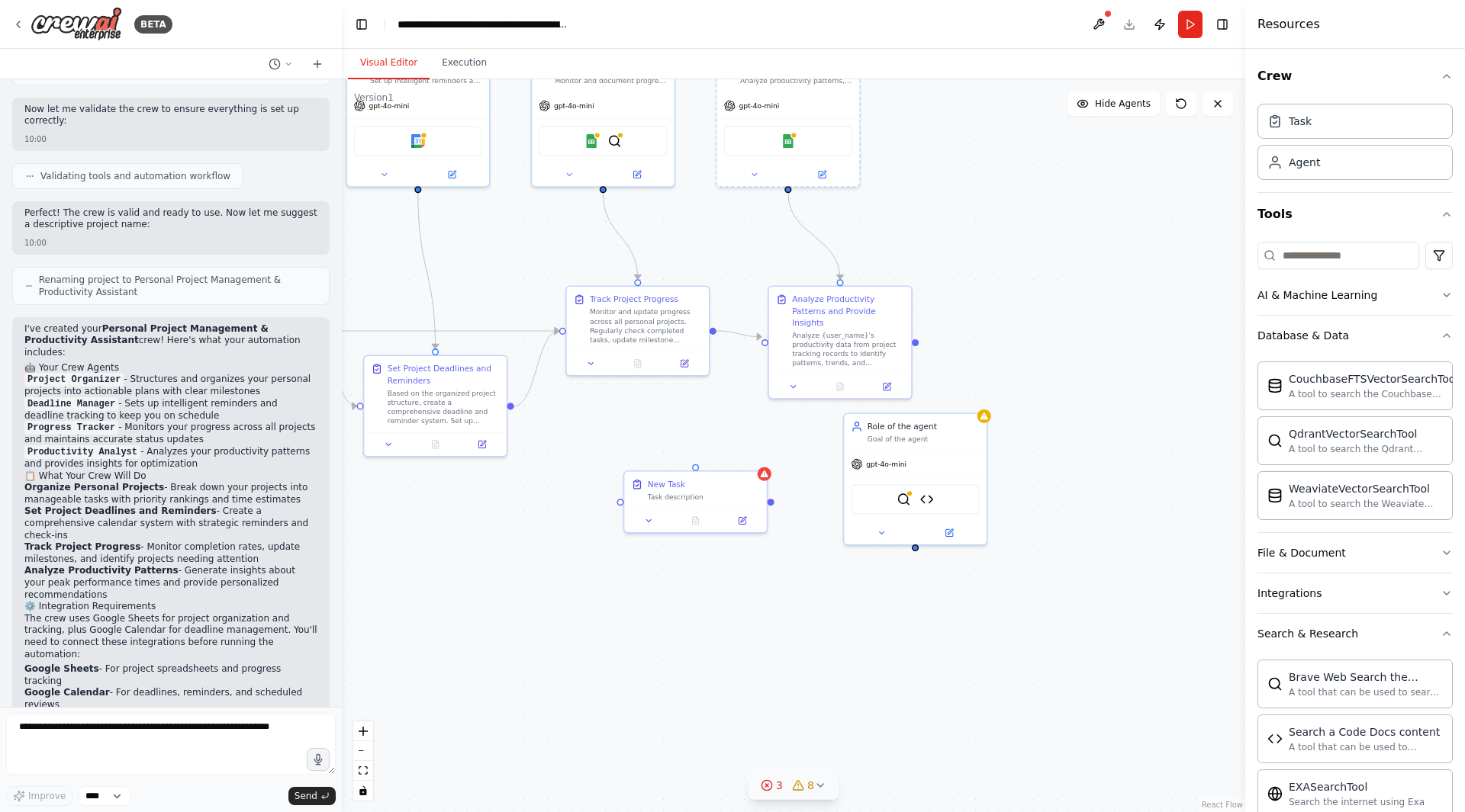
click at [1143, 539] on div ".deletable-edge-delete-btn { width: 20px; height: 20px; border: 0px solid #ffff…" at bounding box center [793, 446] width 903 height 733
click at [902, 497] on img at bounding box center [903, 497] width 14 height 14
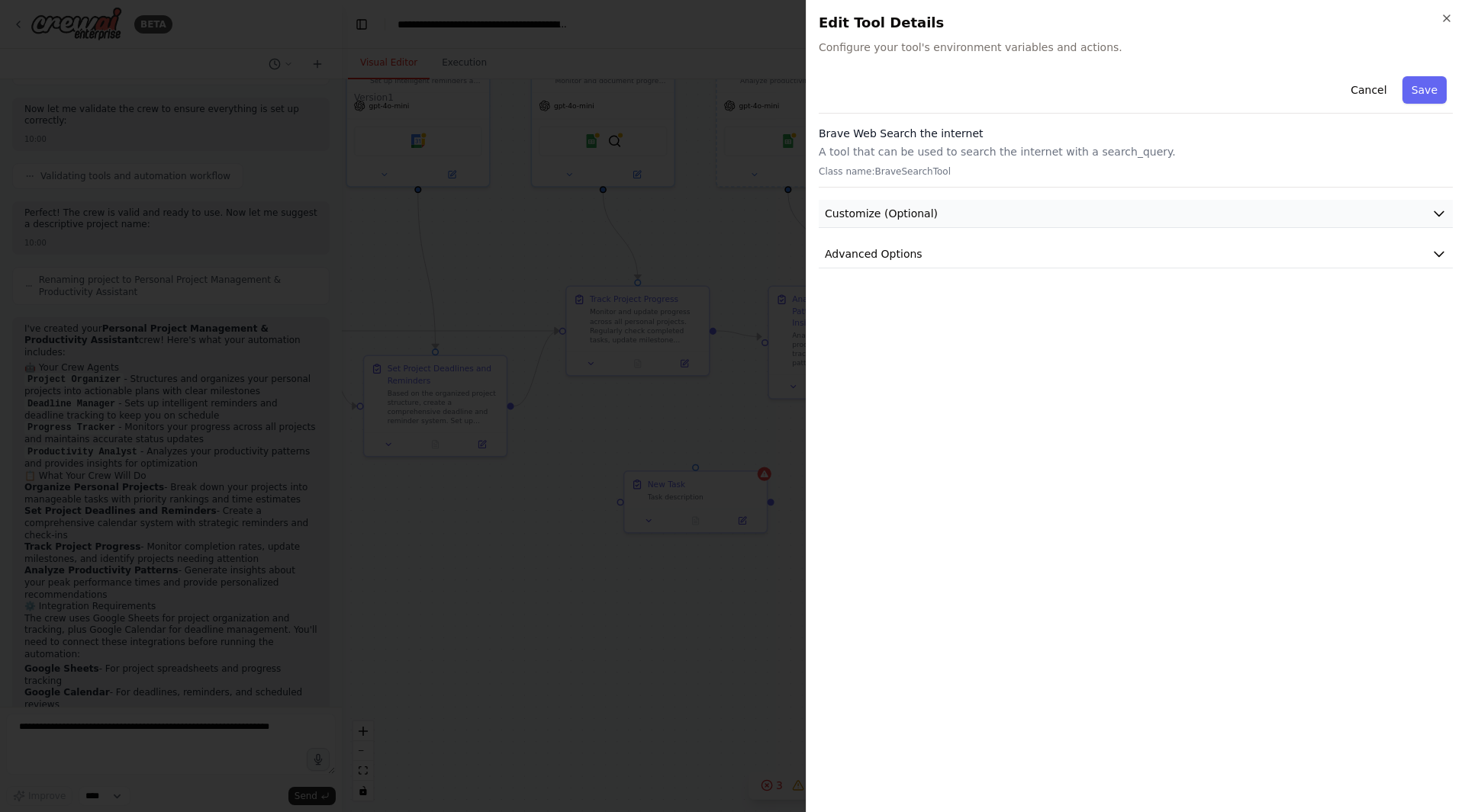
click at [1447, 207] on button "Customize (Optional)" at bounding box center [1135, 213] width 634 height 28
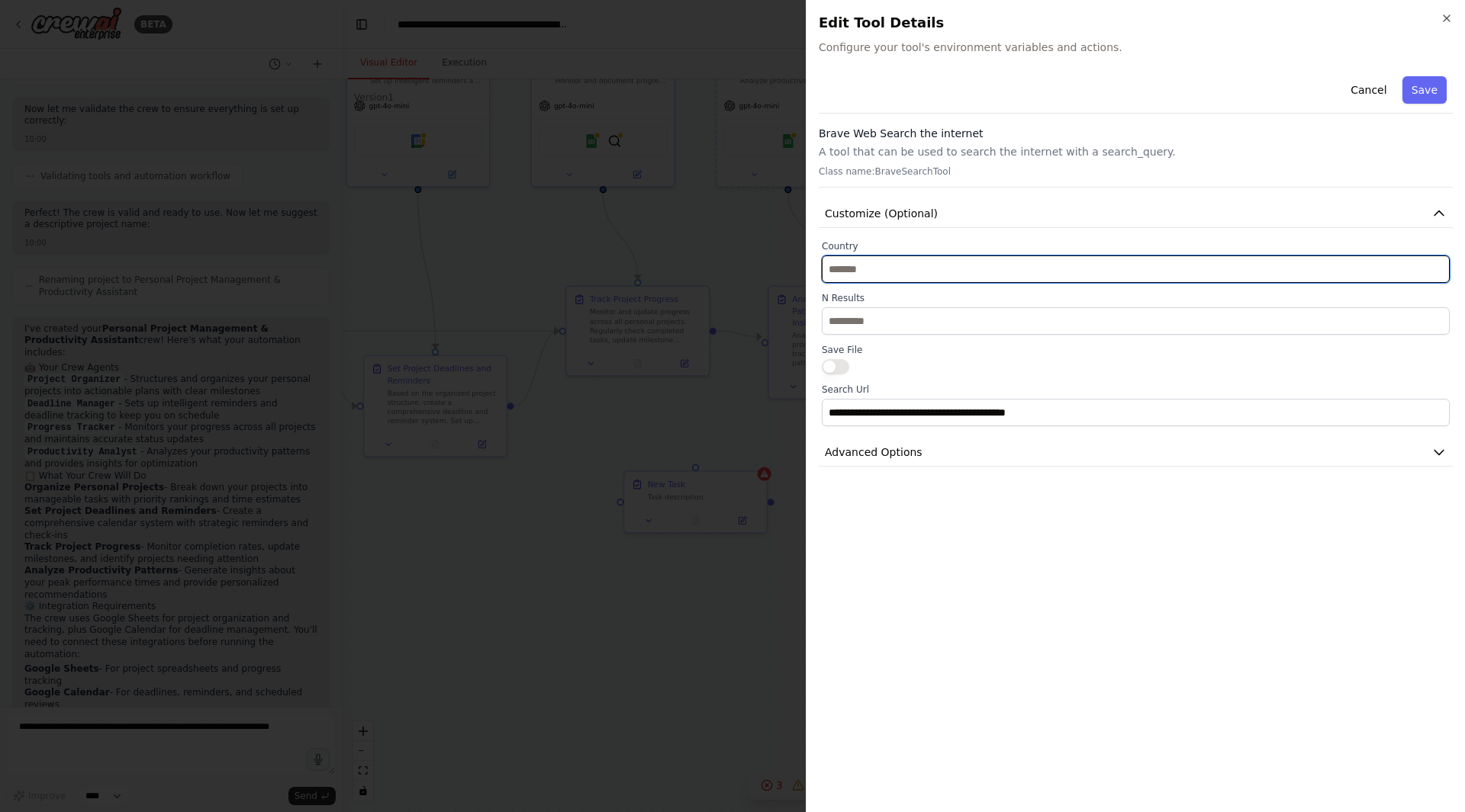
click at [1426, 267] on input "text" at bounding box center [1135, 269] width 628 height 27
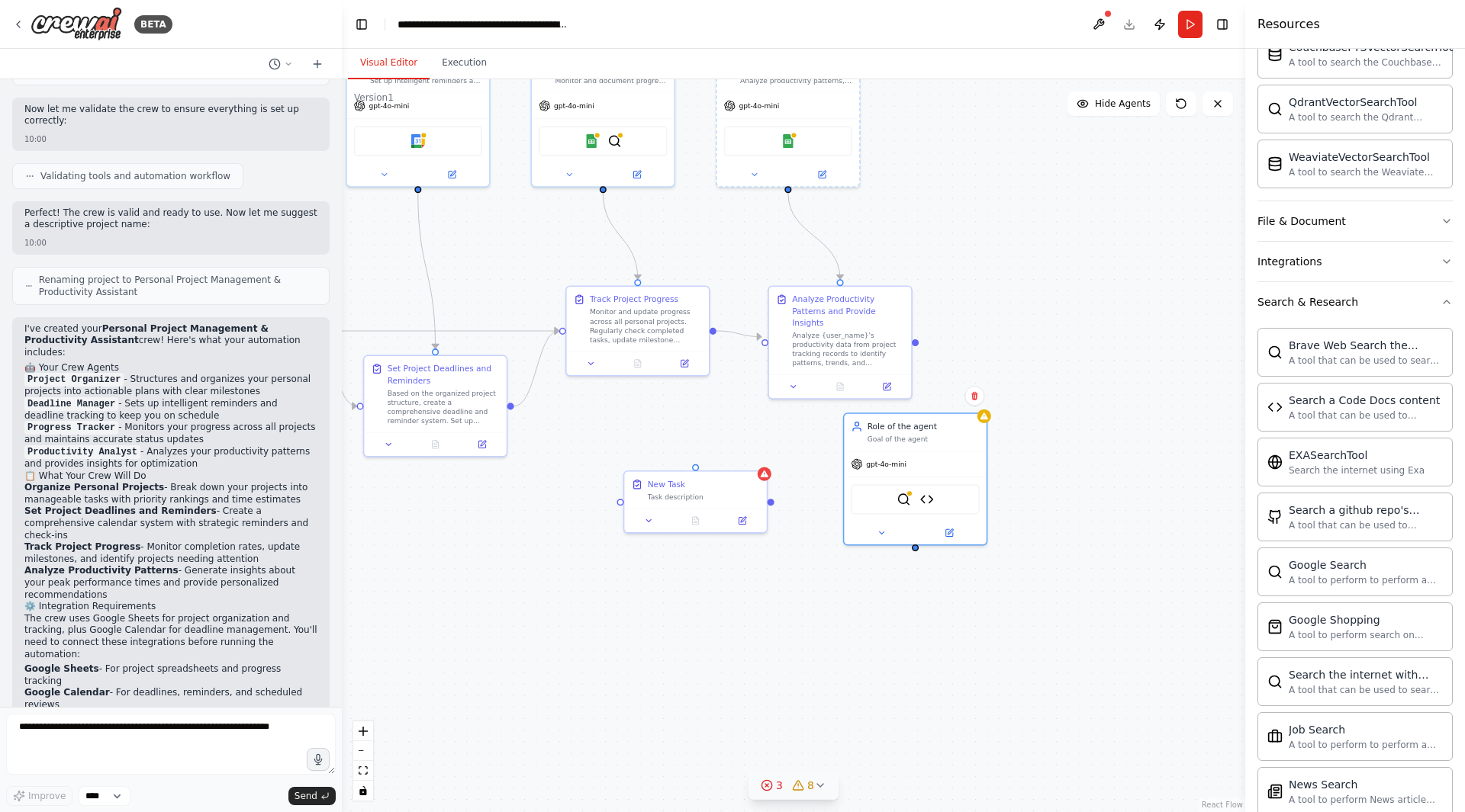
scroll to position [688, 0]
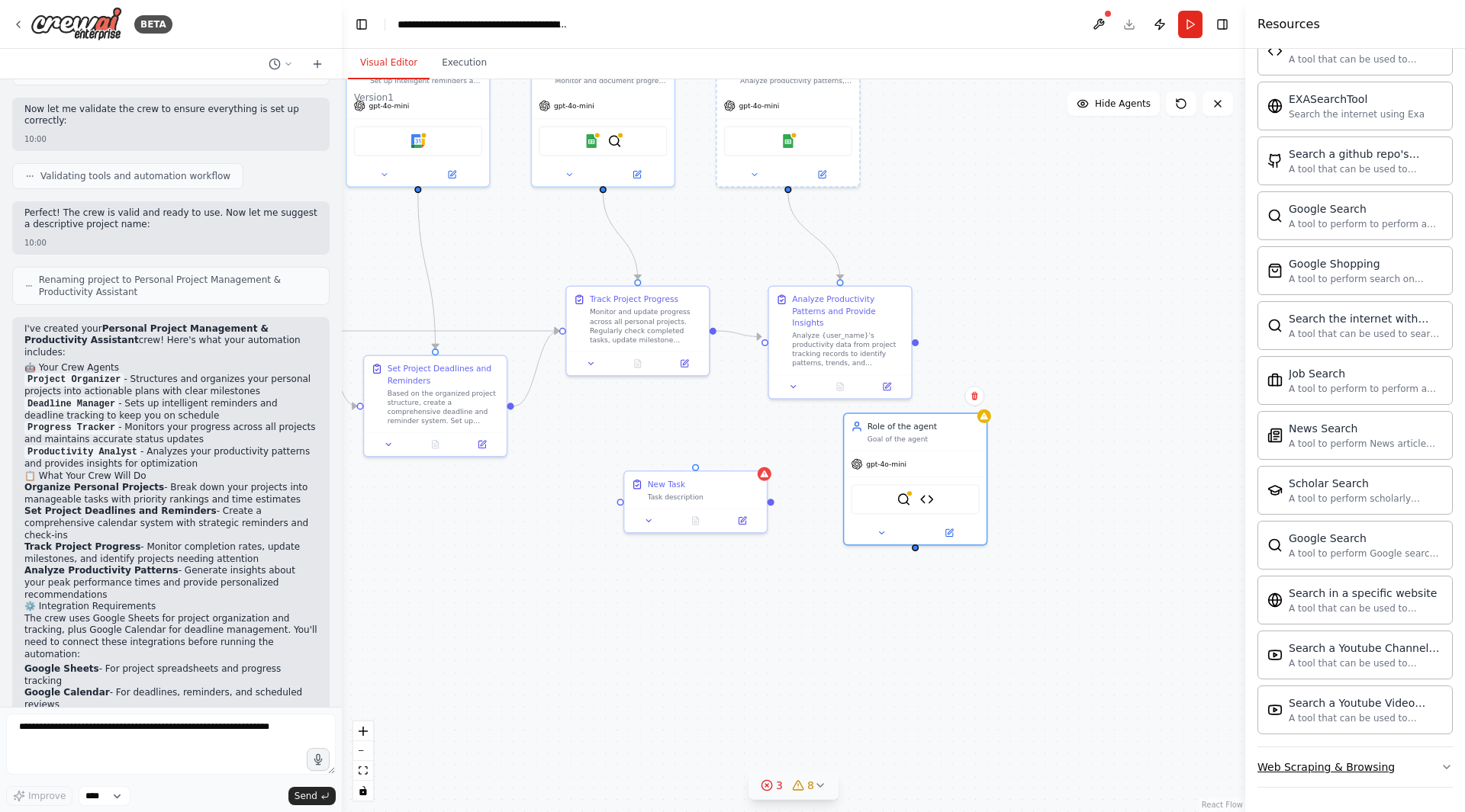
click at [1440, 762] on icon "button" at bounding box center [1446, 767] width 12 height 12
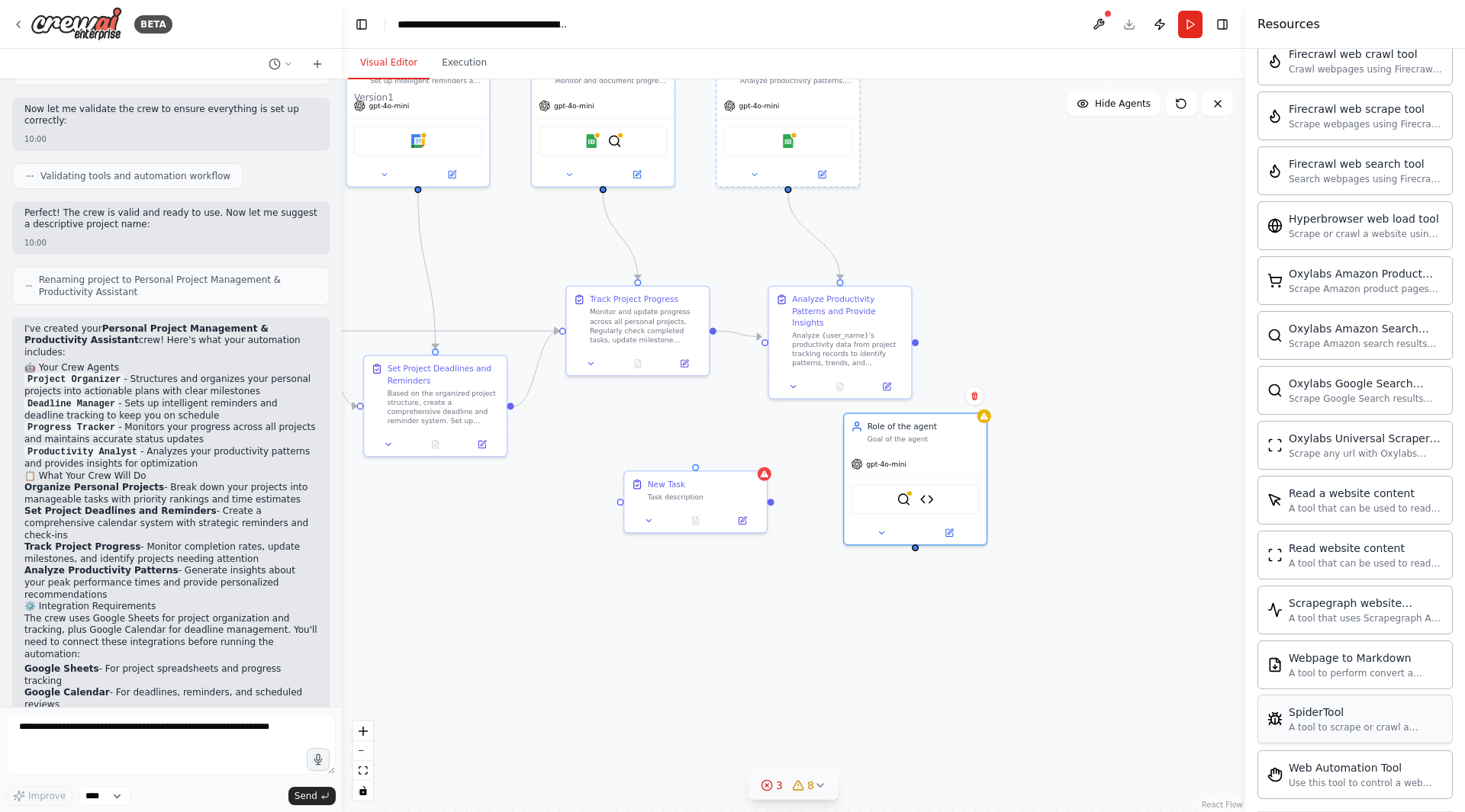
scroll to position [1523, 0]
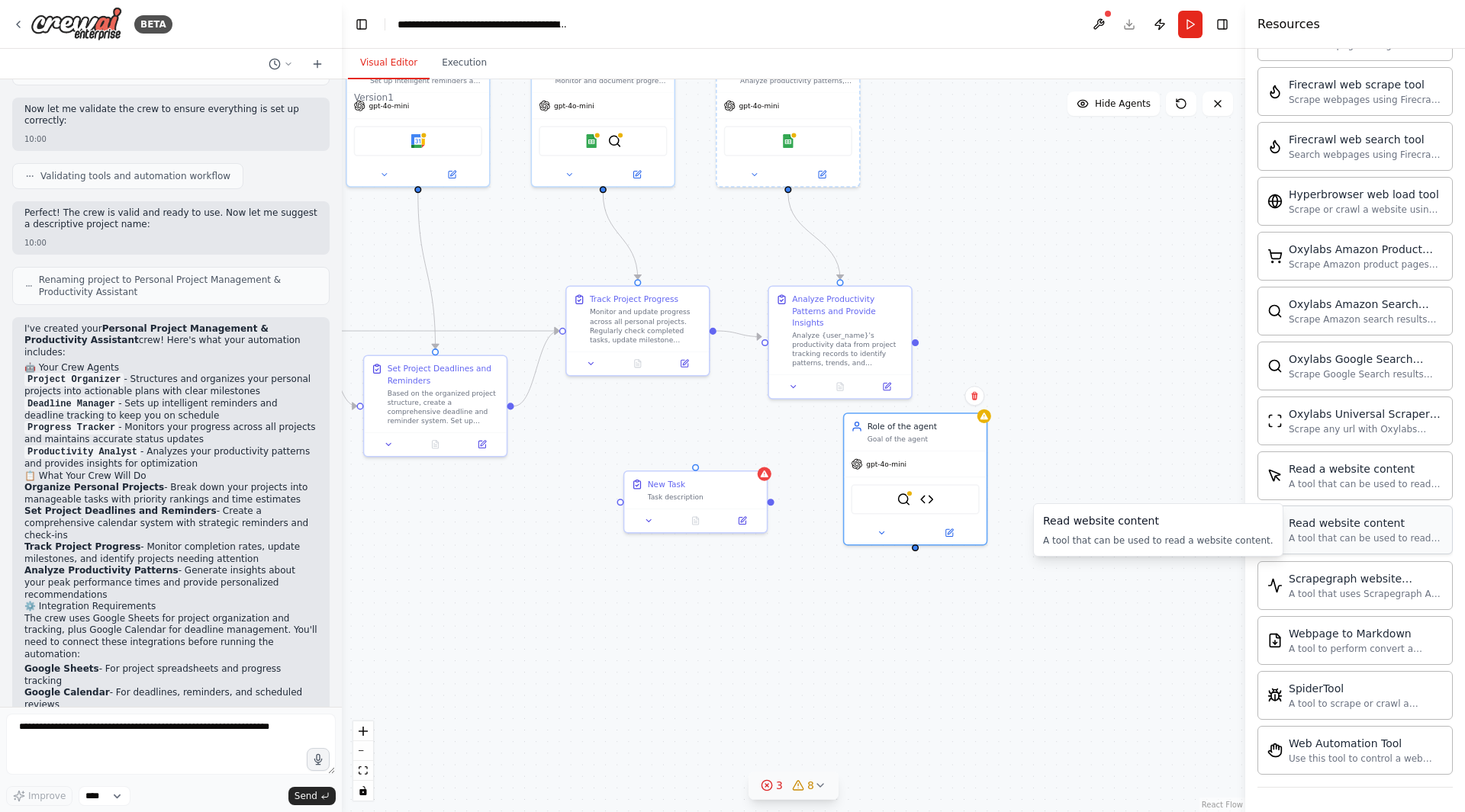
click at [1305, 532] on div "A tool that can be used to read a website content." at bounding box center [1365, 538] width 154 height 12
click at [939, 502] on img at bounding box center [938, 497] width 14 height 14
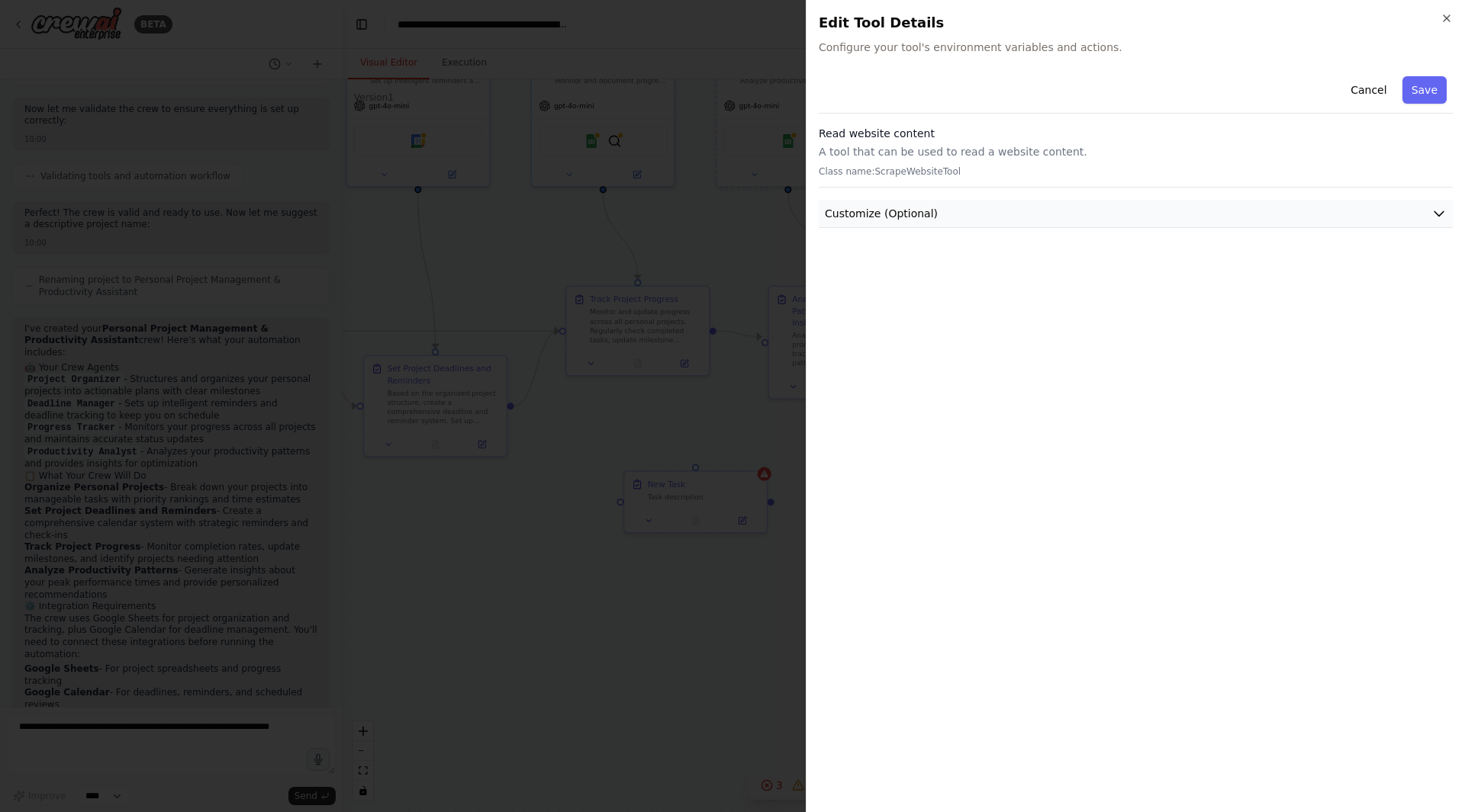
click at [1445, 218] on icon "button" at bounding box center [1439, 213] width 15 height 15
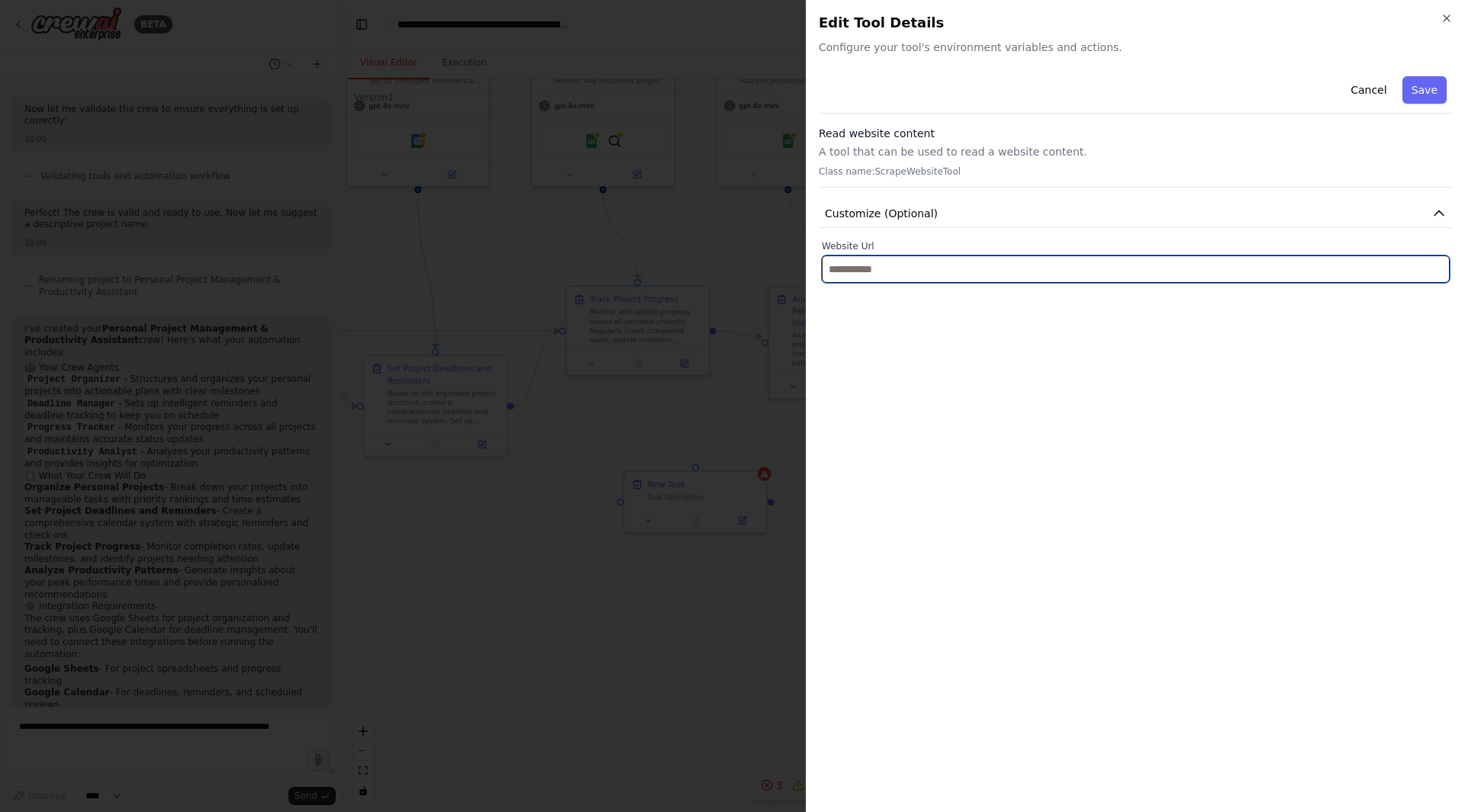
click at [1316, 266] on input "text" at bounding box center [1135, 269] width 628 height 27
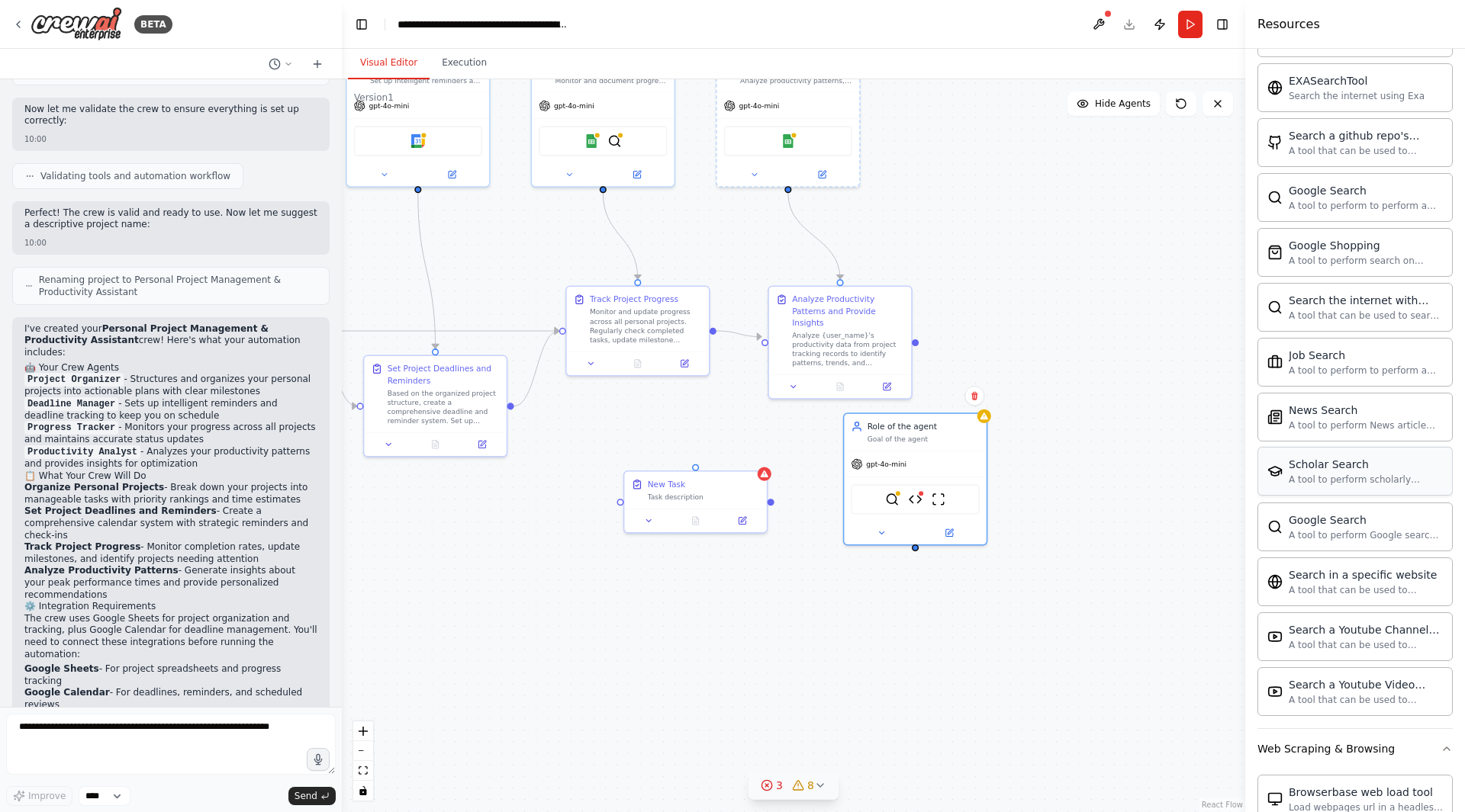
scroll to position [0, 0]
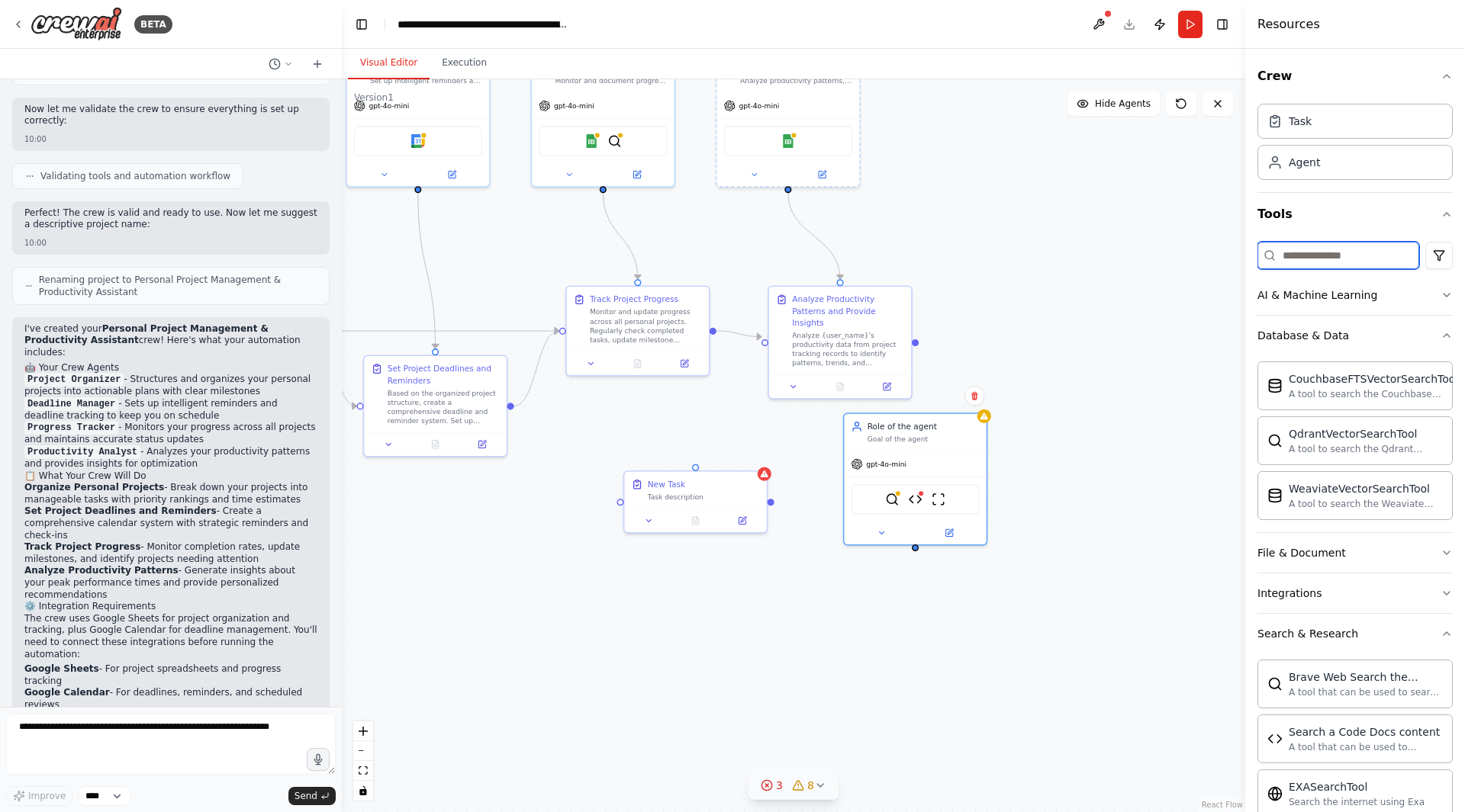
click at [1372, 254] on input at bounding box center [1338, 255] width 161 height 27
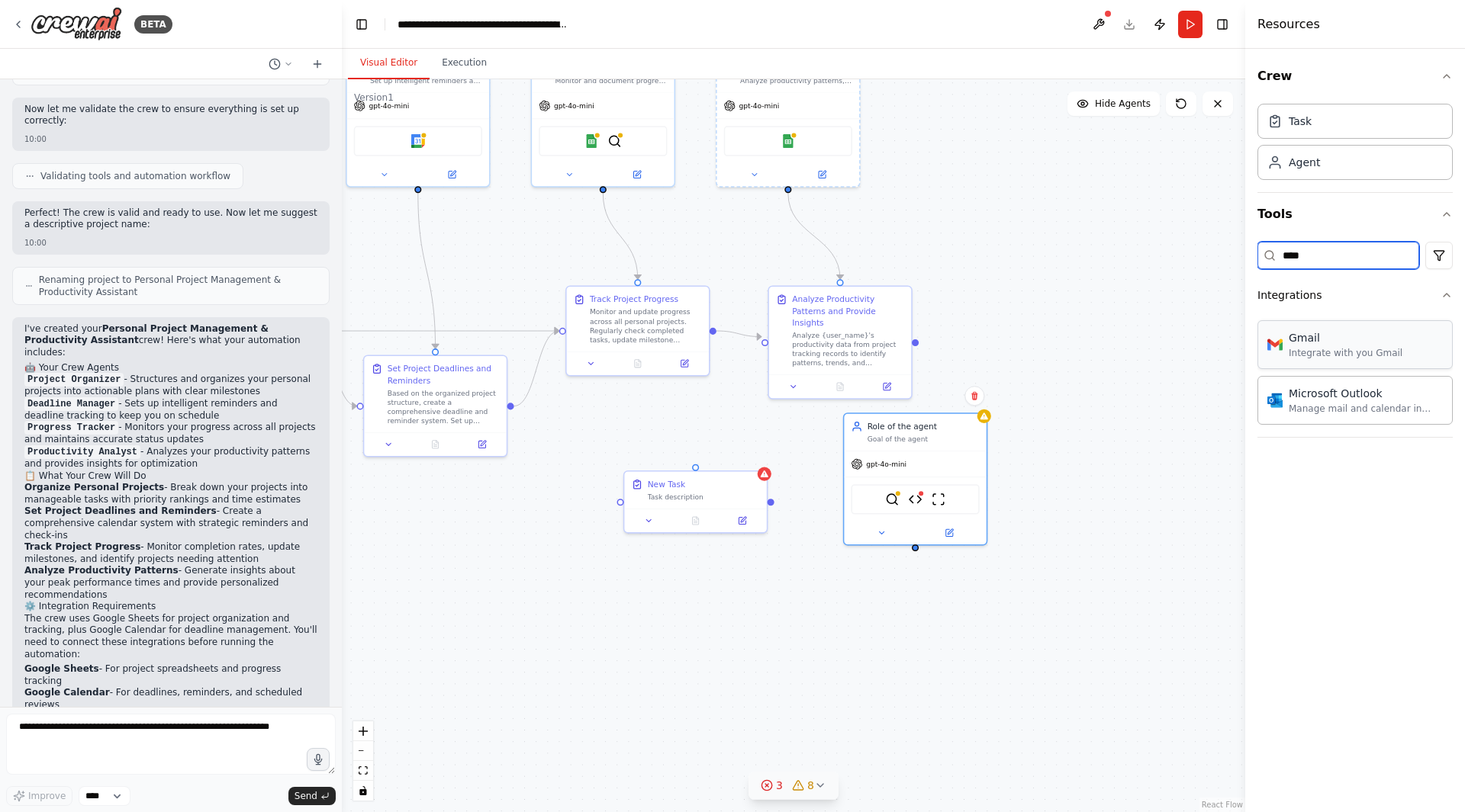
type input "****"
click at [1350, 369] on div "Gmail Integrate with you Gmail Microsoft Outlook Manage mail and calendar in Ou…" at bounding box center [1355, 370] width 196 height 110
click at [1357, 335] on div "Gmail" at bounding box center [1345, 338] width 114 height 15
click at [954, 505] on div "BraveSearchTool CodeDocsSearchTool ScrapeWebsiteTool Gmail" at bounding box center [915, 496] width 128 height 30
click at [954, 499] on img at bounding box center [950, 497] width 14 height 14
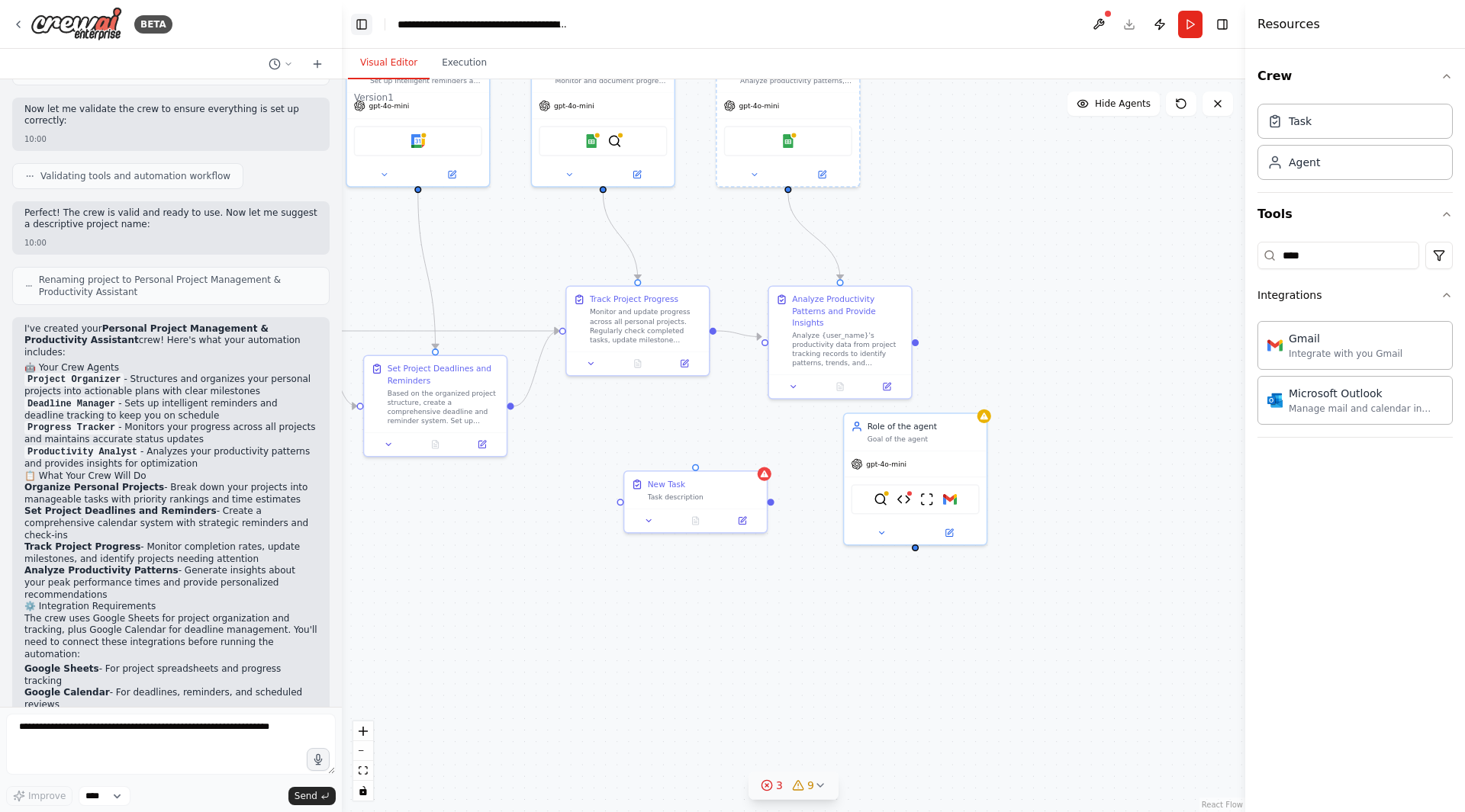
click at [366, 20] on button "Toggle Left Sidebar" at bounding box center [361, 24] width 21 height 21
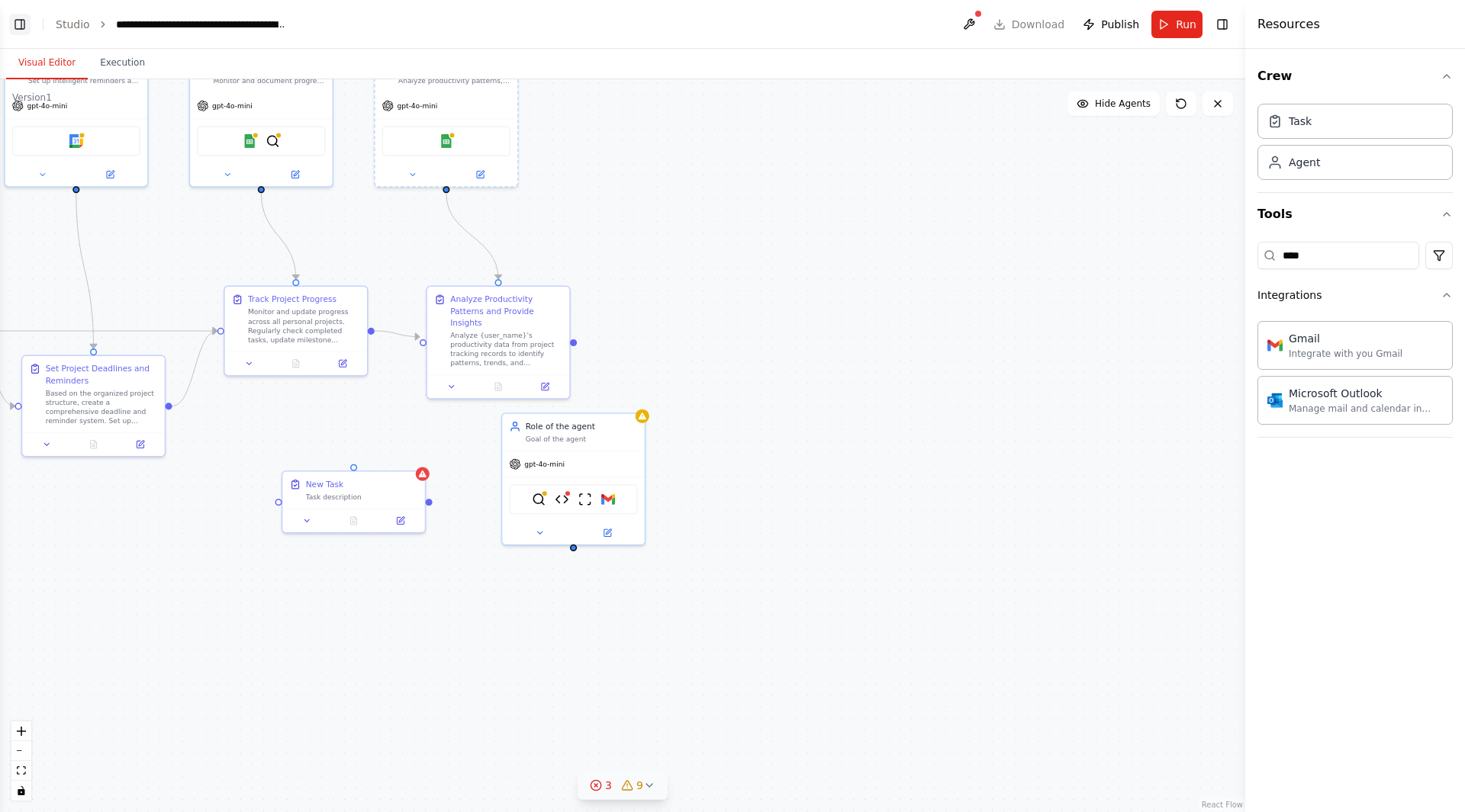
click at [29, 26] on button "Toggle Left Sidebar" at bounding box center [20, 24] width 21 height 21
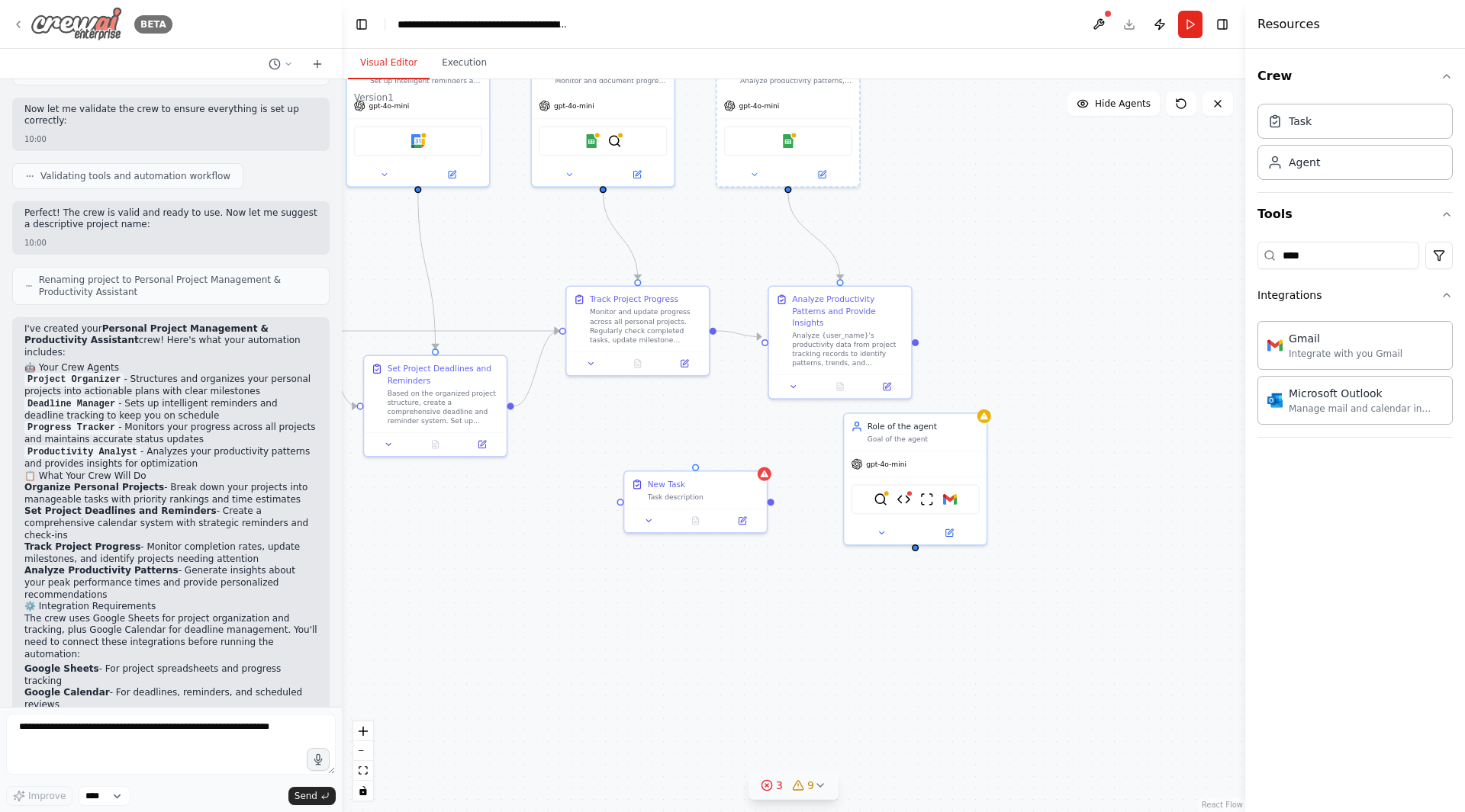
click at [18, 19] on icon at bounding box center [18, 24] width 12 height 12
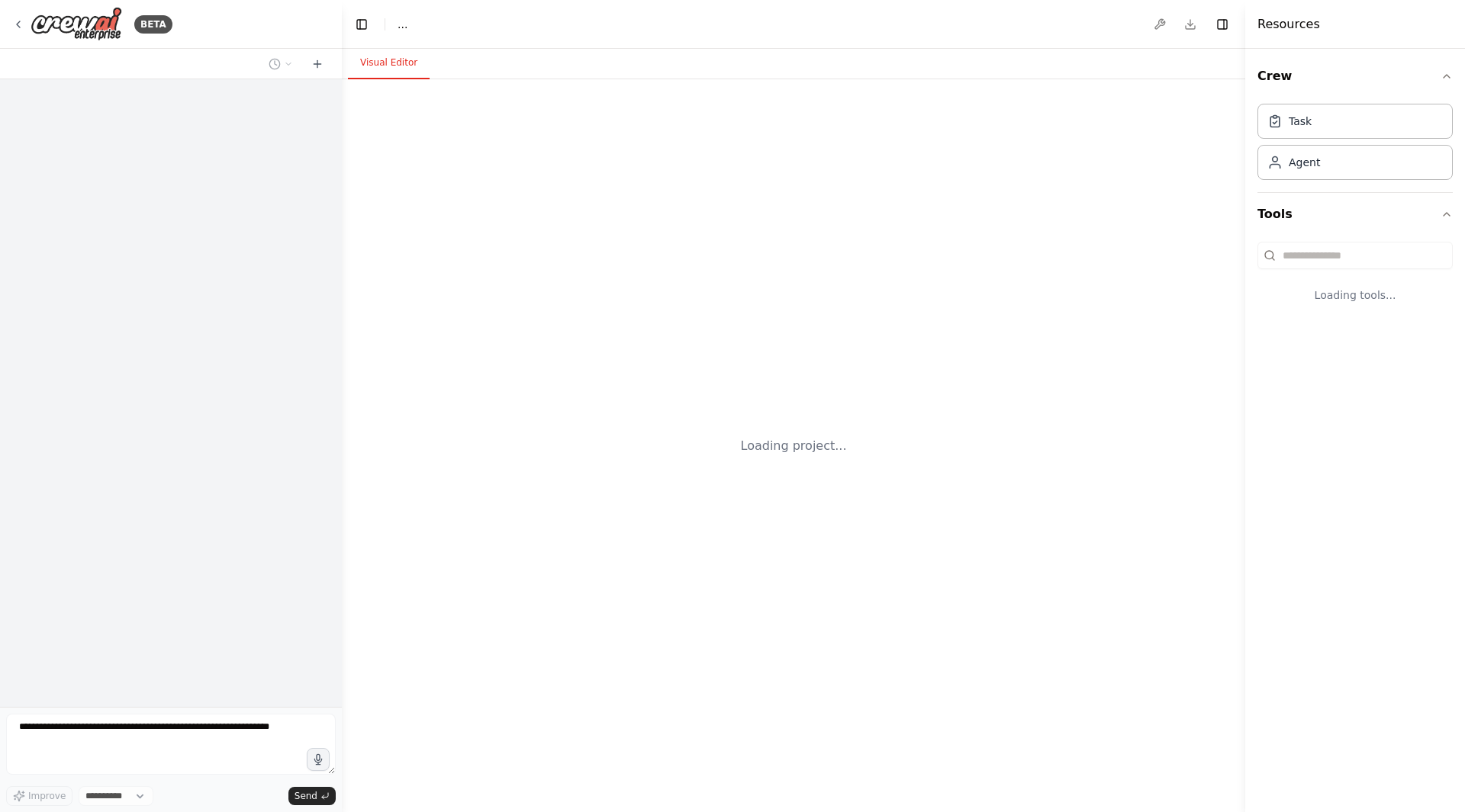
select select "****"
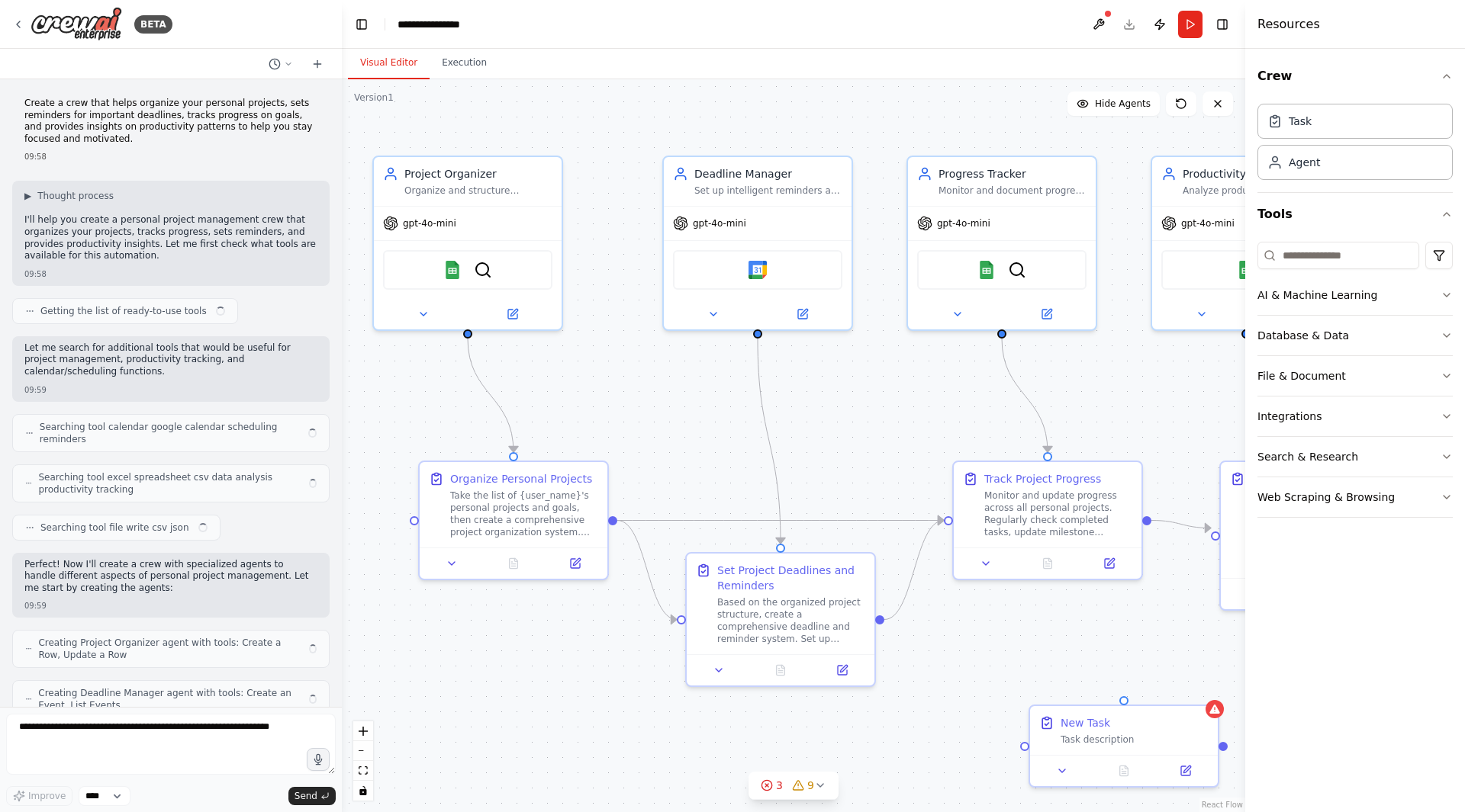
scroll to position [977, 0]
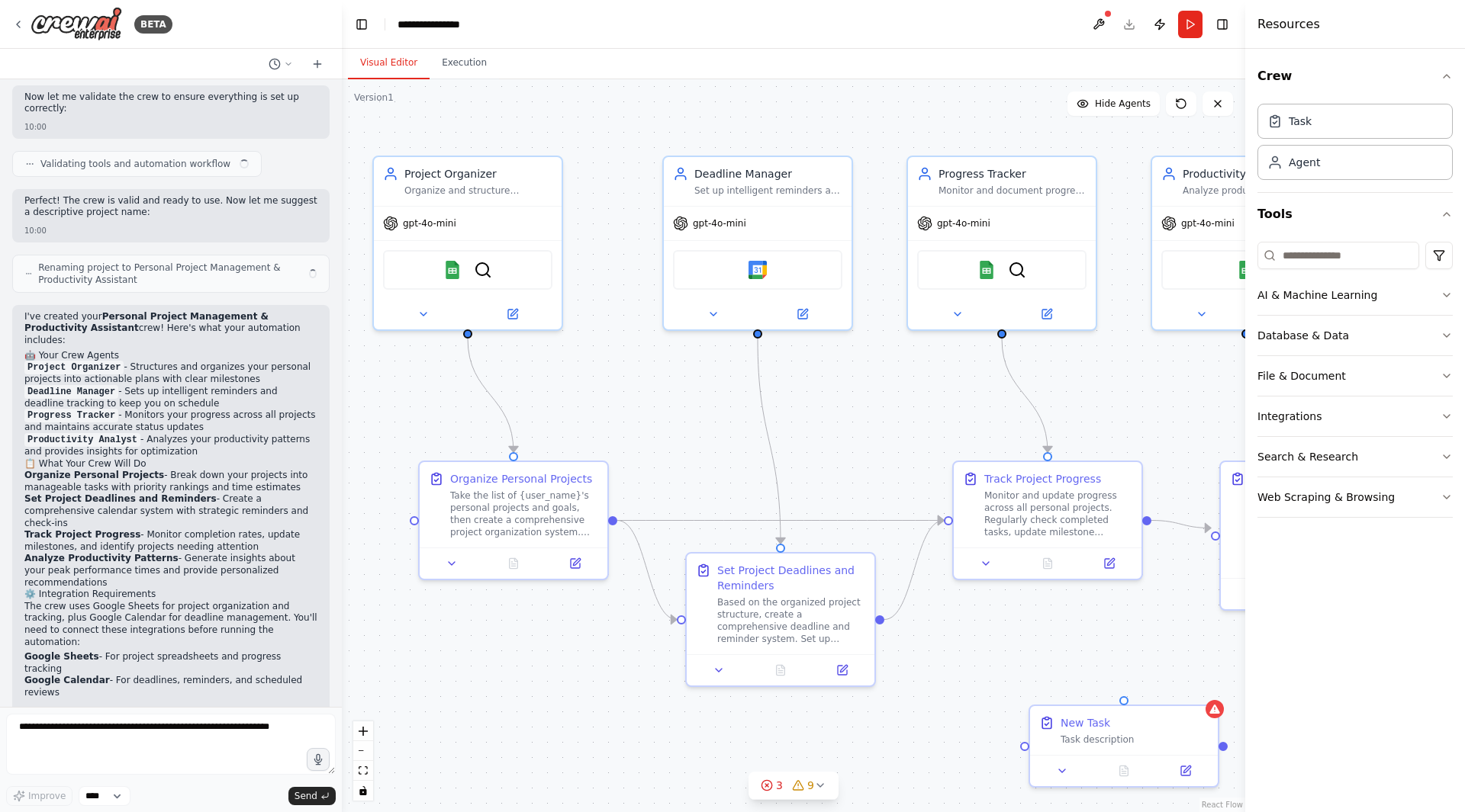
click at [343, 24] on header "**********" at bounding box center [793, 24] width 903 height 49
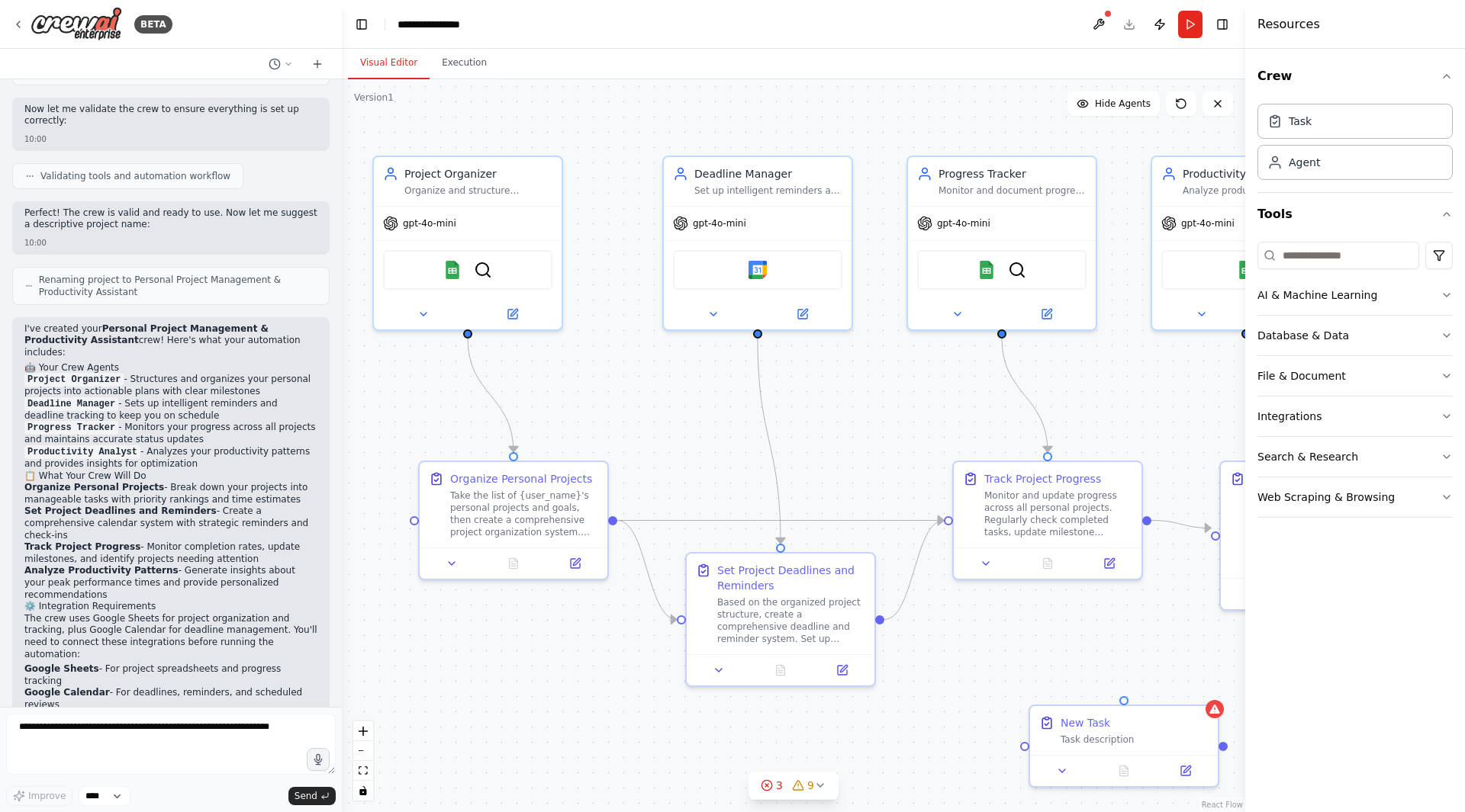
click at [350, 25] on header "**********" at bounding box center [793, 24] width 903 height 49
click at [367, 29] on button "Toggle Left Sidebar" at bounding box center [361, 24] width 21 height 21
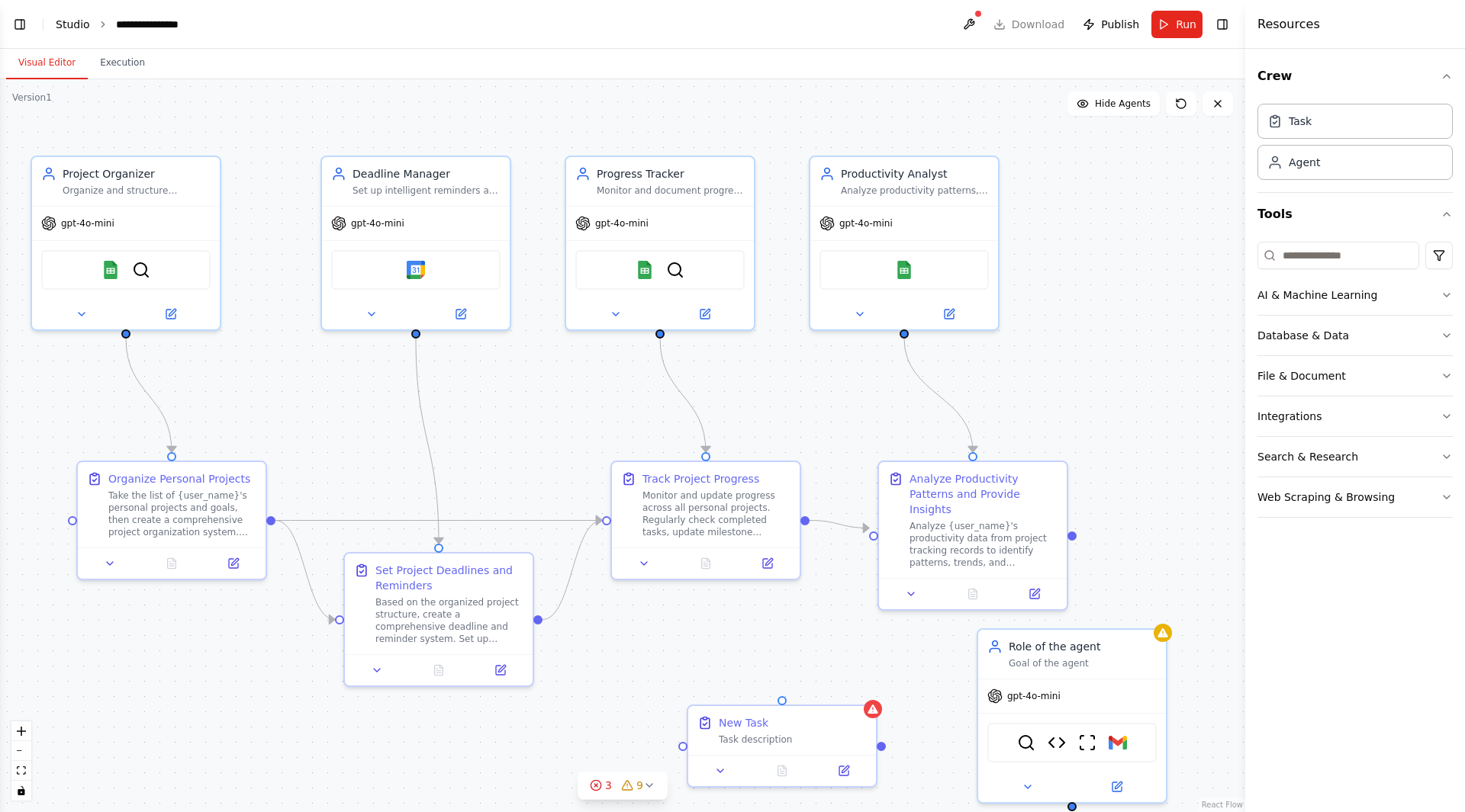
click at [73, 27] on link "Studio" at bounding box center [73, 24] width 34 height 12
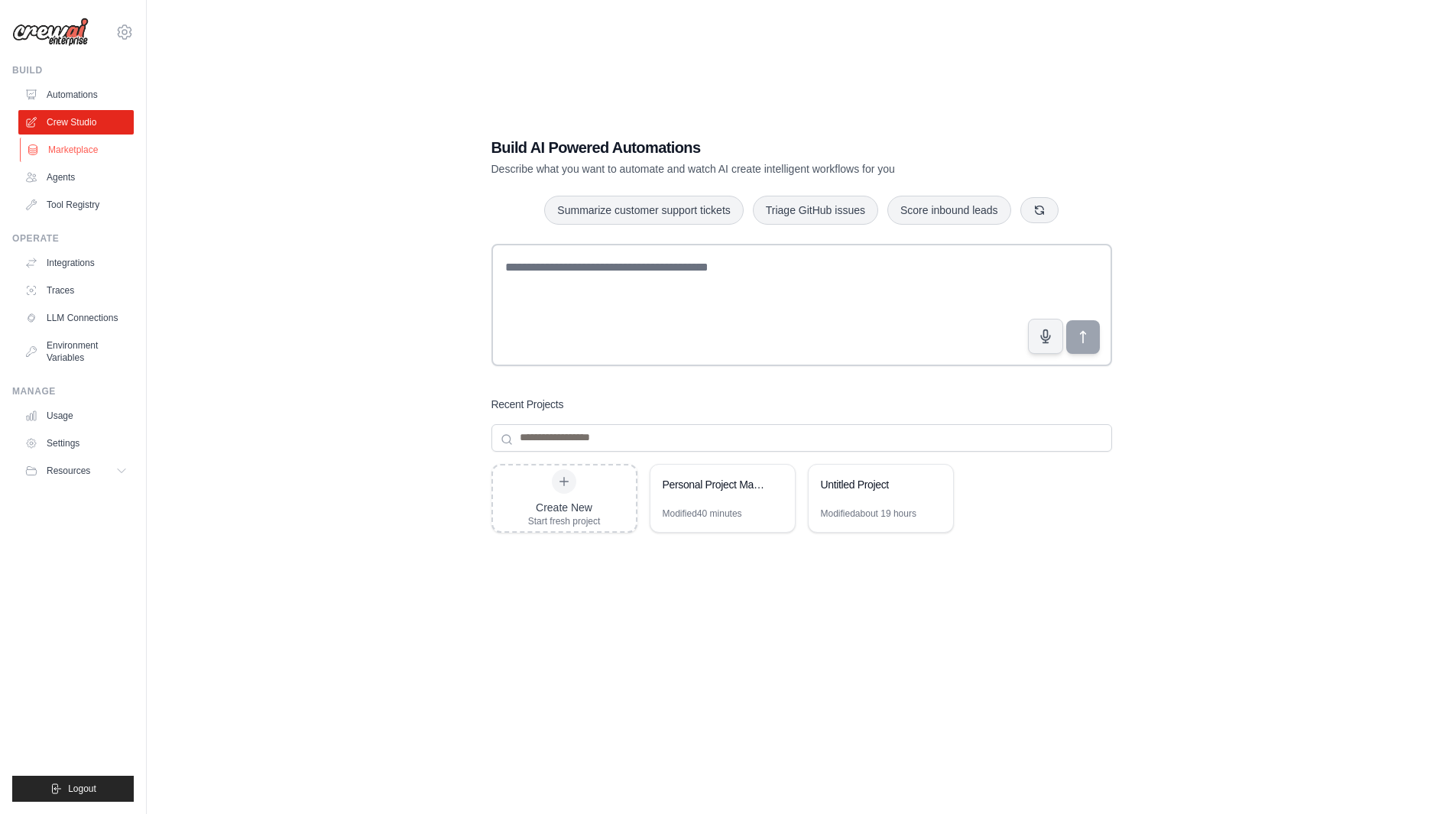
click at [77, 144] on link "Marketplace" at bounding box center [77, 150] width 116 height 25
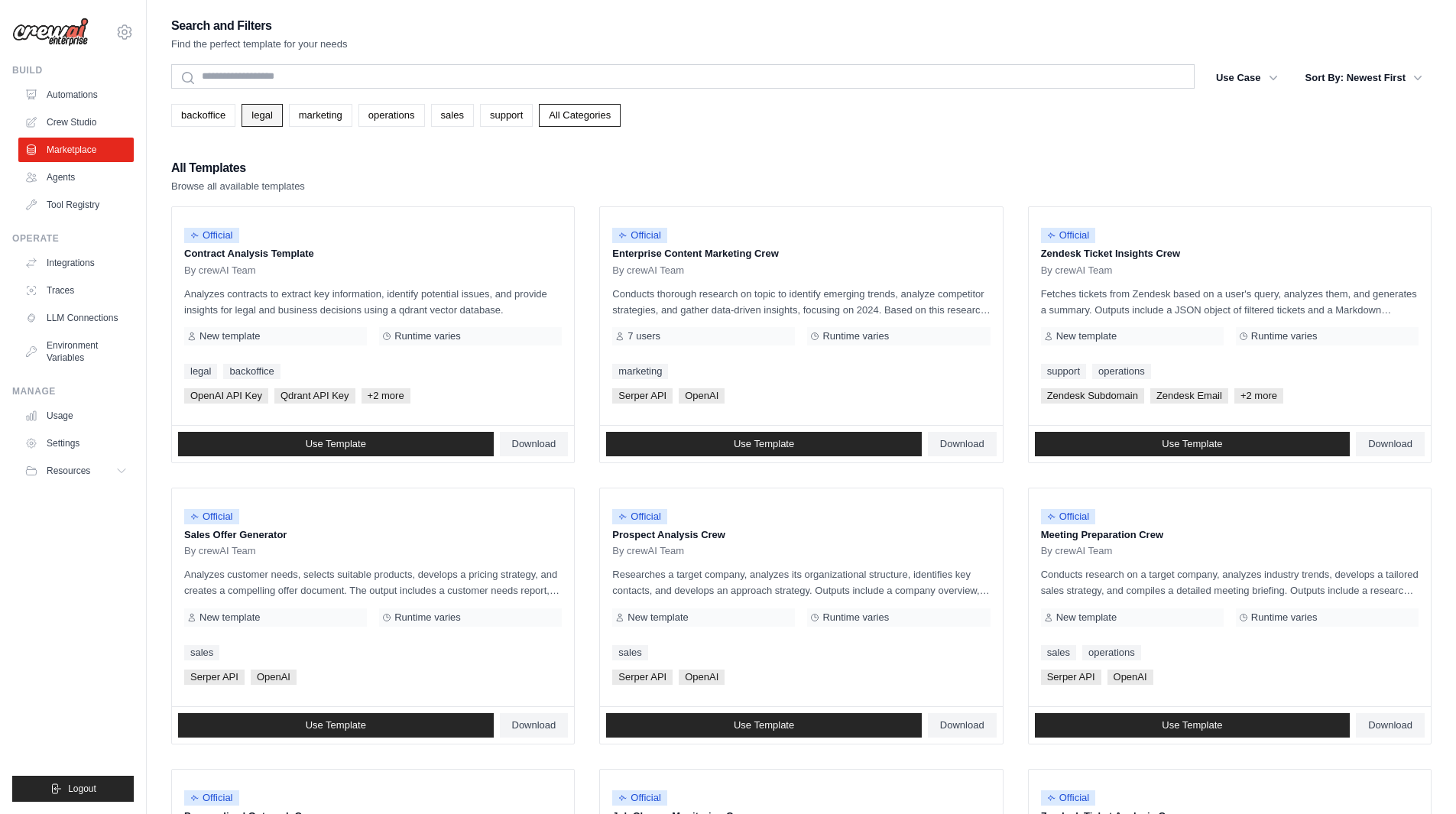
click at [255, 110] on link "legal" at bounding box center [261, 115] width 40 height 23
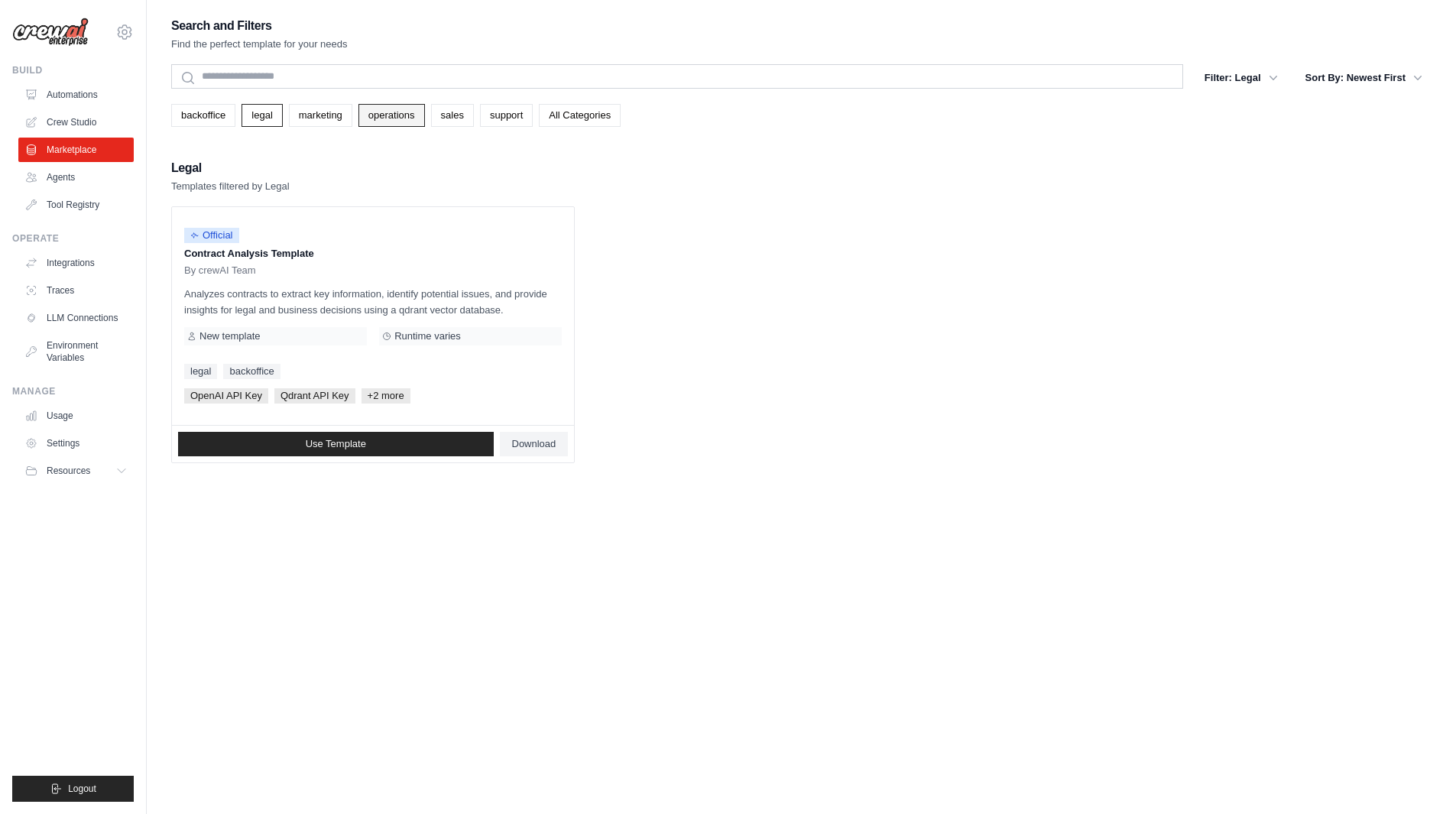
click at [372, 115] on link "operations" at bounding box center [392, 115] width 67 height 23
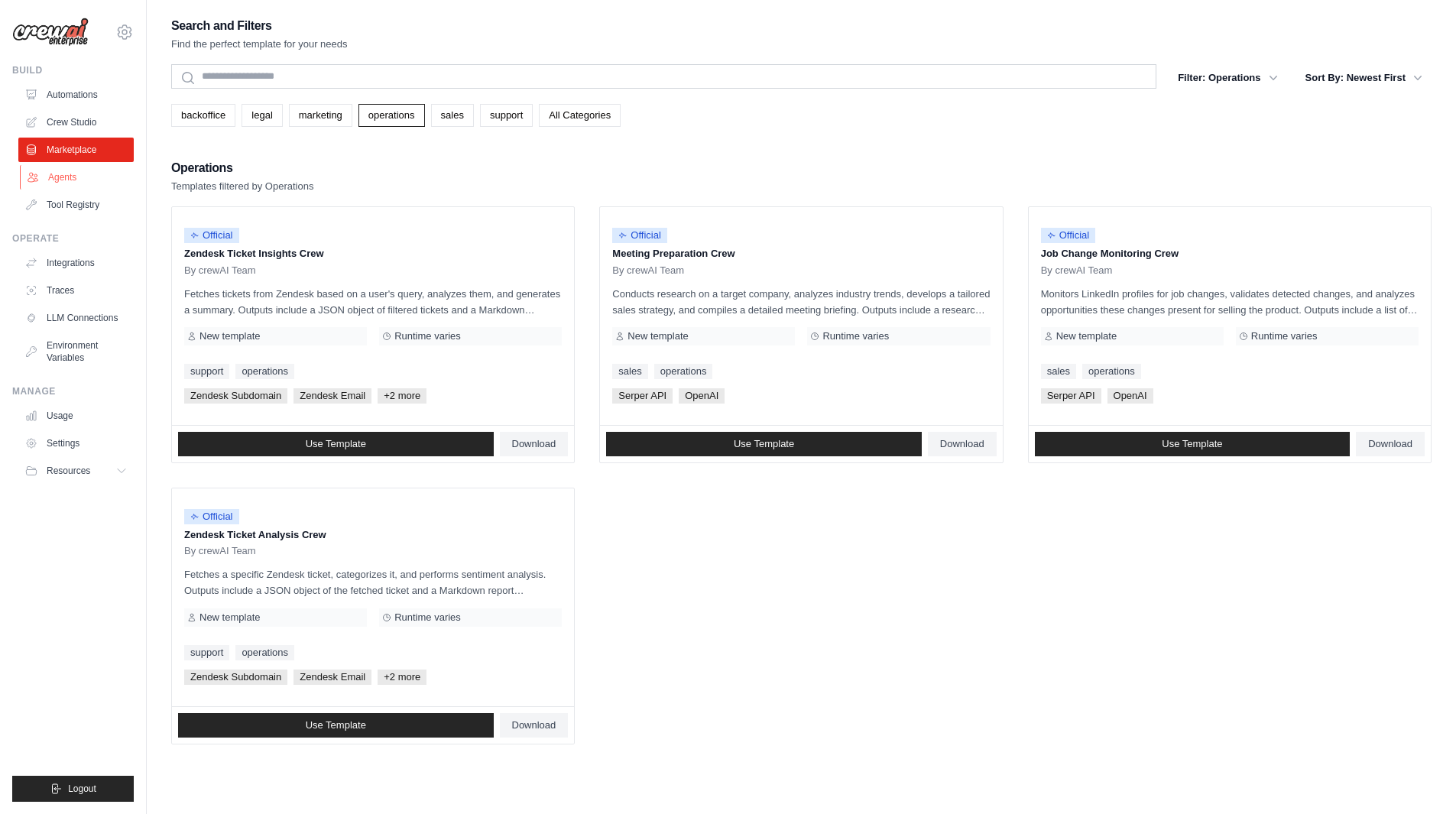
click at [77, 182] on link "Agents" at bounding box center [77, 177] width 116 height 25
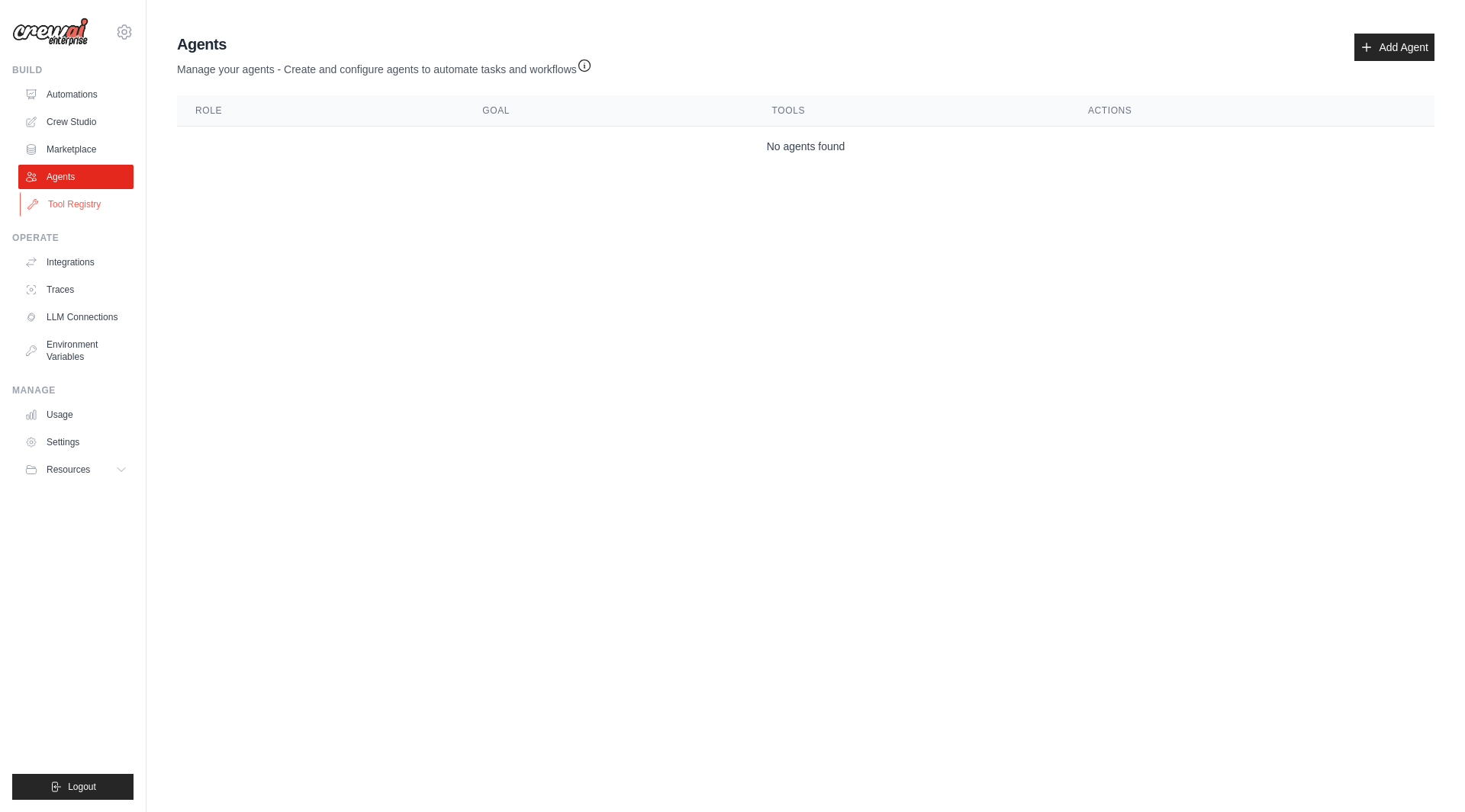
click at [81, 216] on link "Tool Registry" at bounding box center [77, 204] width 115 height 25
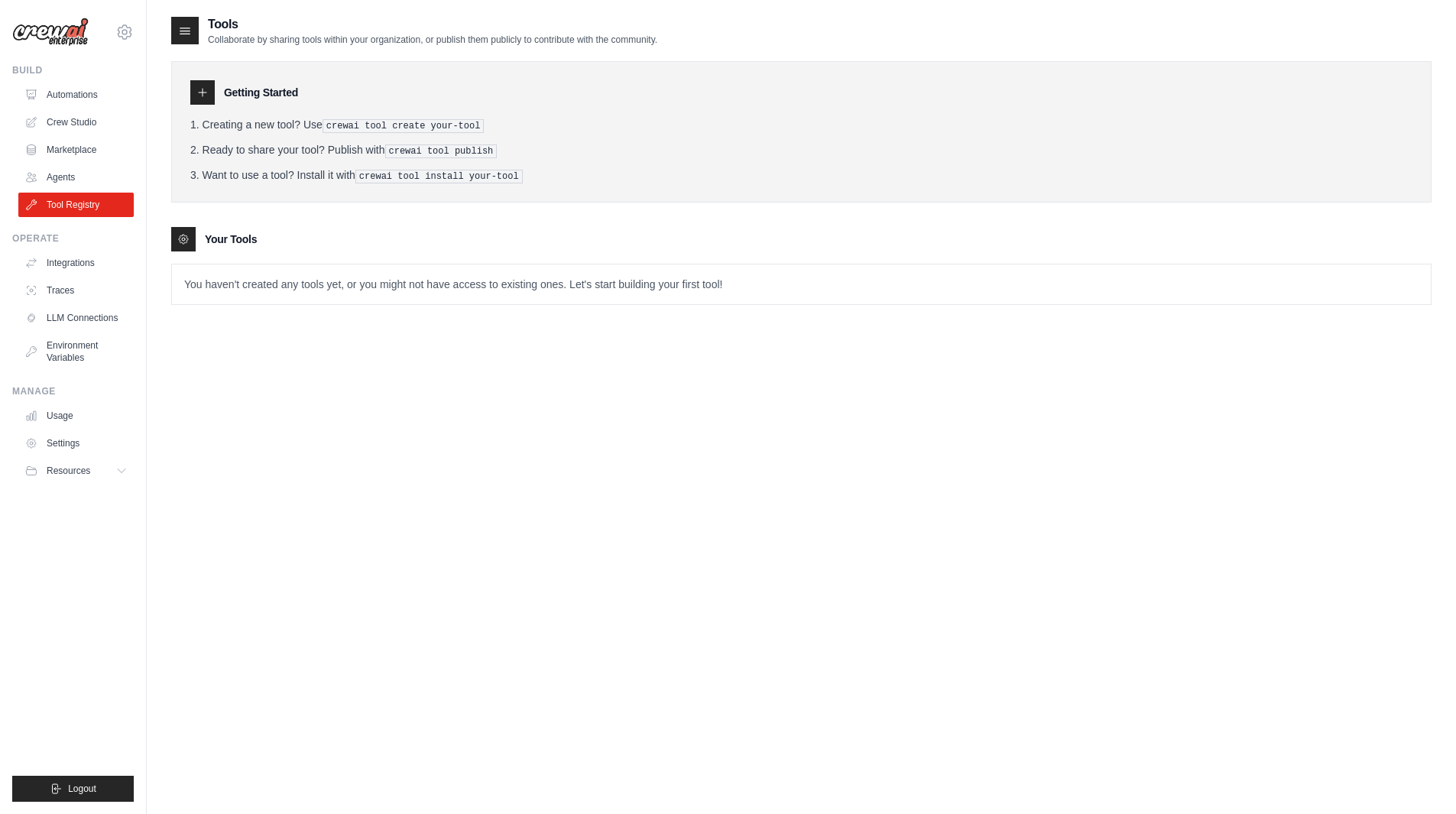
click at [692, 157] on ol "Creating a new tool? Use crewai tool create your-tool Ready to share your tool?…" at bounding box center [801, 151] width 1222 height 67
click at [119, 473] on icon at bounding box center [123, 471] width 12 height 12
click at [76, 523] on span "GitHub" at bounding box center [68, 521] width 28 height 12
